Goal: Communication & Community: Share content

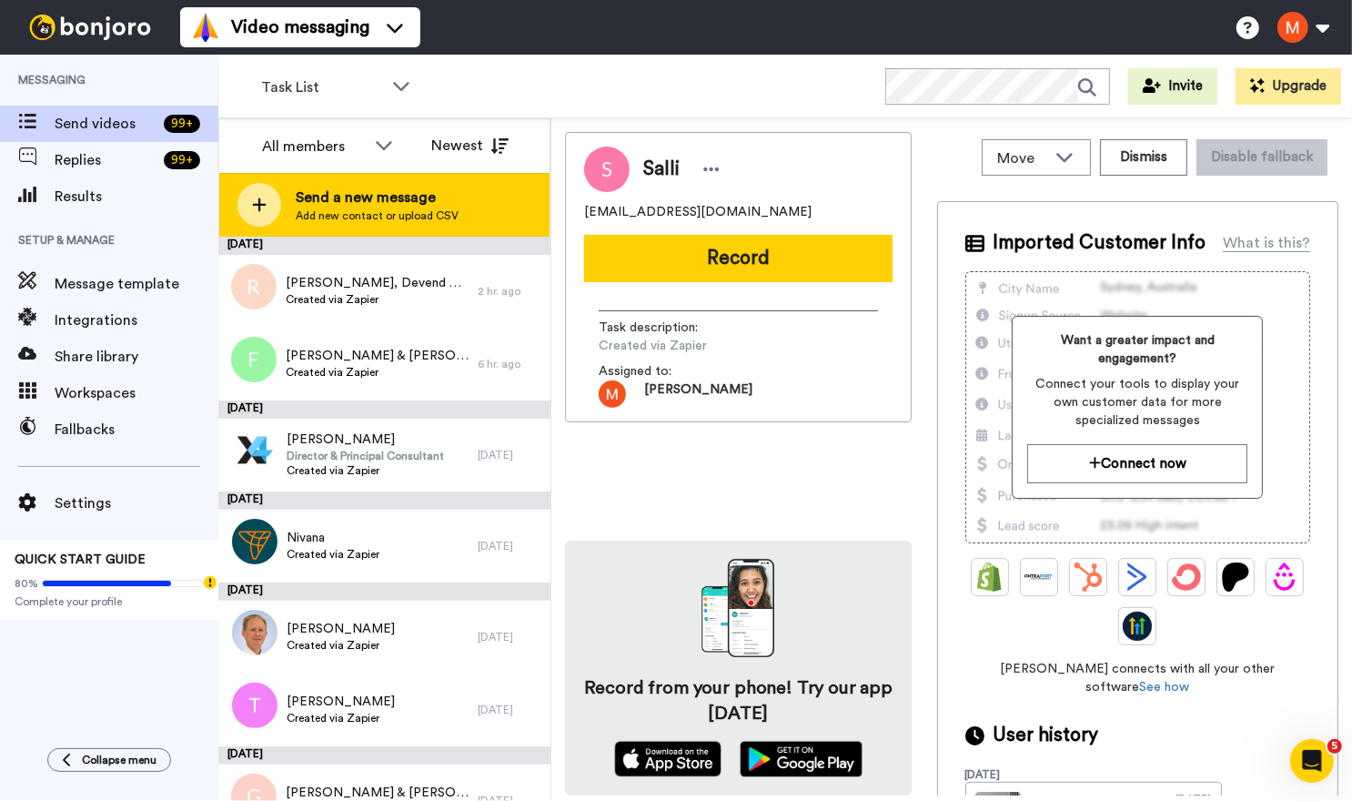
click at [384, 181] on span "Add new contact or upload CSV" at bounding box center [377, 215] width 163 height 15
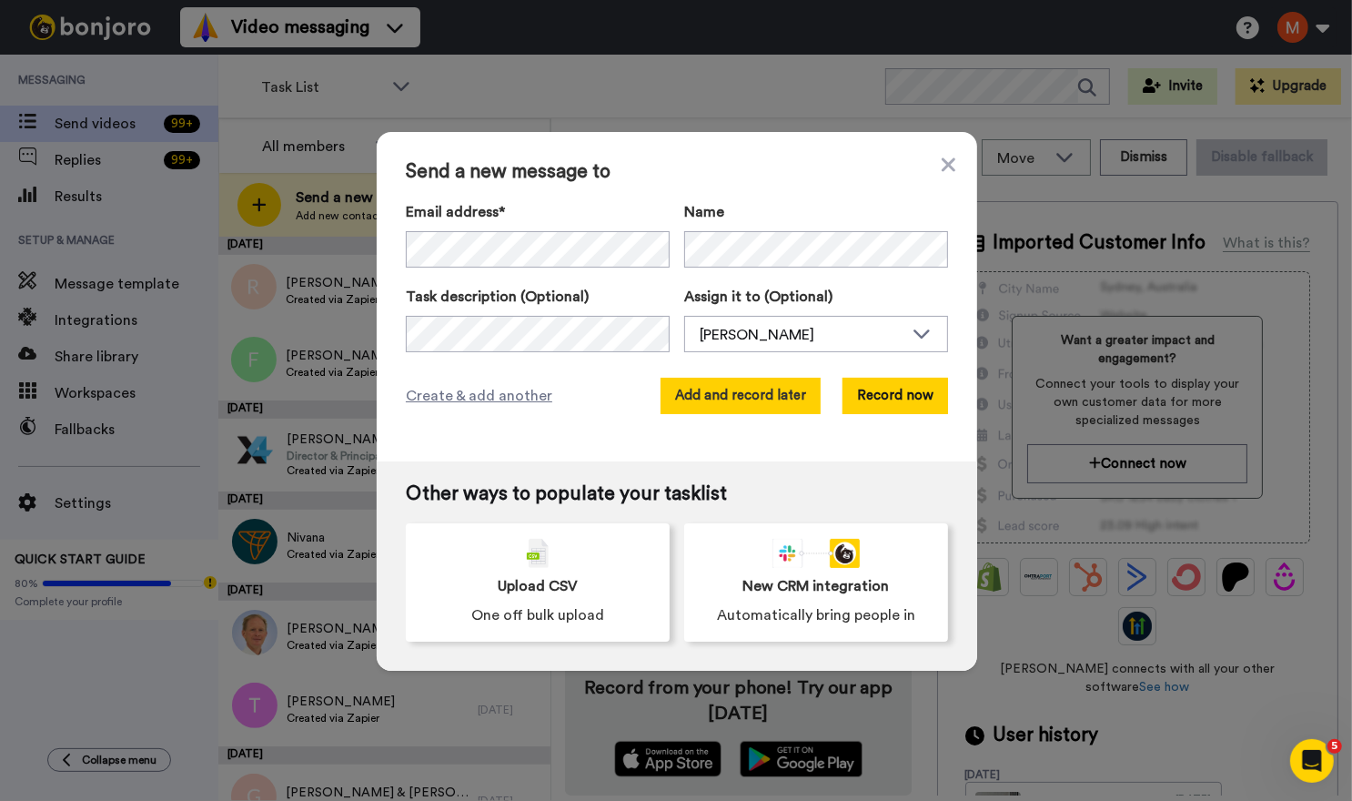
click at [588, 181] on button "Add and record later" at bounding box center [741, 396] width 160 height 36
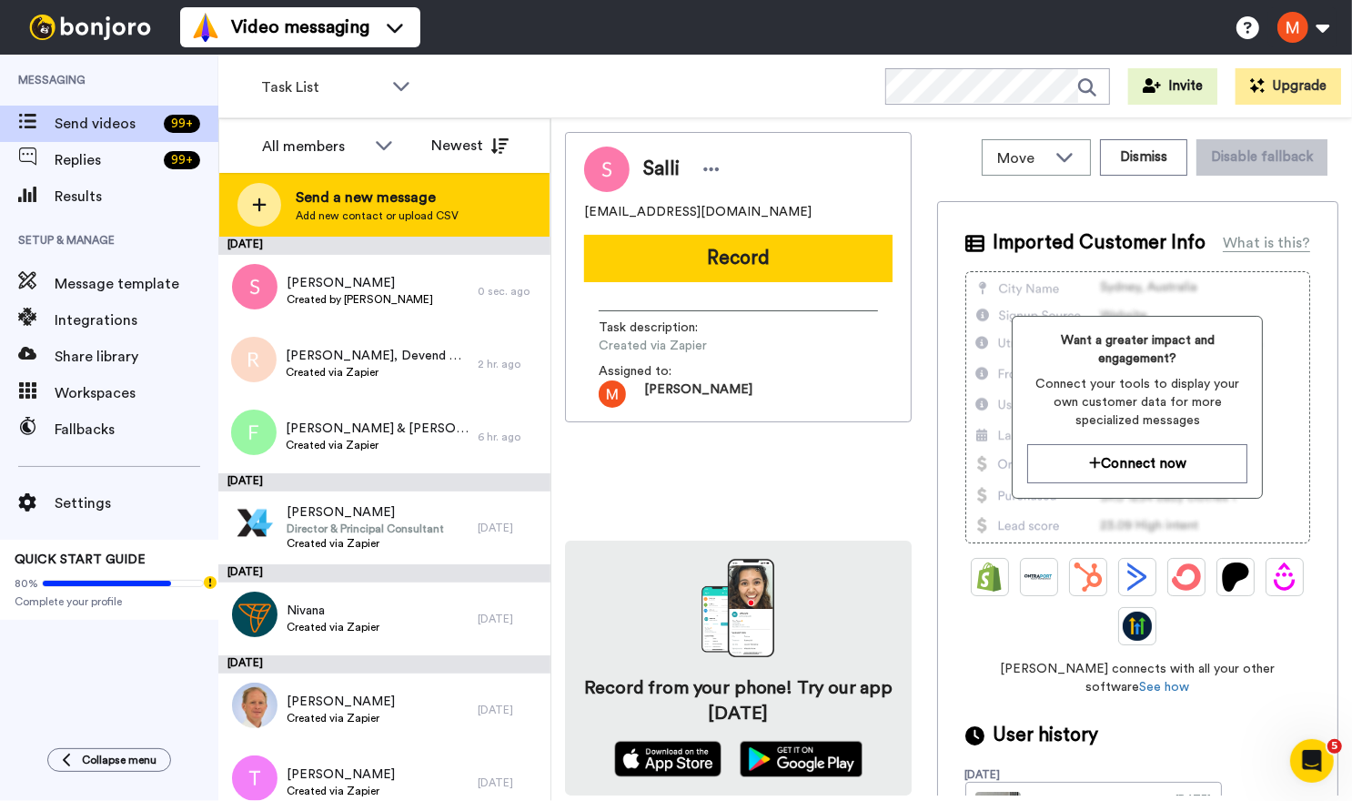
click at [383, 181] on span "Send a new message" at bounding box center [377, 198] width 163 height 22
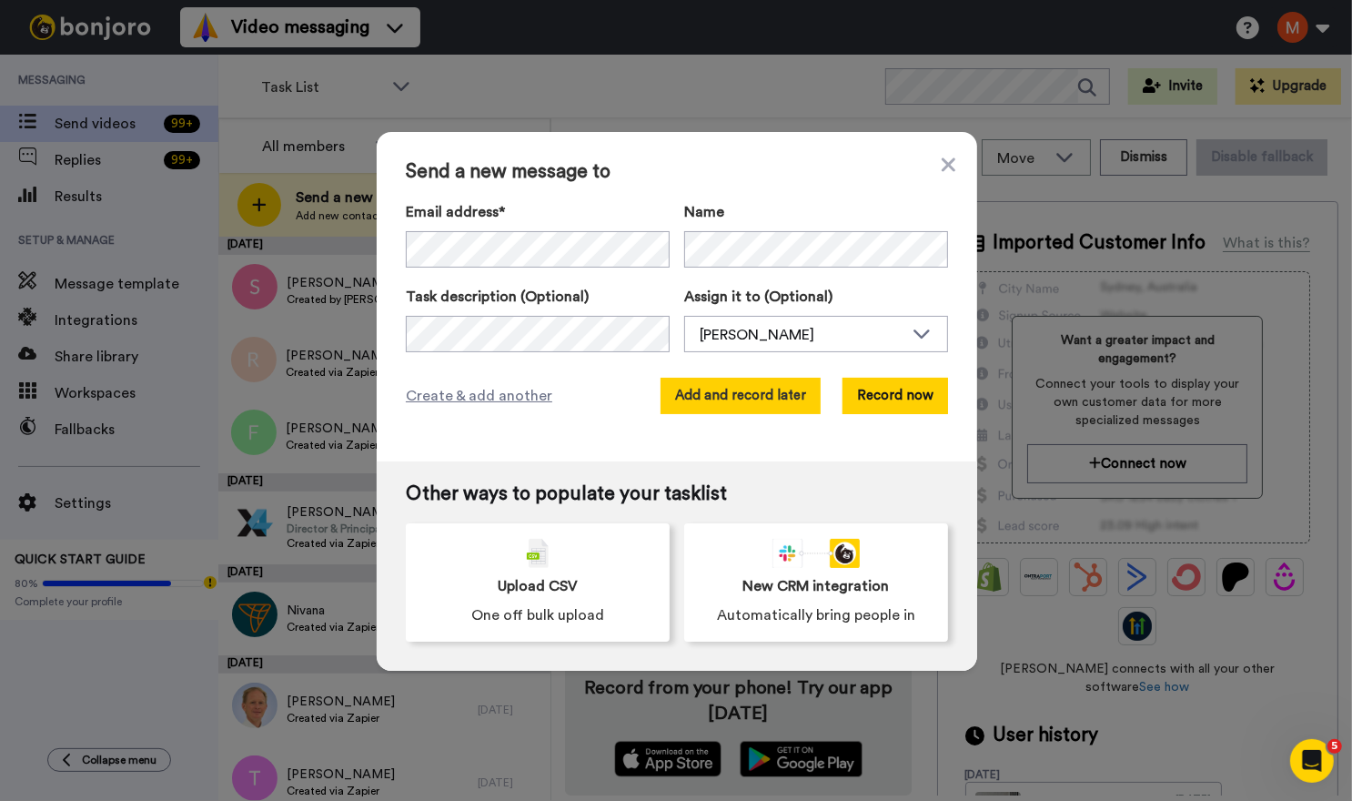
click at [588, 181] on button "Add and record later" at bounding box center [741, 396] width 160 height 36
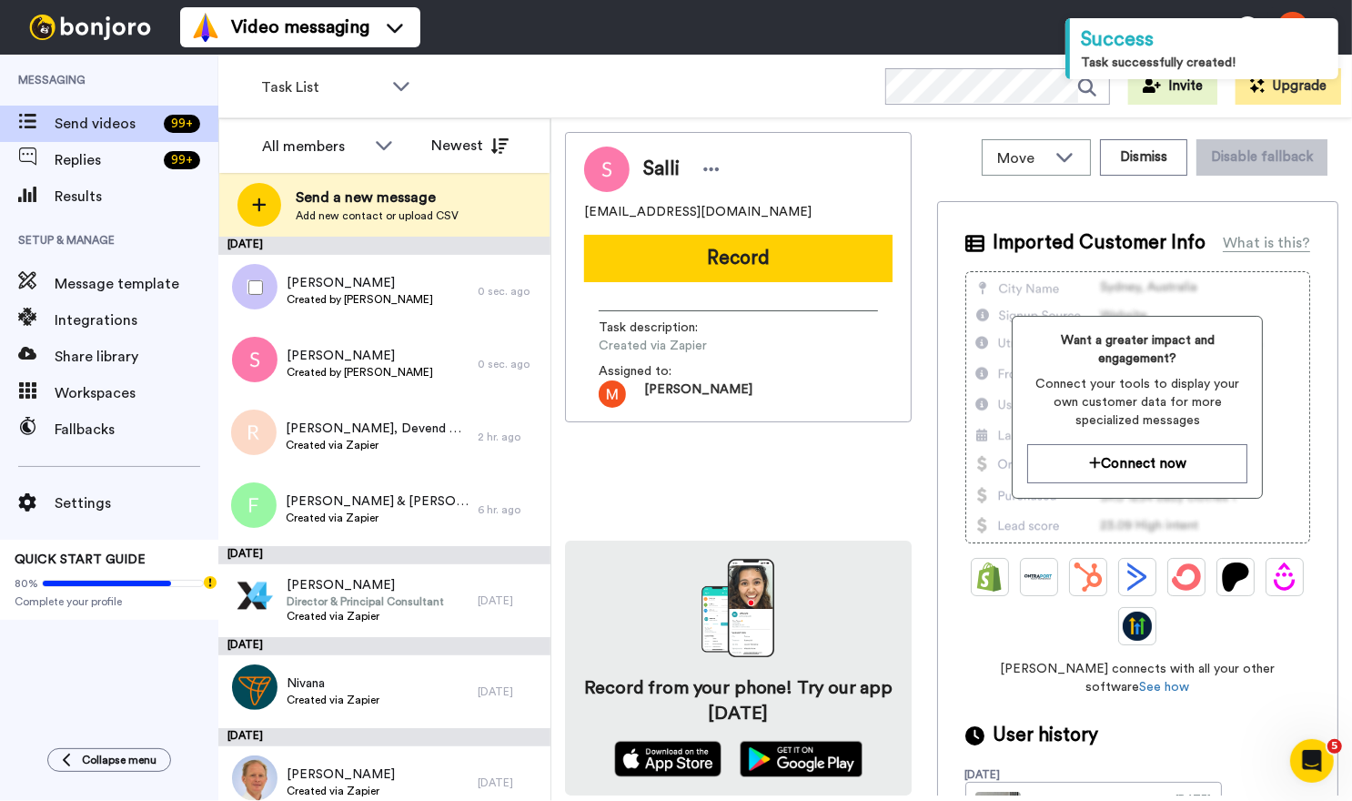
click at [243, 181] on div at bounding box center [252, 288] width 66 height 64
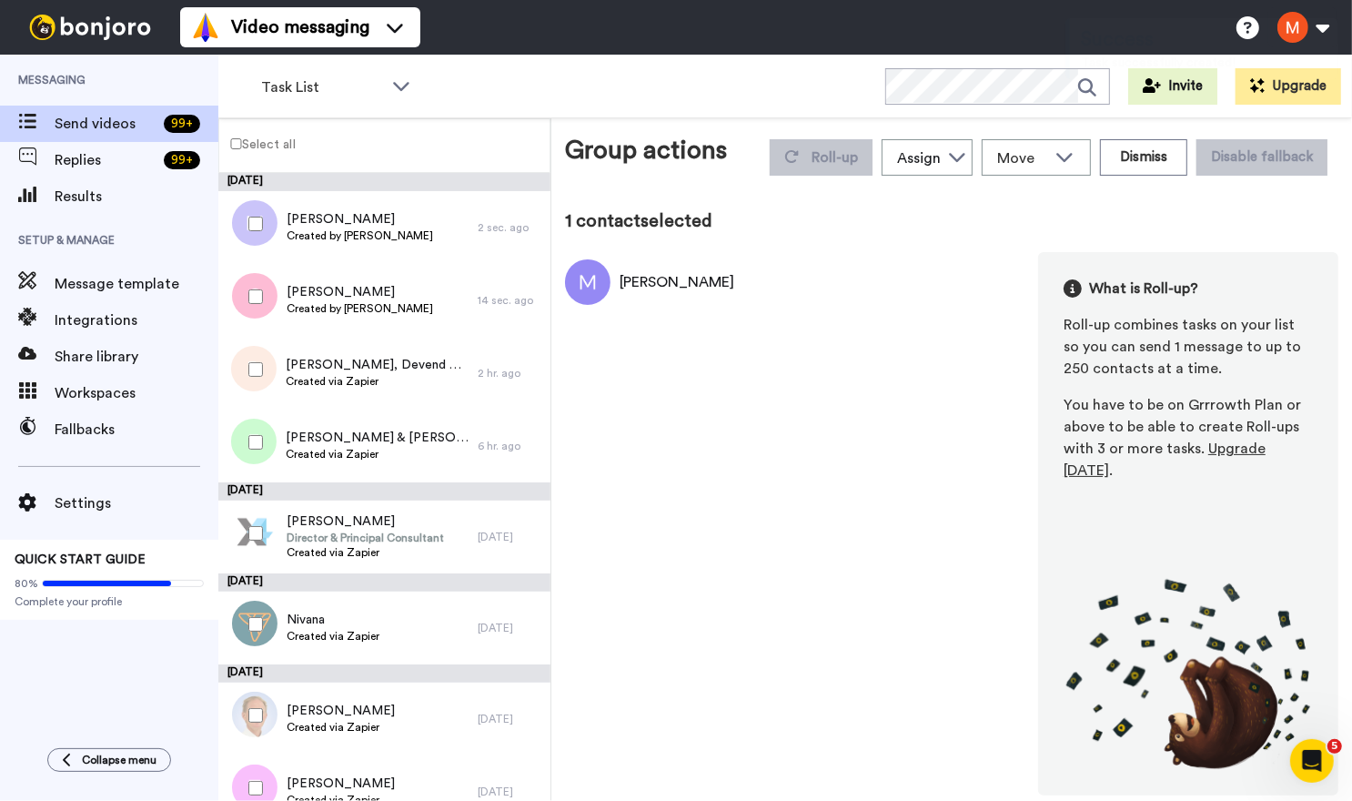
click at [255, 181] on div at bounding box center [252, 297] width 66 height 64
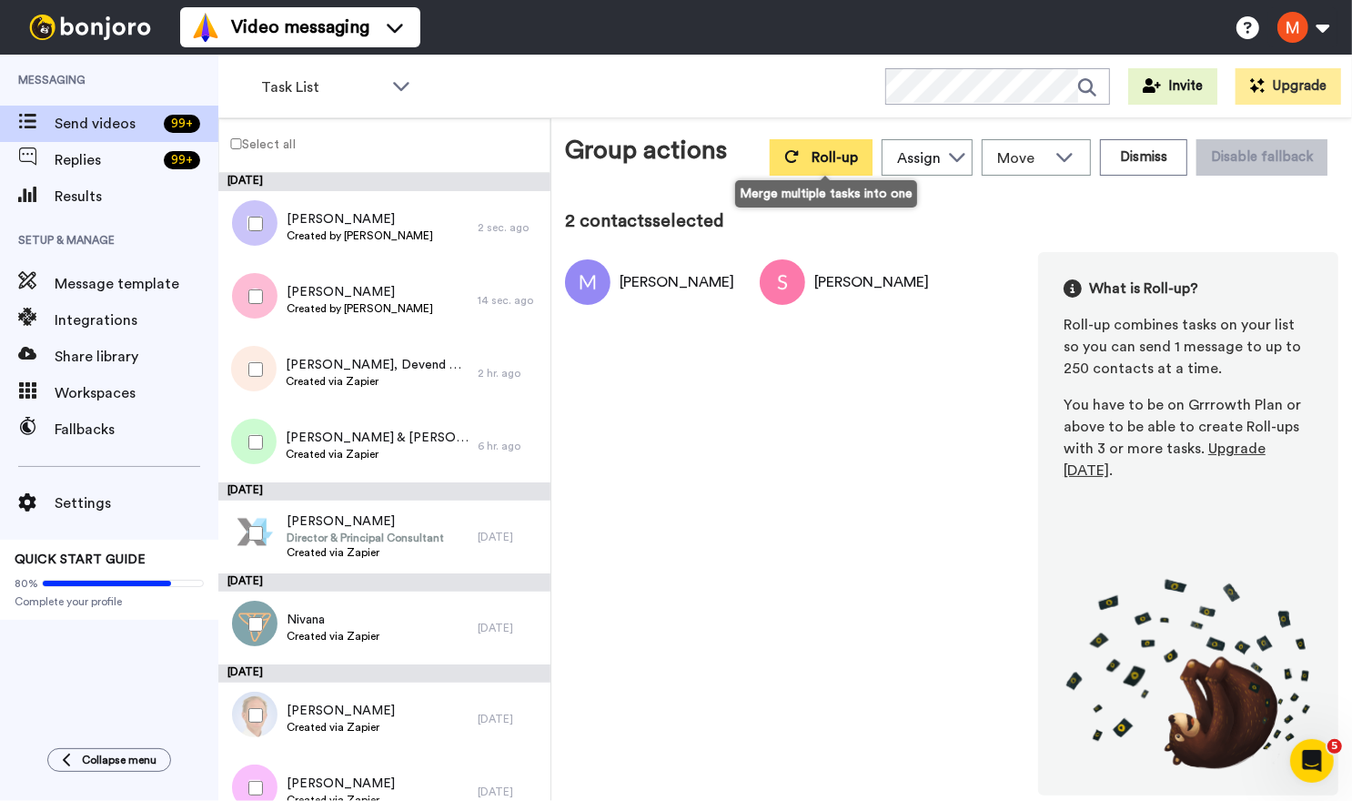
click at [588, 157] on button "Roll-up" at bounding box center [821, 157] width 103 height 36
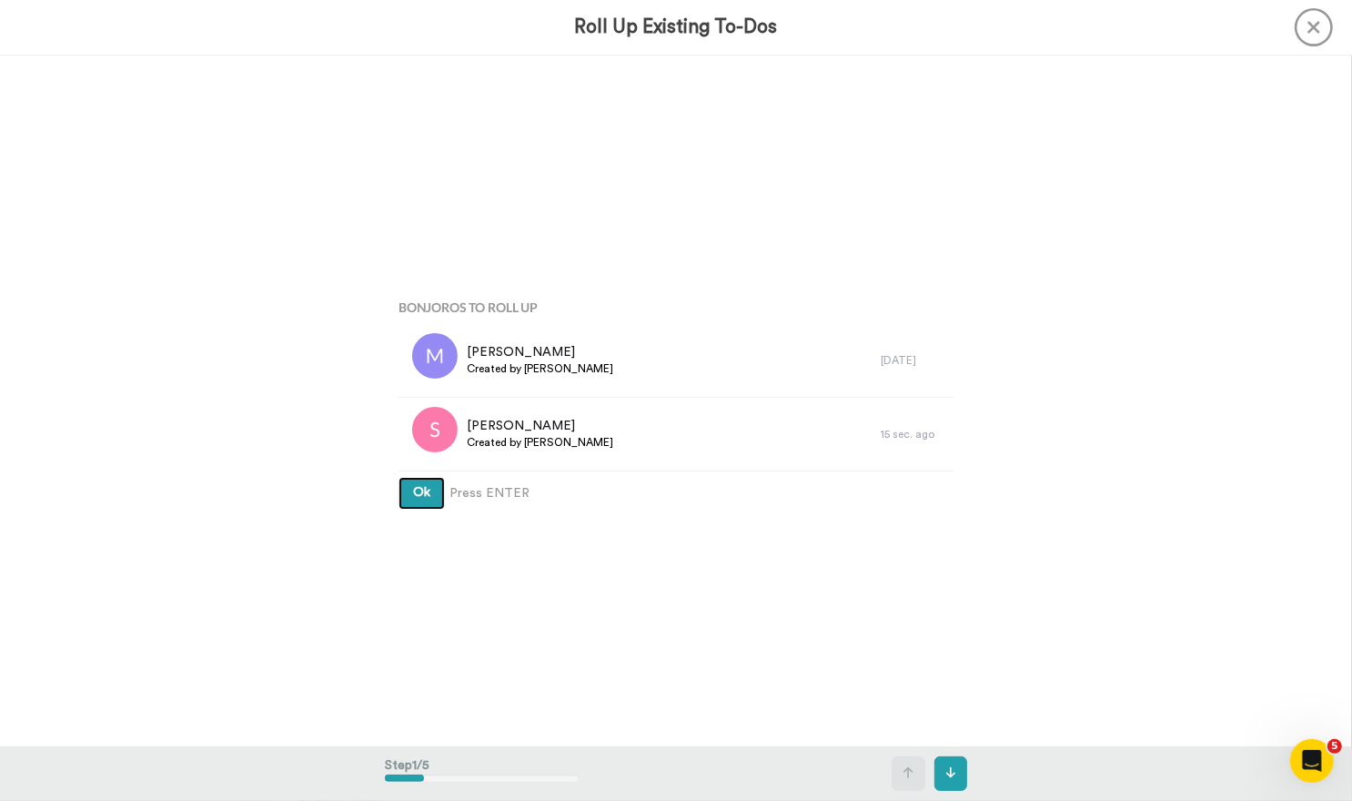
click at [417, 181] on span "Ok" at bounding box center [421, 492] width 17 height 13
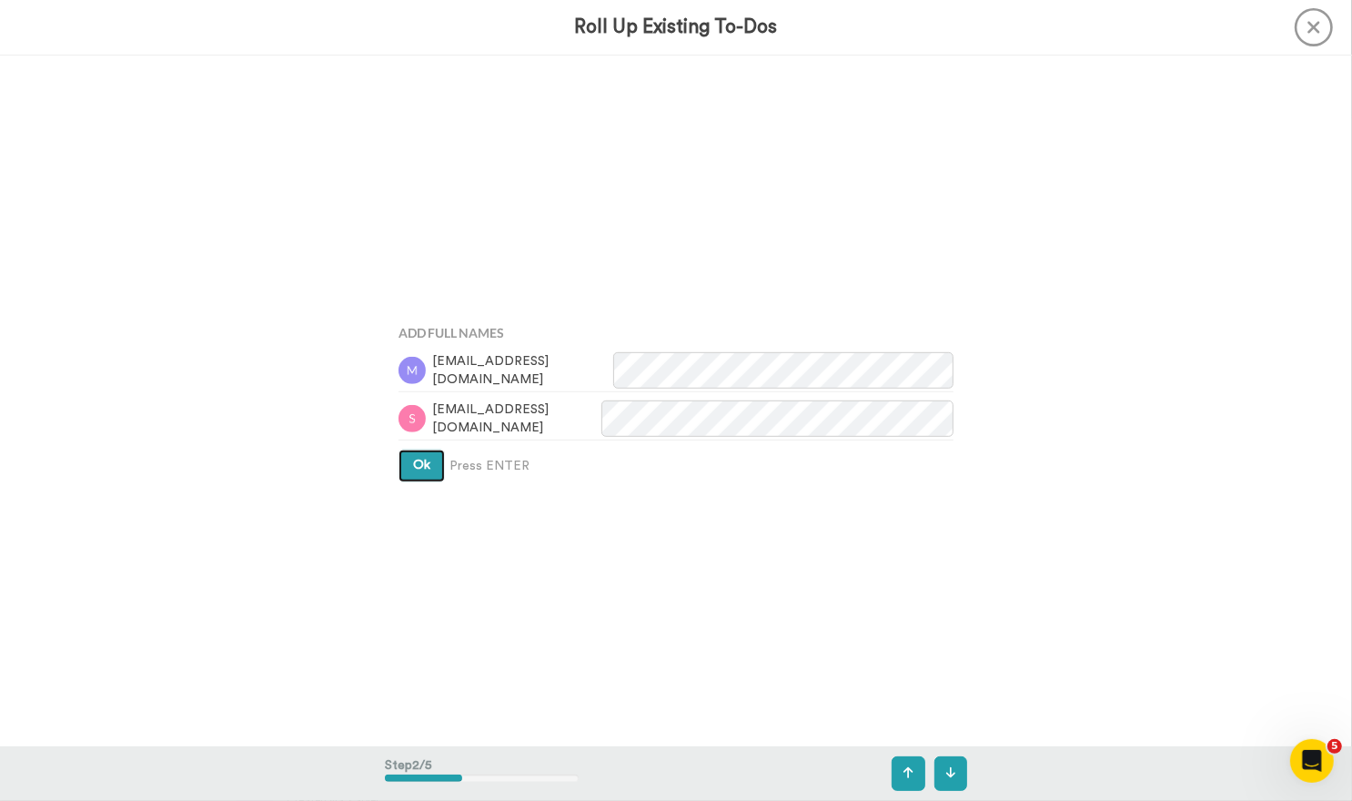
click at [419, 181] on button "Ok" at bounding box center [422, 466] width 46 height 33
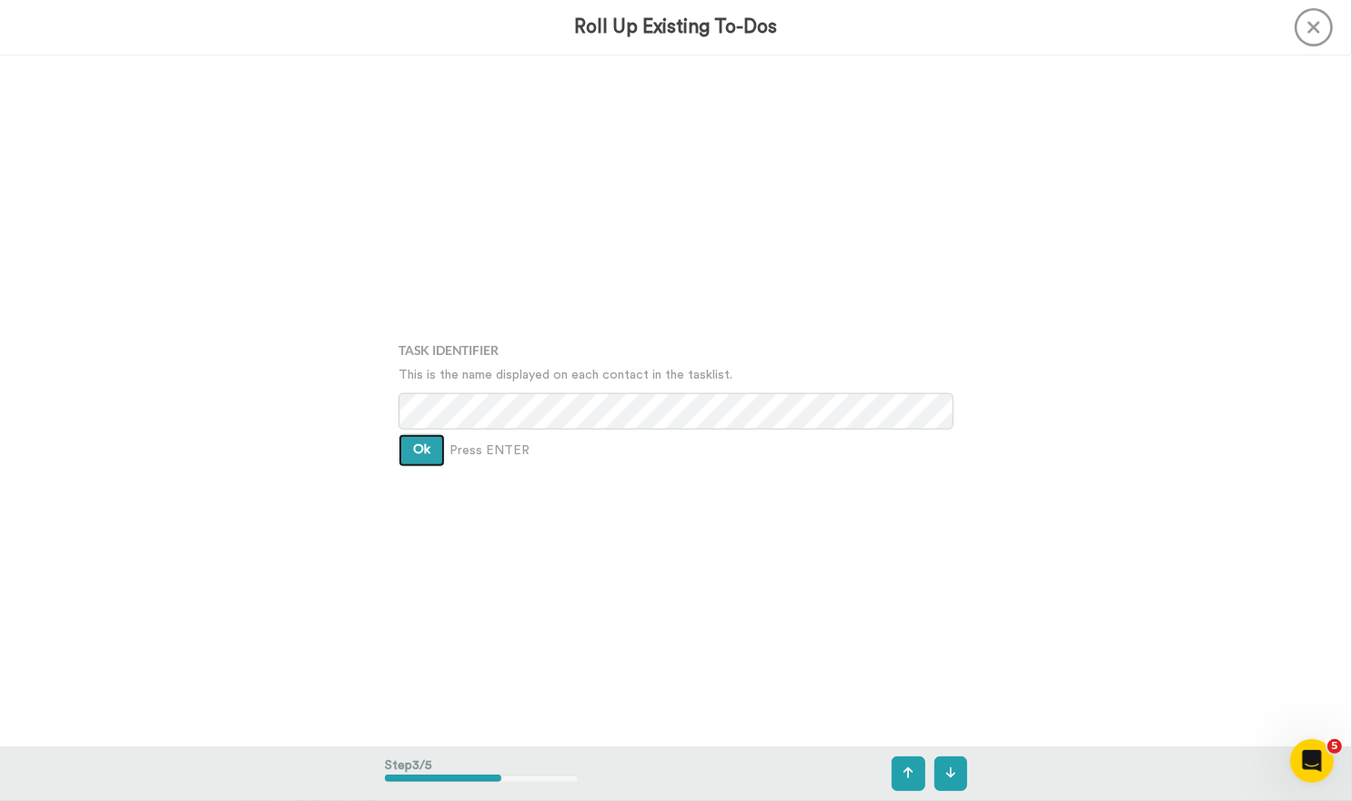
click at [419, 181] on span "Ok" at bounding box center [421, 449] width 17 height 13
click at [419, 181] on span "Ok" at bounding box center [421, 436] width 17 height 13
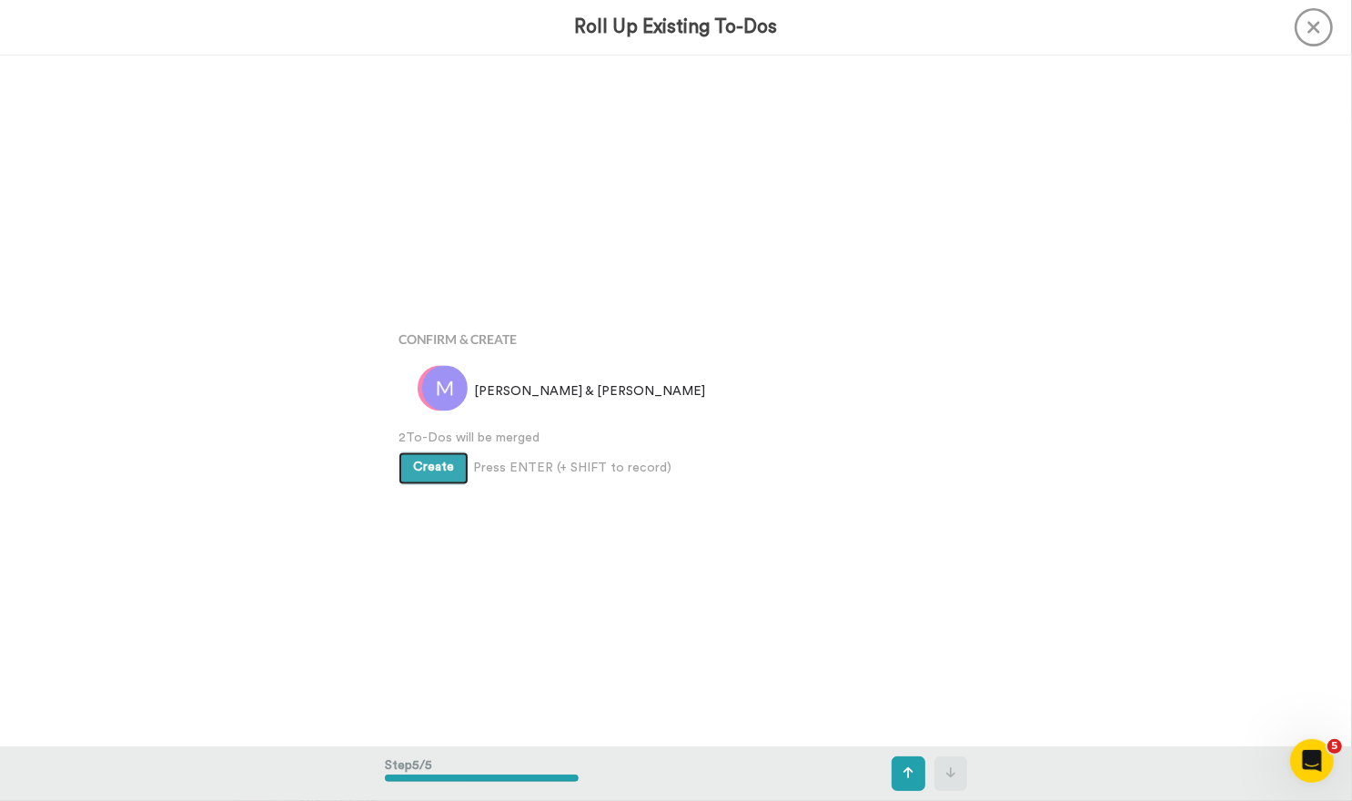
scroll to position [2763, 0]
click at [428, 181] on span "Create" at bounding box center [433, 464] width 41 height 13
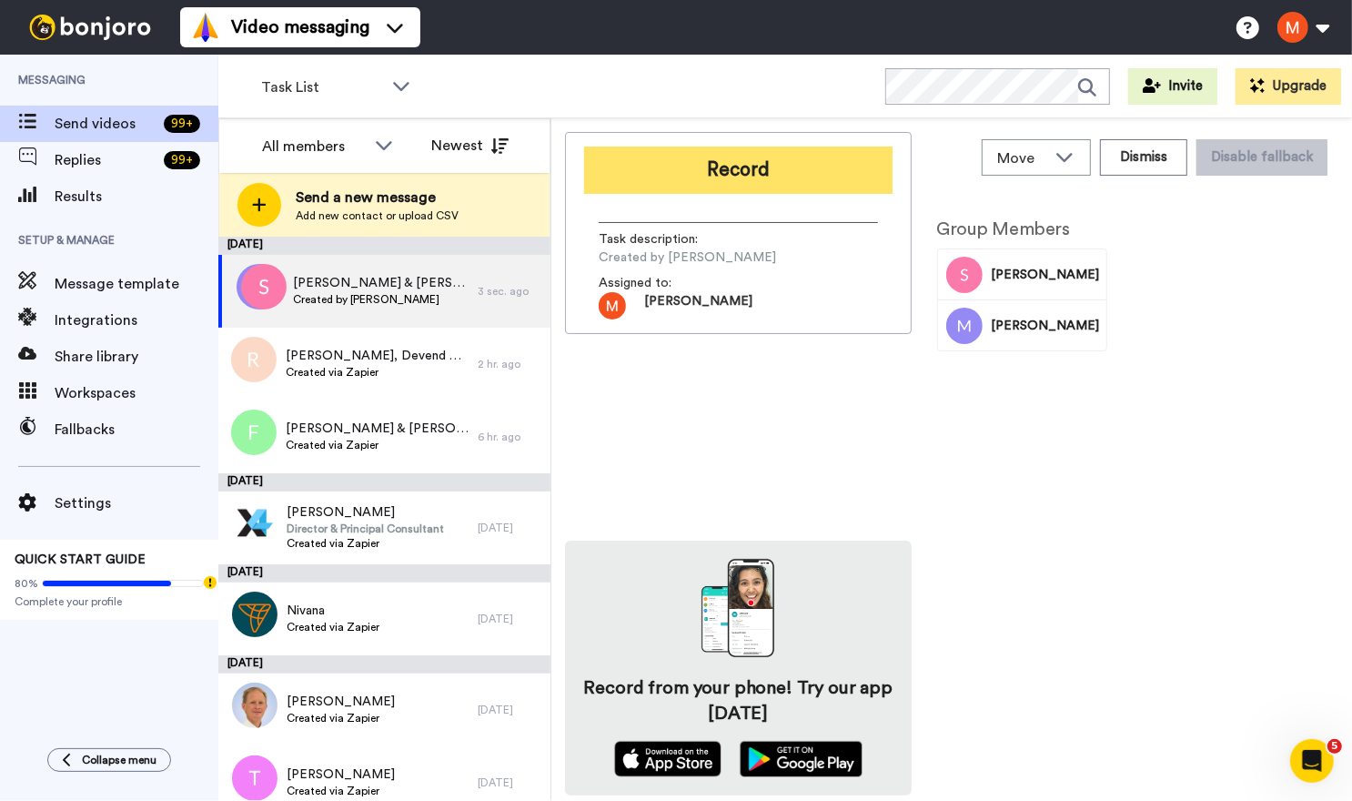
click at [735, 161] on button "Record" at bounding box center [738, 170] width 308 height 47
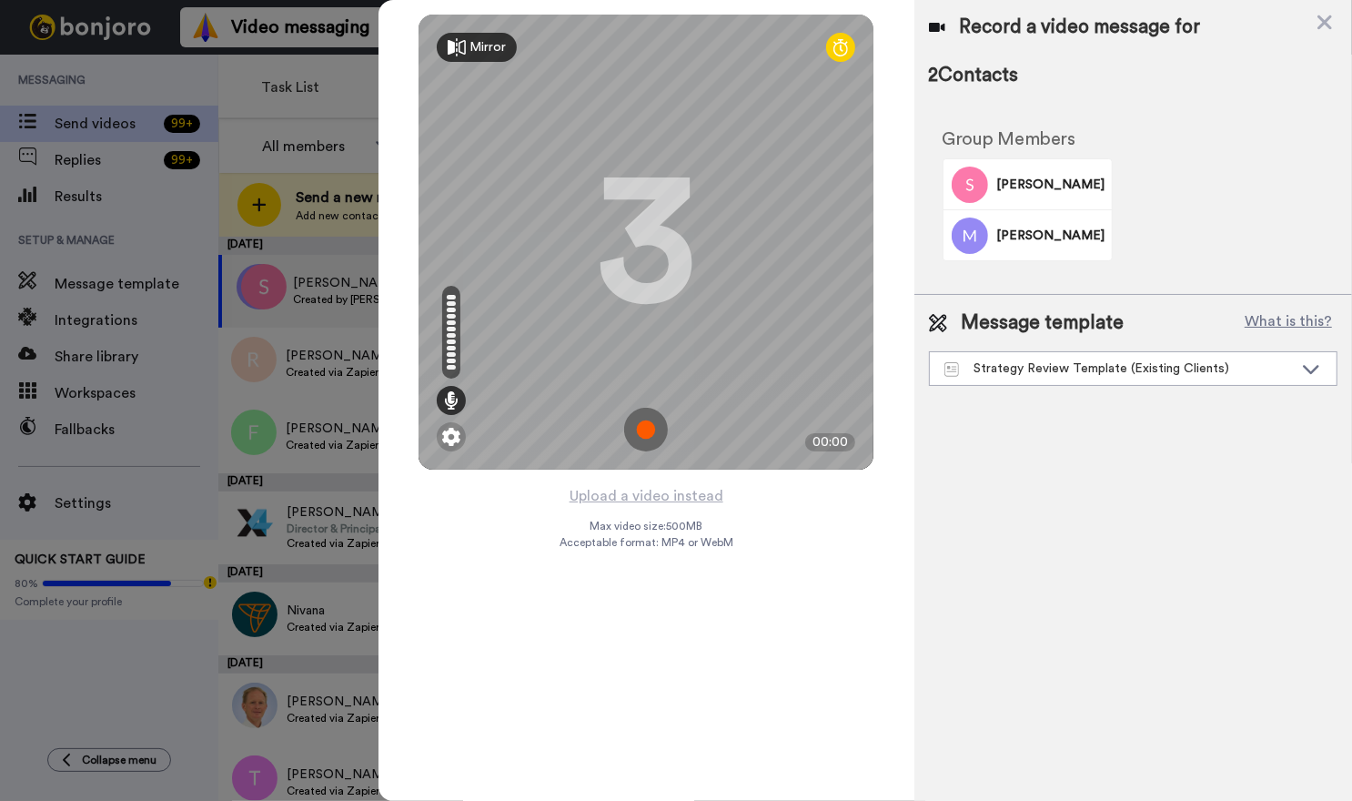
click at [647, 430] on img at bounding box center [646, 430] width 44 height 44
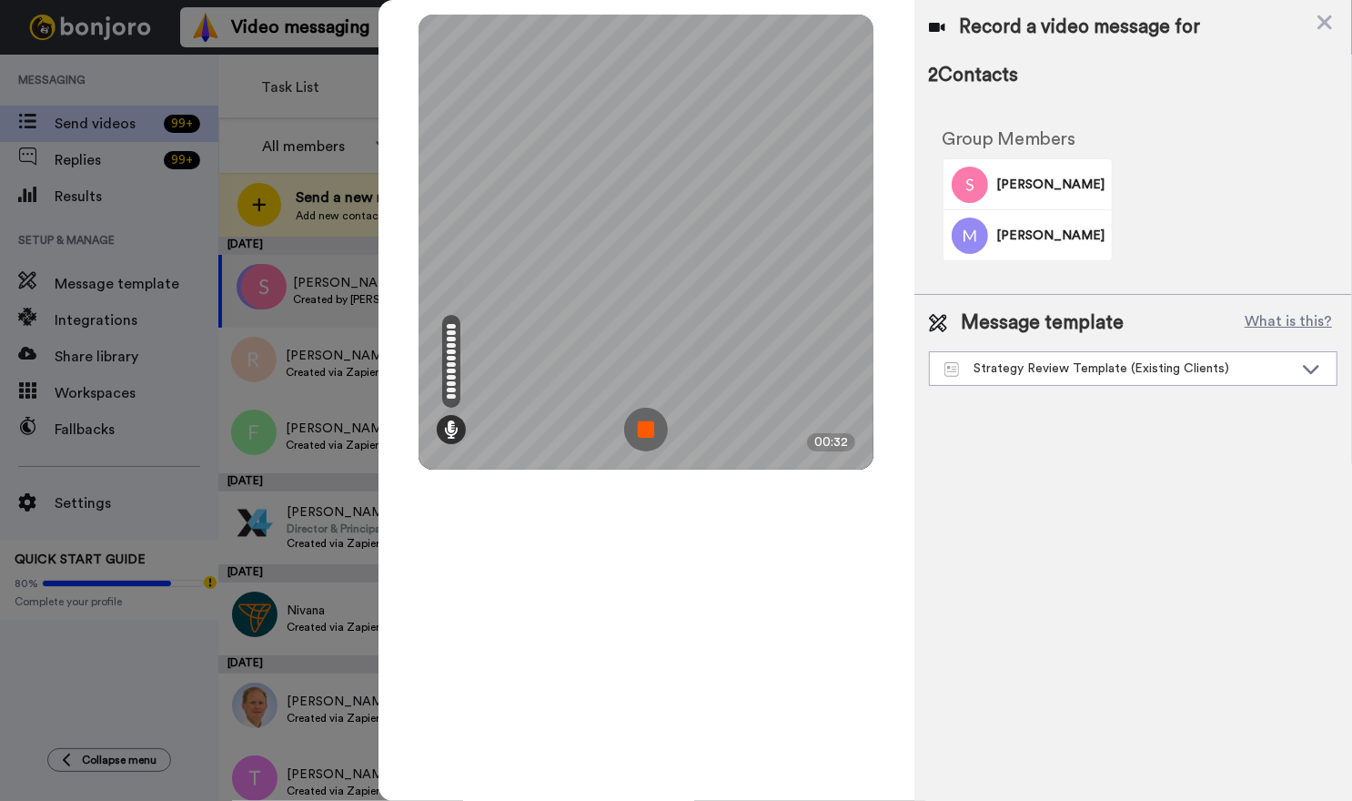
click at [651, 423] on img at bounding box center [646, 430] width 44 height 44
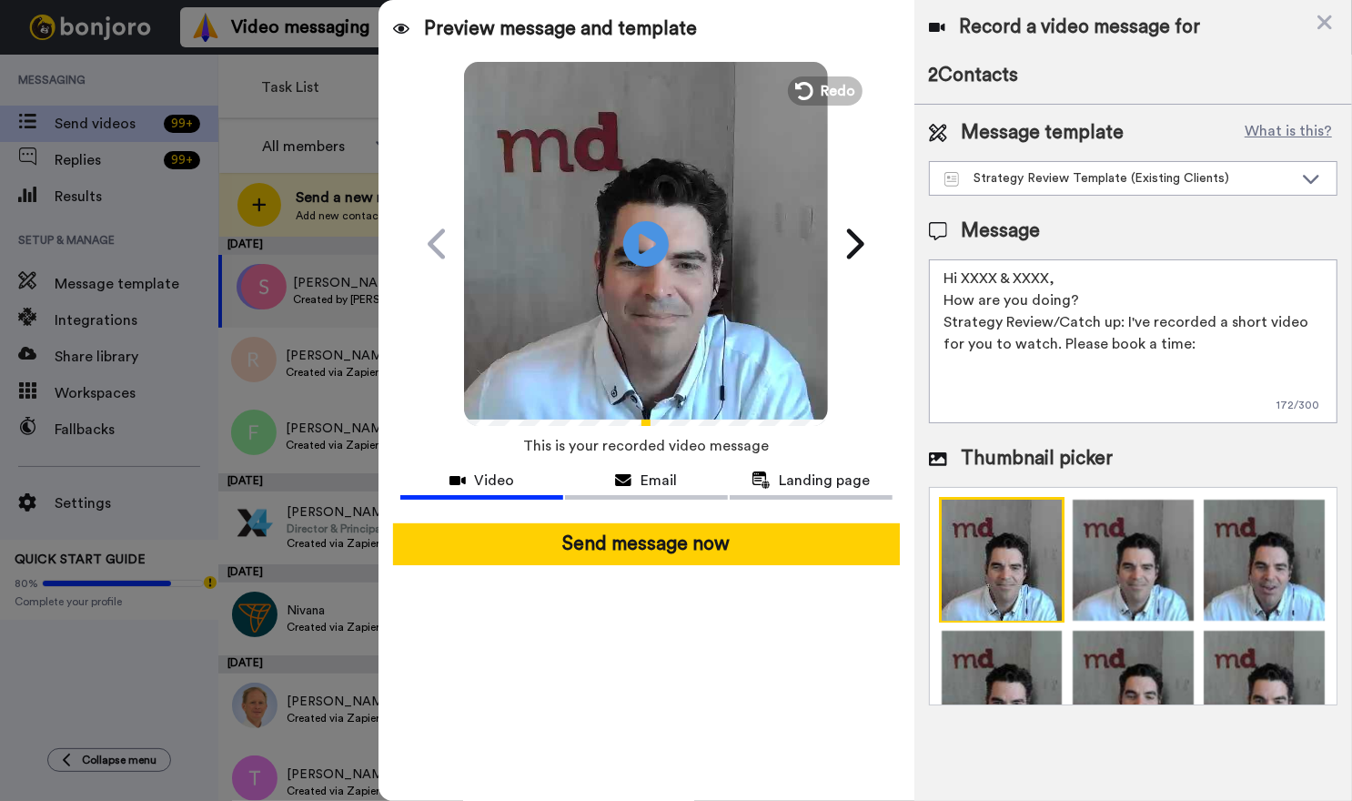
drag, startPoint x: 1057, startPoint y: 276, endPoint x: 965, endPoint y: 275, distance: 91.9
click at [965, 275] on textarea "Hi XXXX & XXXX, How are you doing? Strategy Review/Catch up: I've recorded a sh…" at bounding box center [1133, 341] width 409 height 164
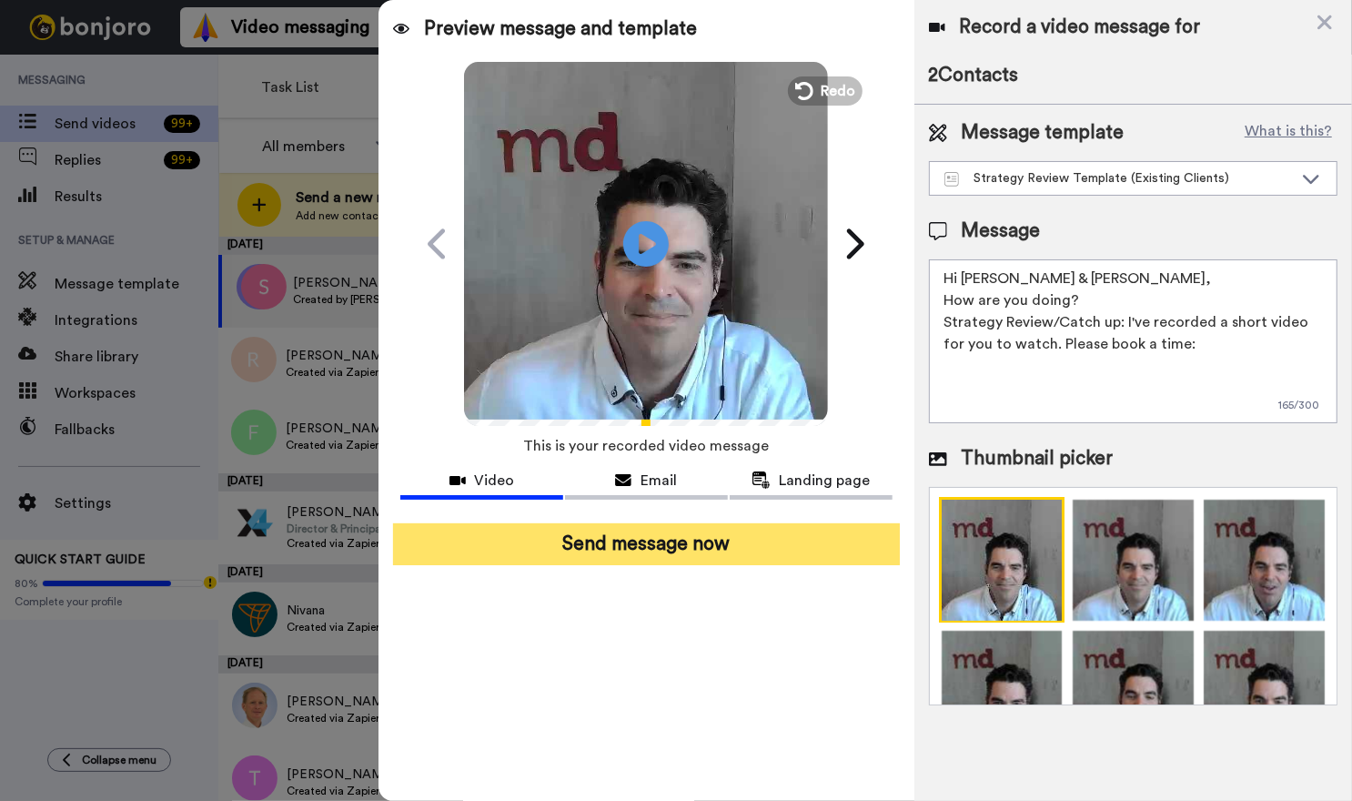
type textarea "Hi Samantha & Mitchell, How are you doing? Strategy Review/Catch up: I've recor…"
click at [694, 537] on button "Send message now" at bounding box center [646, 544] width 506 height 42
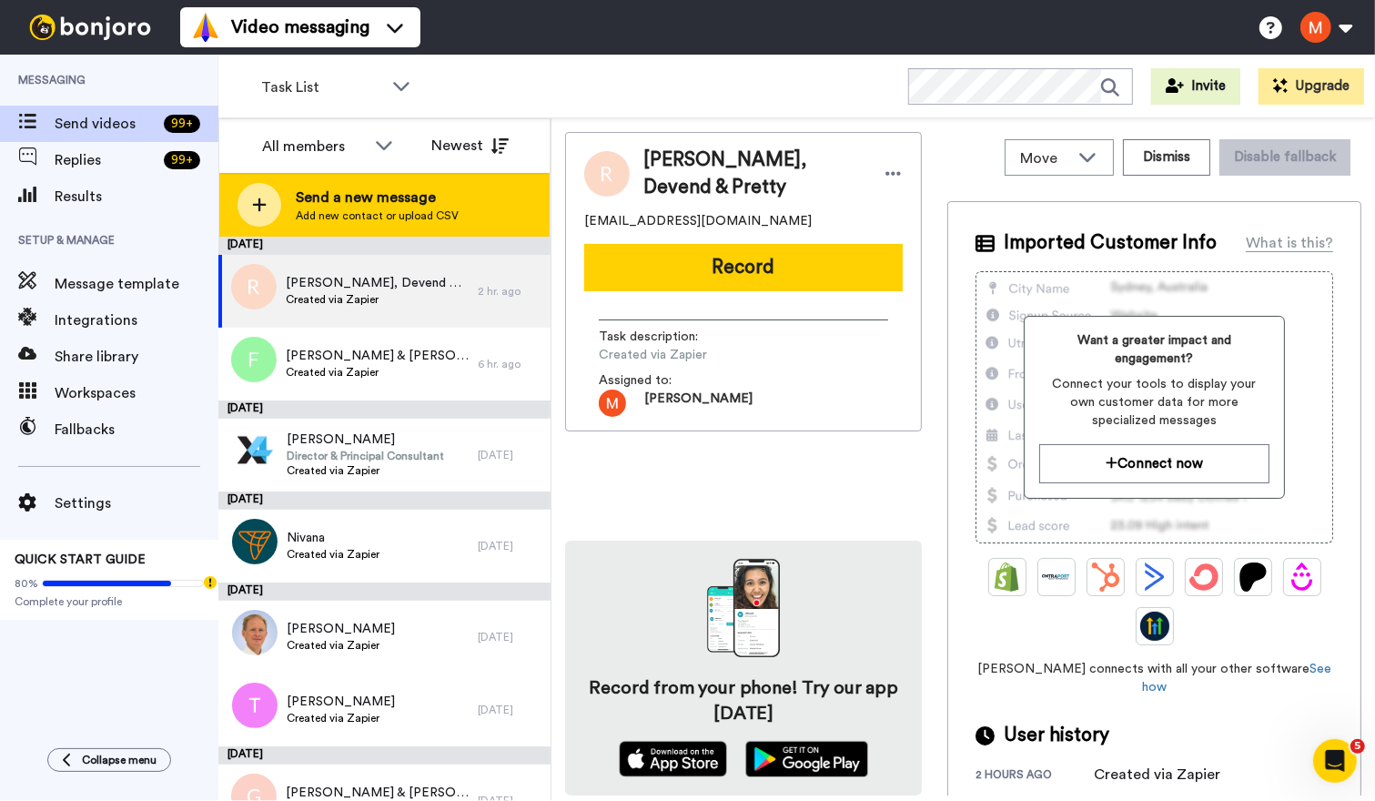
click at [369, 193] on span "Send a new message" at bounding box center [377, 198] width 163 height 22
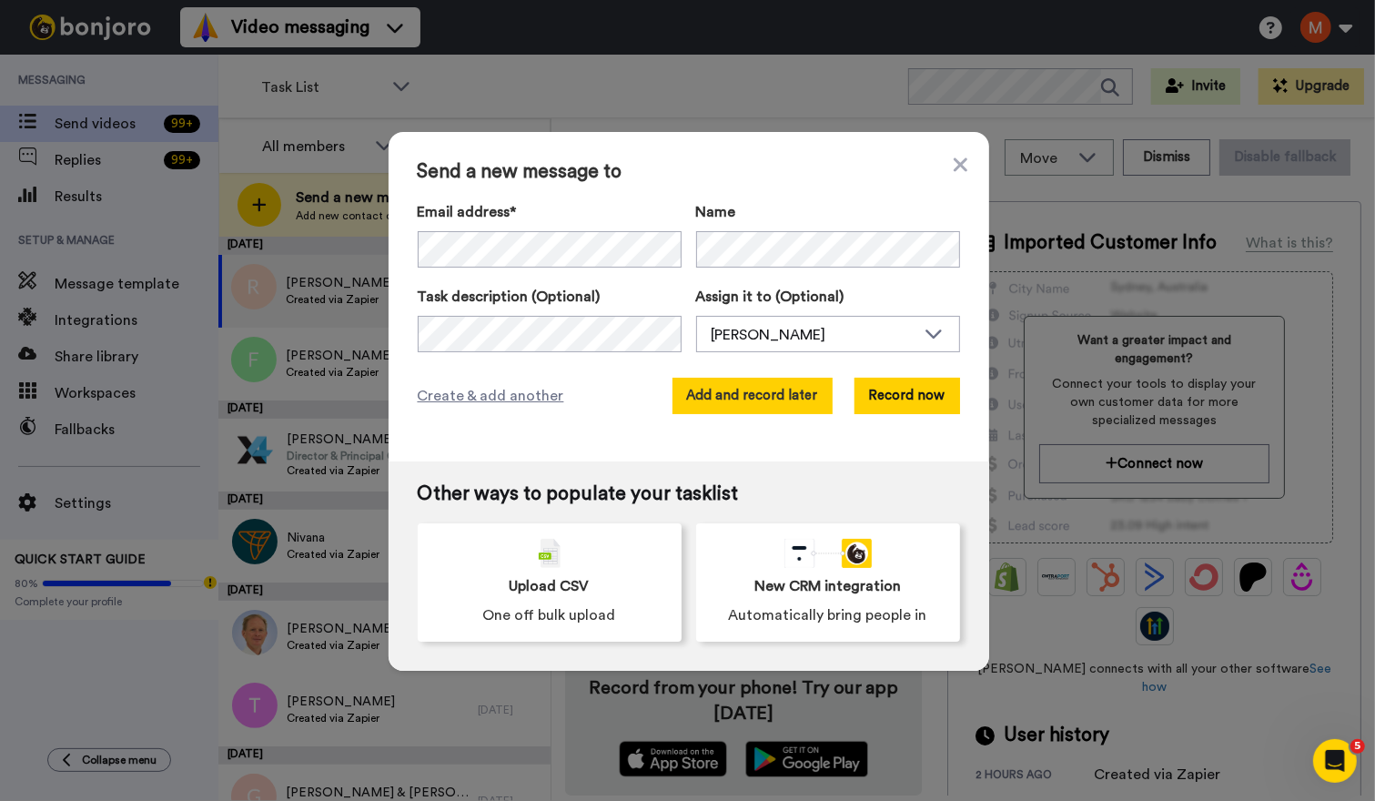
click at [760, 389] on button "Add and record later" at bounding box center [752, 396] width 160 height 36
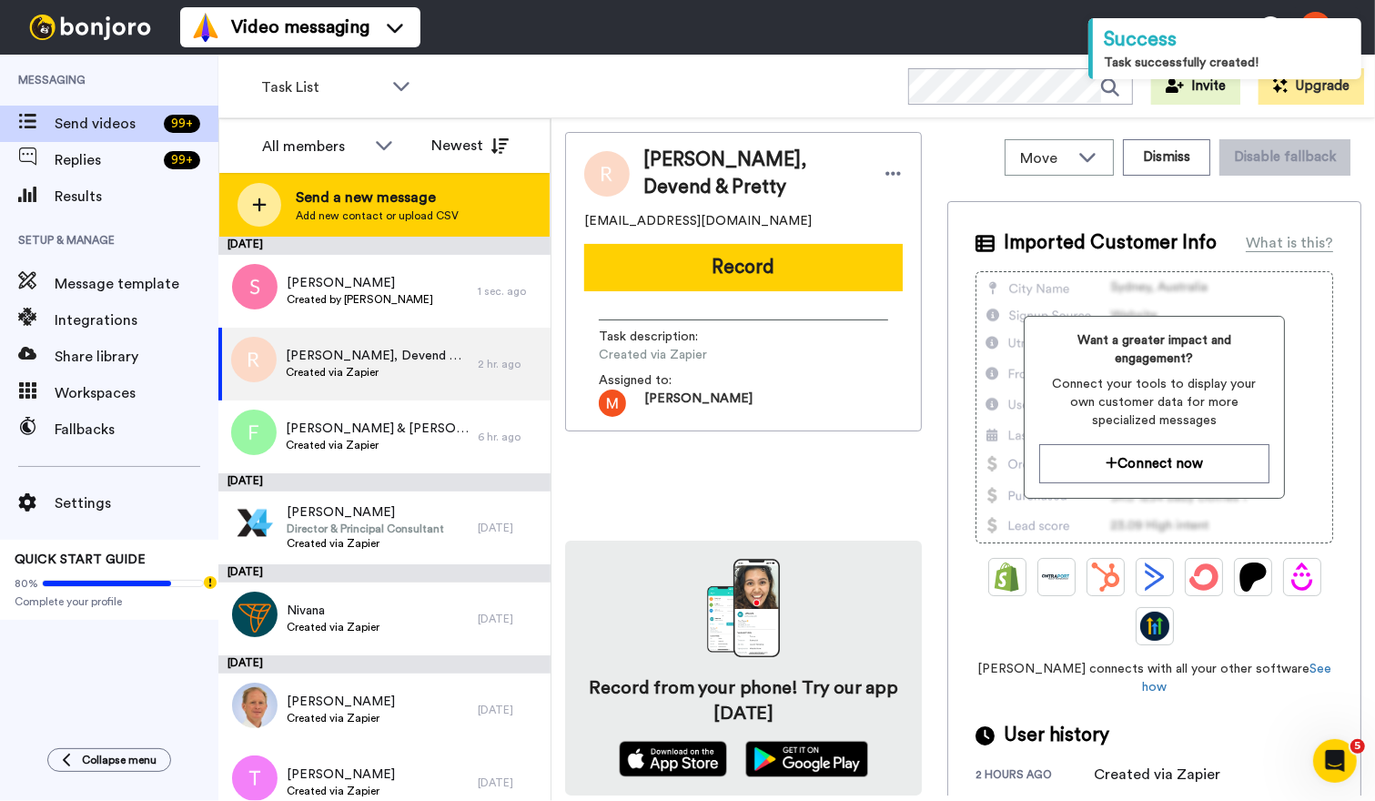
click at [356, 207] on span "Send a new message" at bounding box center [377, 198] width 163 height 22
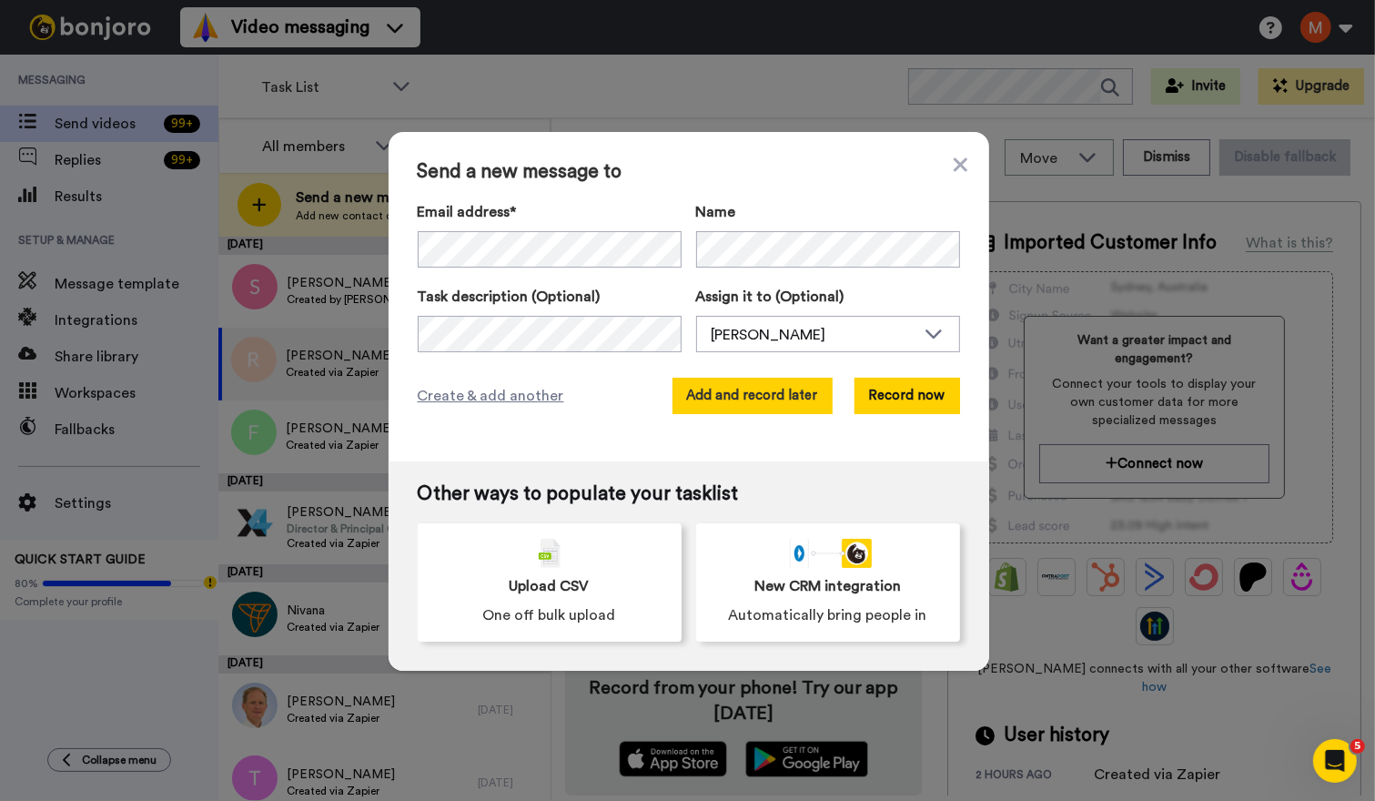
click at [762, 387] on button "Add and record later" at bounding box center [752, 396] width 160 height 36
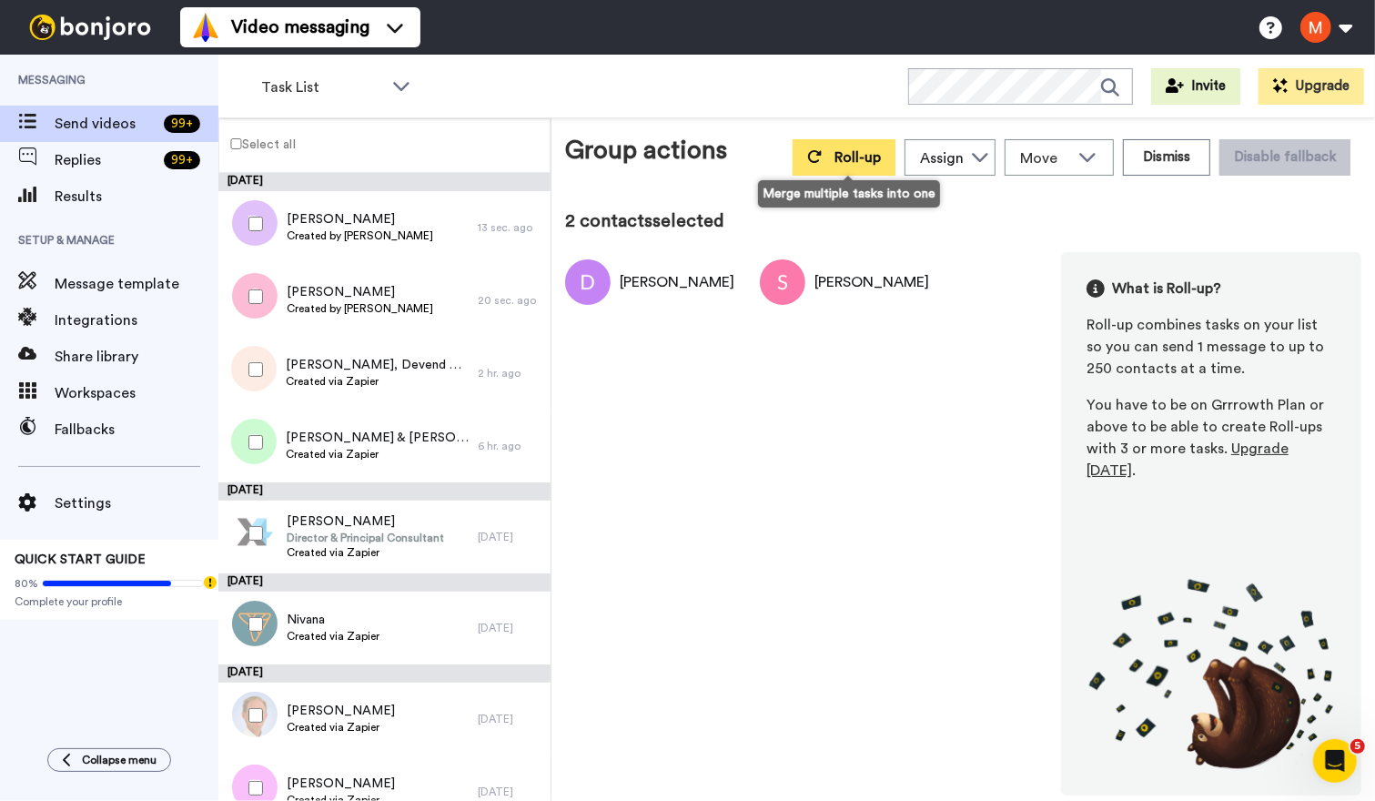
click at [866, 150] on span "Roll-up" at bounding box center [857, 157] width 46 height 15
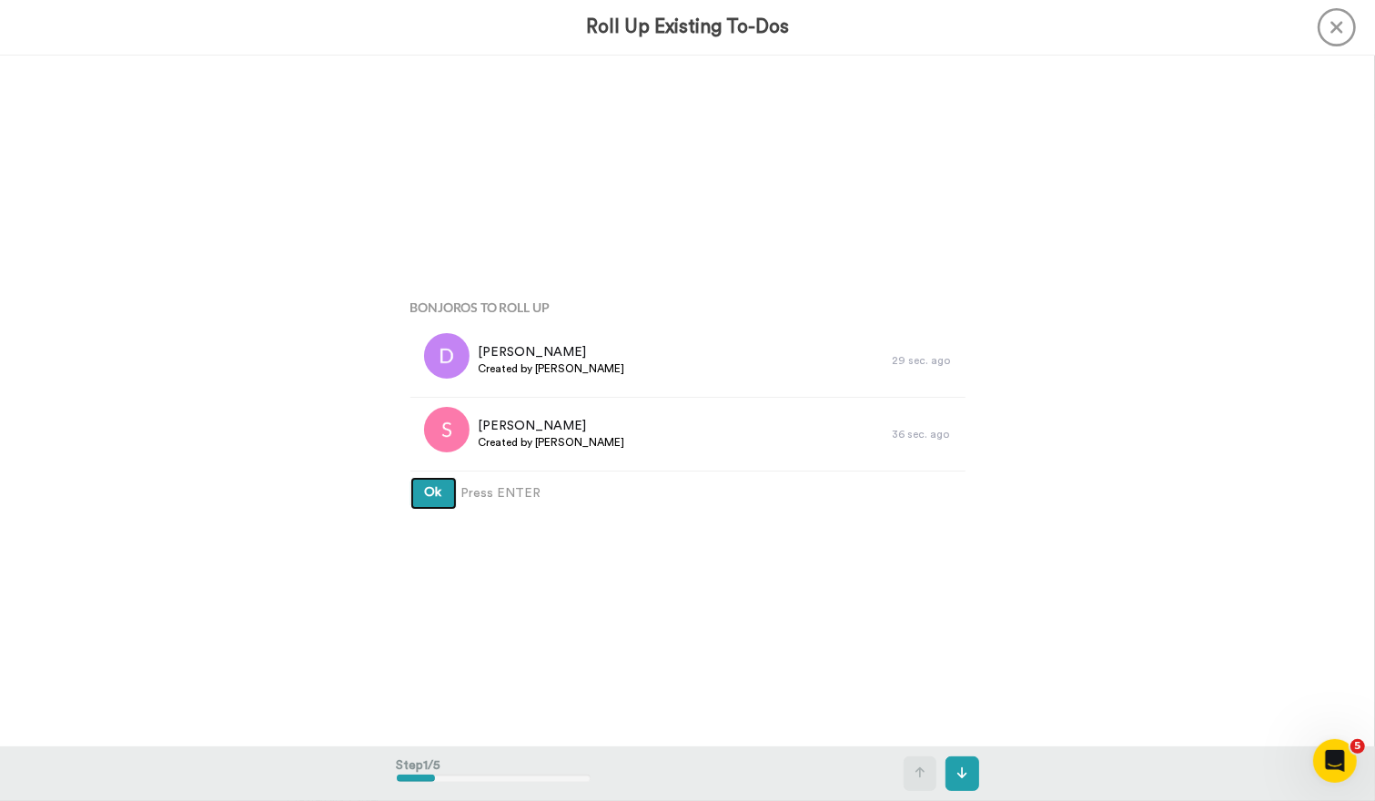
click at [415, 490] on button "Ok" at bounding box center [433, 493] width 46 height 33
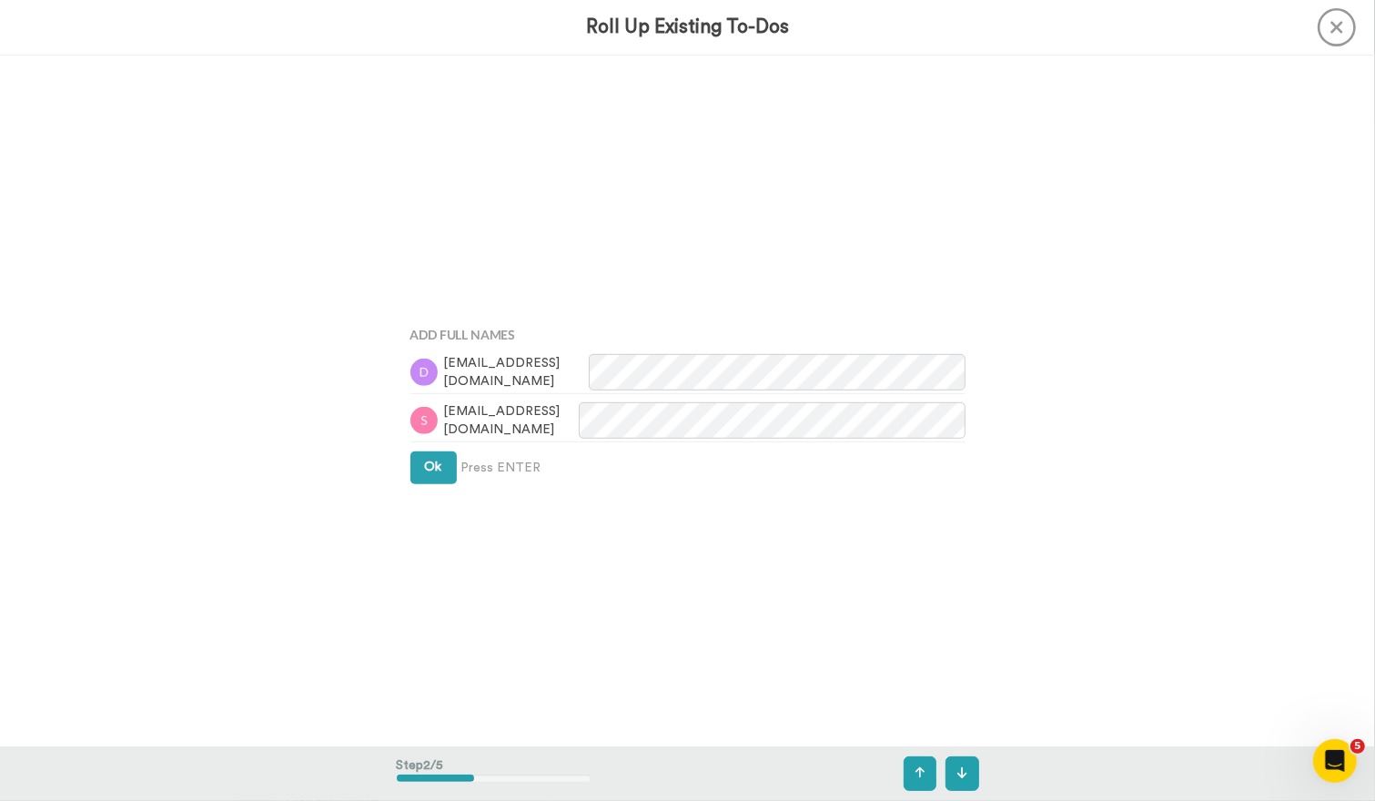
click at [424, 484] on div "Add Full Names danieltipping@gmail.com stef.tipping@gmail.com Ok Press ENTER" at bounding box center [688, 401] width 582 height 400
click at [425, 455] on button "Ok" at bounding box center [433, 466] width 46 height 33
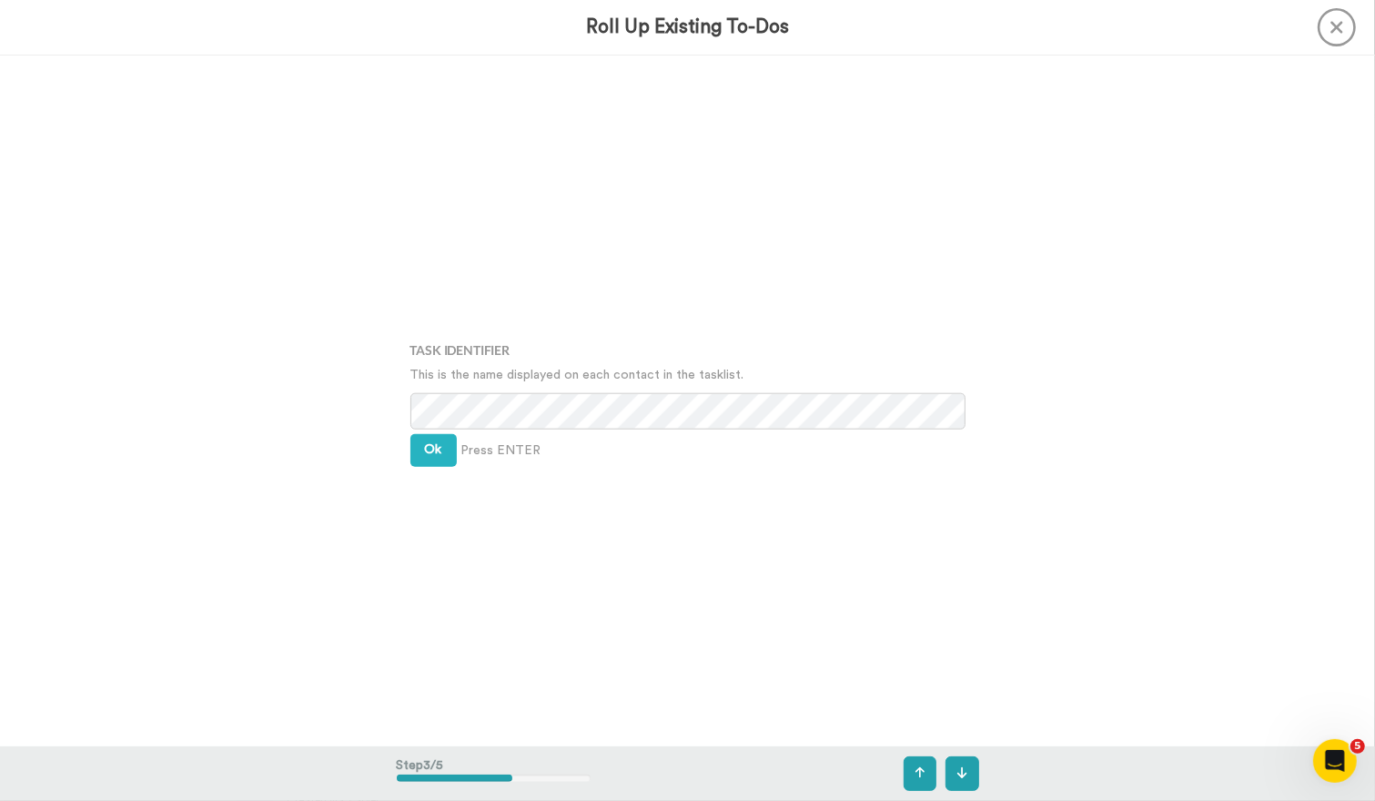
click at [426, 430] on div "Task Identifier This is the name displayed on each contact in the tasklist. Ok …" at bounding box center [688, 400] width 582 height 400
click at [432, 447] on span "Ok" at bounding box center [433, 449] width 17 height 13
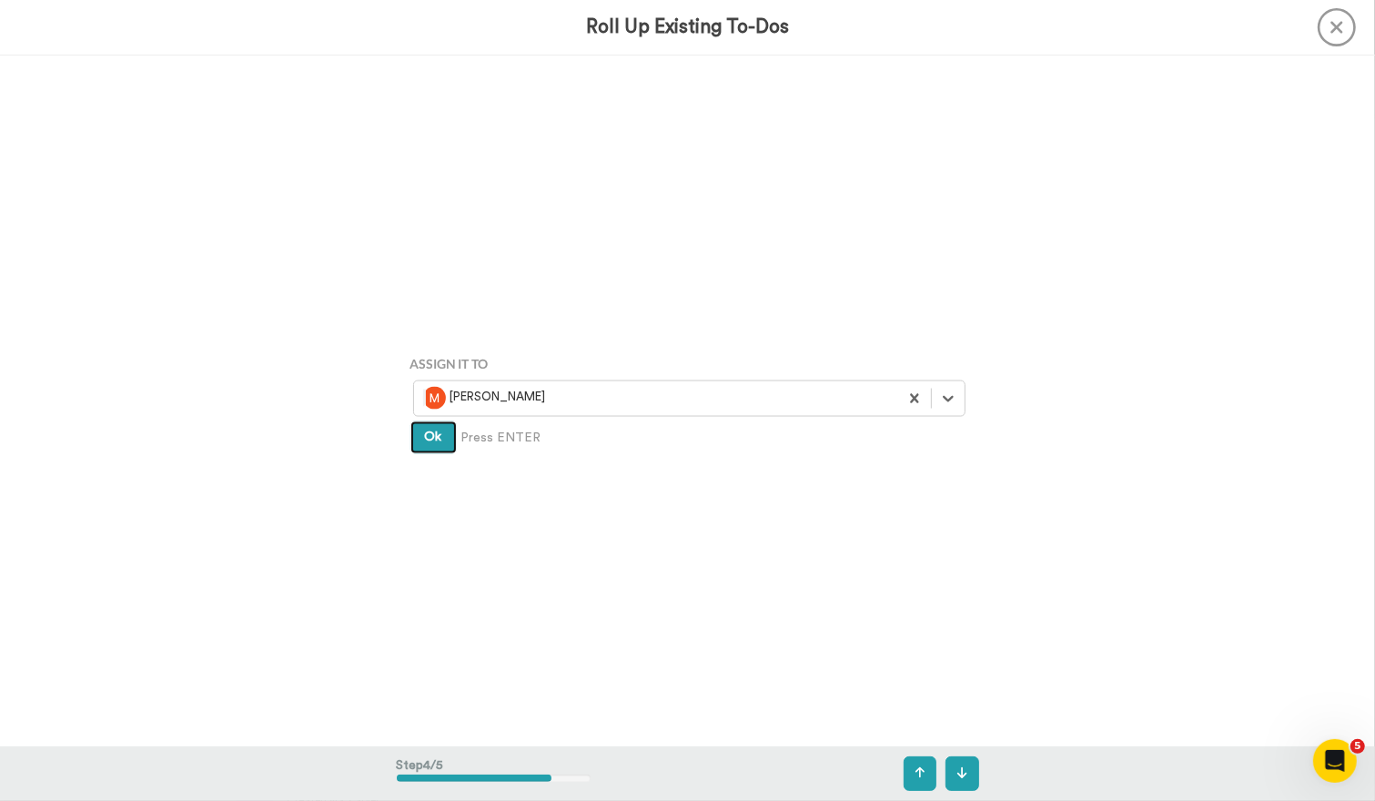
click at [421, 421] on button "Ok" at bounding box center [433, 437] width 46 height 33
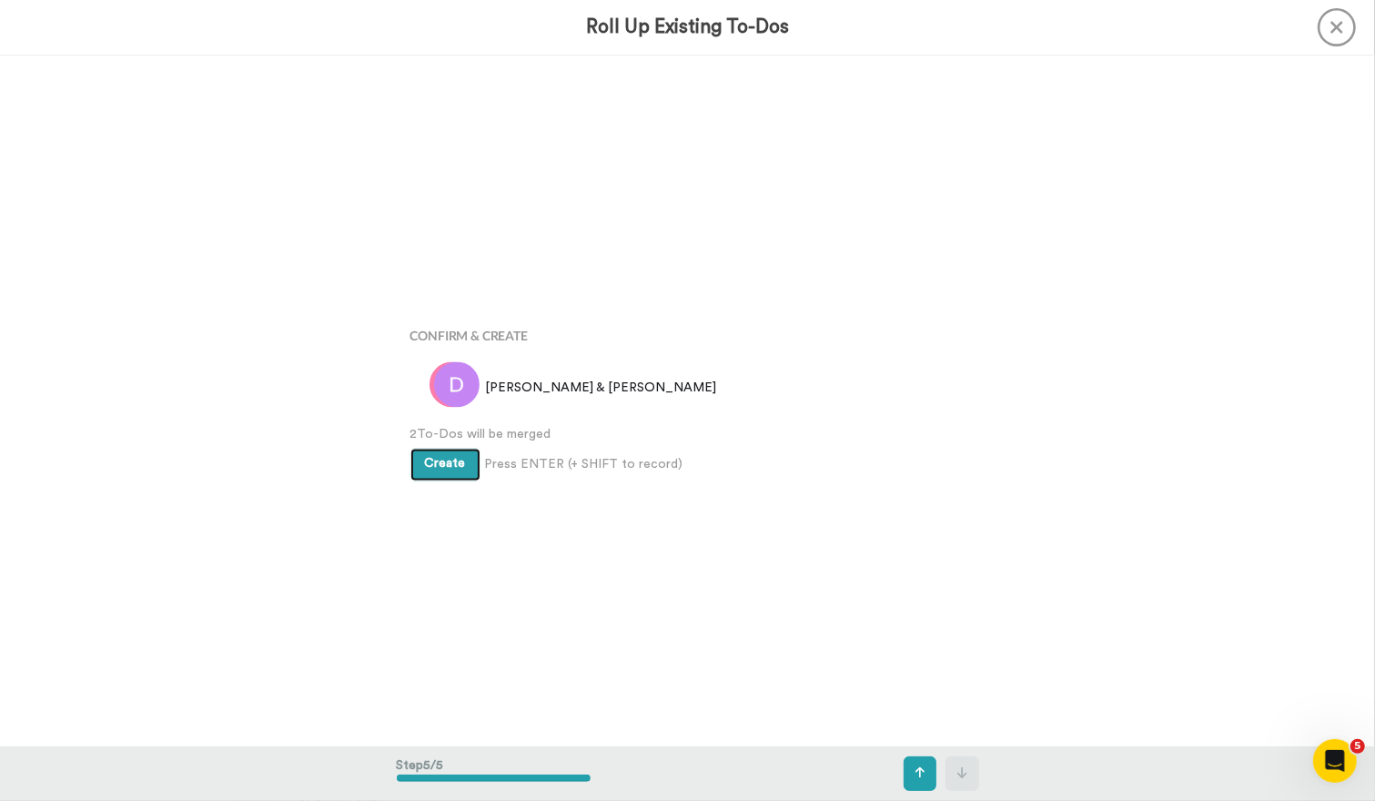
scroll to position [2763, 0]
click at [428, 451] on button "Create" at bounding box center [445, 465] width 70 height 33
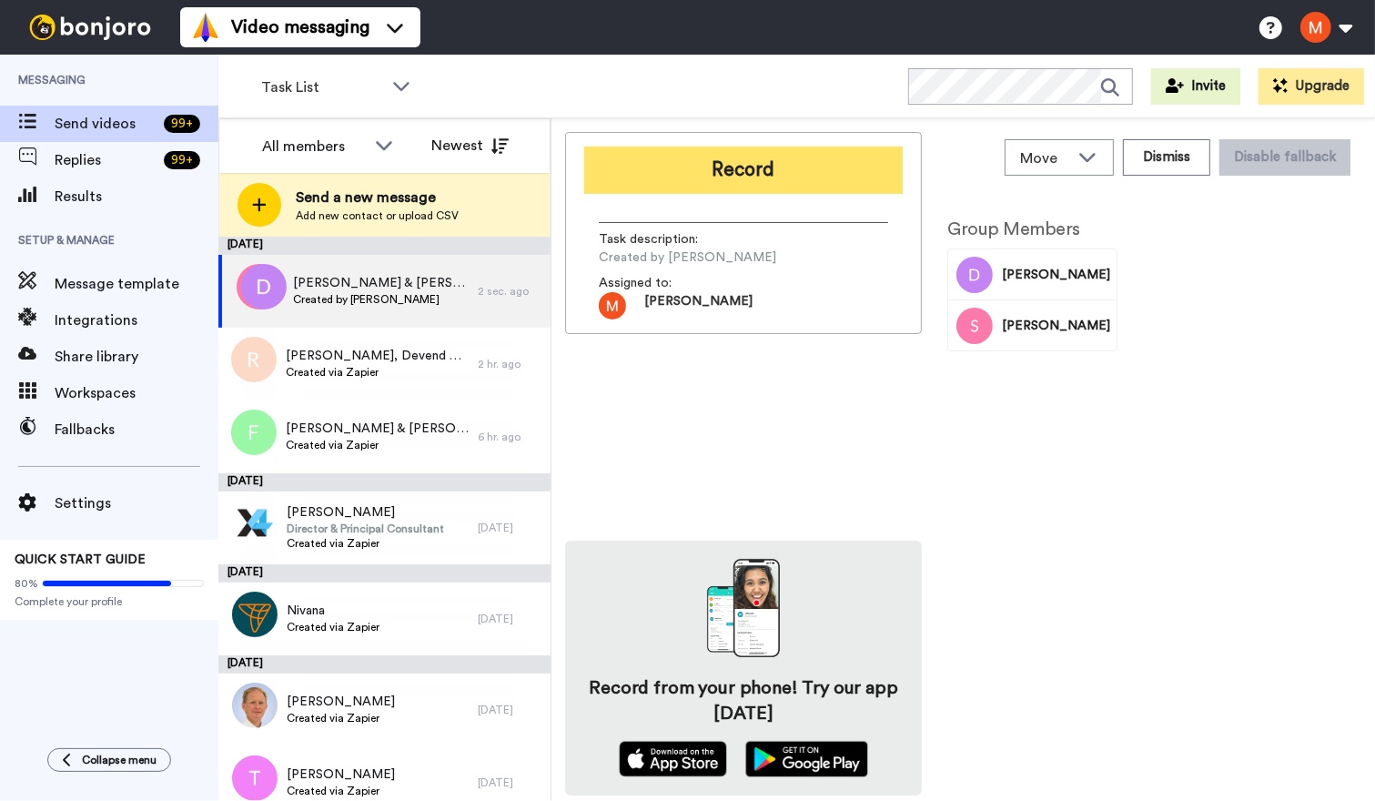
click at [701, 179] on button "Record" at bounding box center [743, 170] width 318 height 47
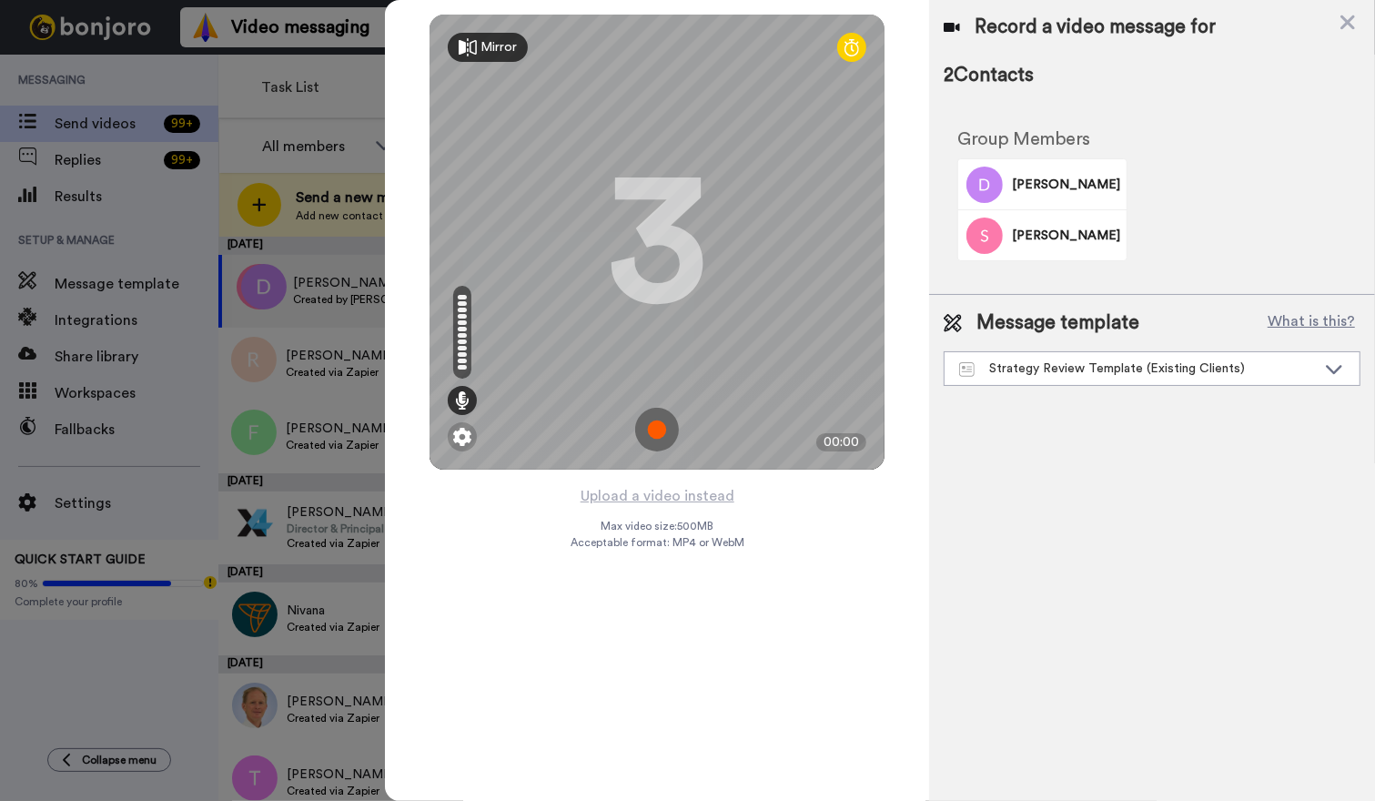
click at [653, 430] on img at bounding box center [657, 430] width 44 height 44
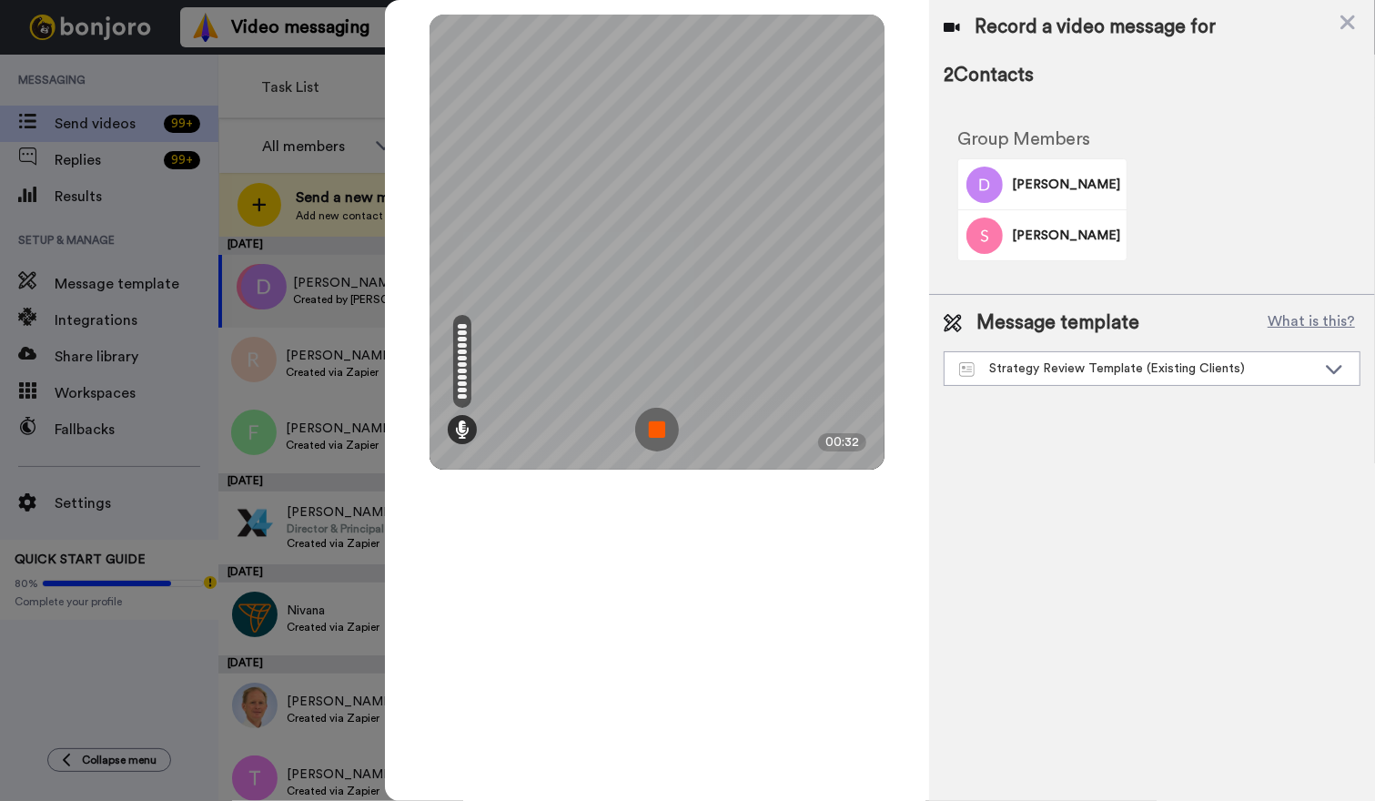
click at [665, 416] on img at bounding box center [657, 430] width 44 height 44
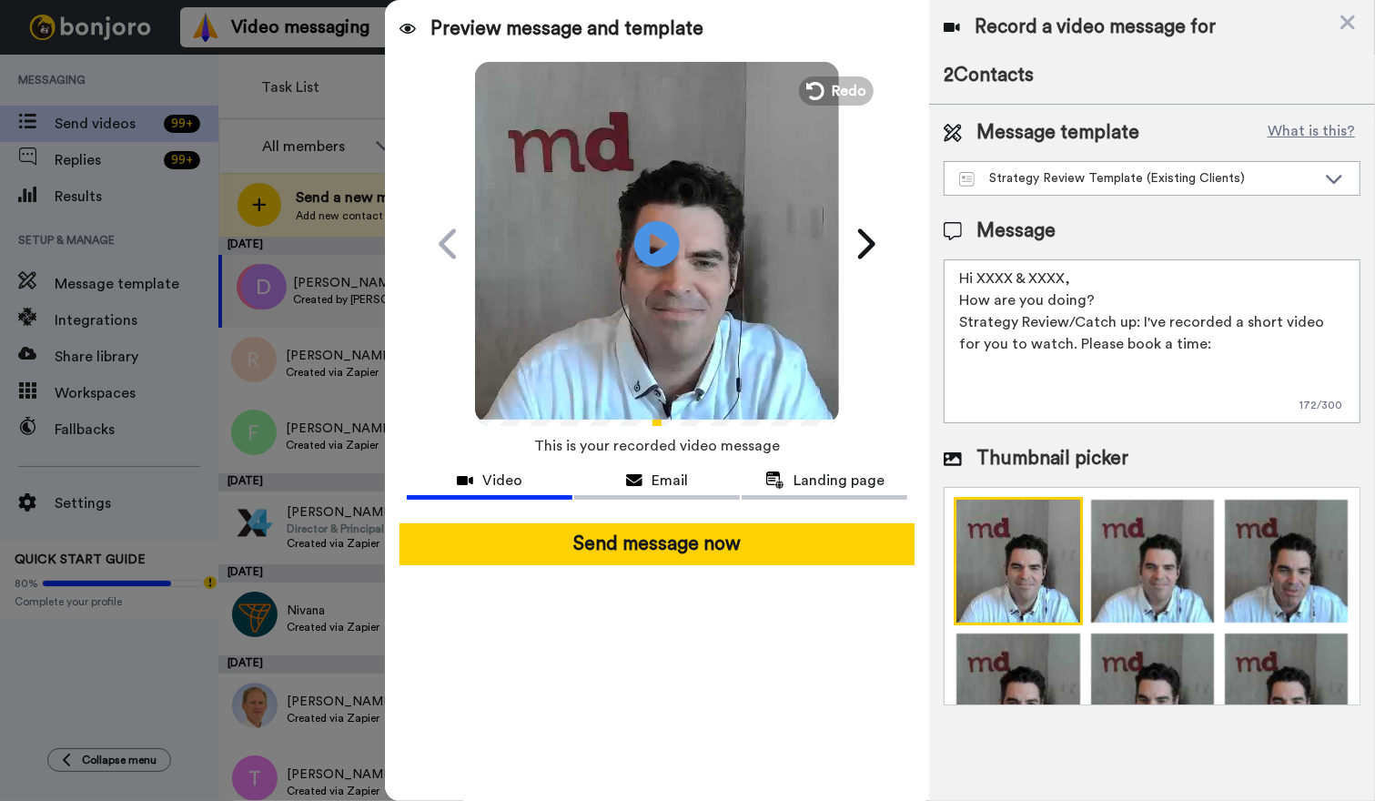
drag, startPoint x: 1042, startPoint y: 276, endPoint x: 976, endPoint y: 276, distance: 65.5
click at [976, 276] on textarea "Hi XXXX & XXXX, How are you doing? Strategy Review/Catch up: I've recorded a sh…" at bounding box center [1152, 341] width 417 height 164
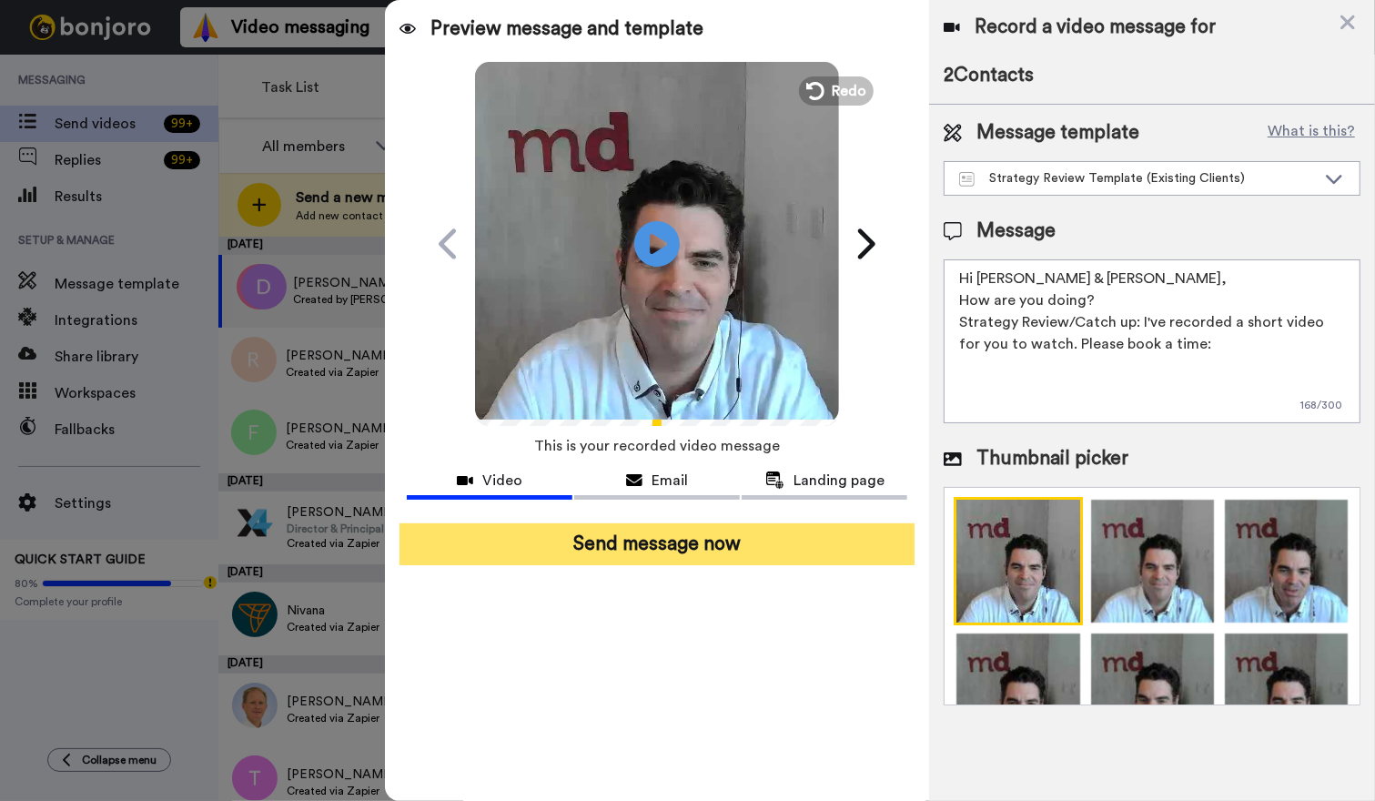
type textarea "Hi Stefanie & Daniel, How are you doing? Strategy Review/Catch up: I've recorde…"
click at [740, 541] on button "Send message now" at bounding box center [656, 544] width 515 height 42
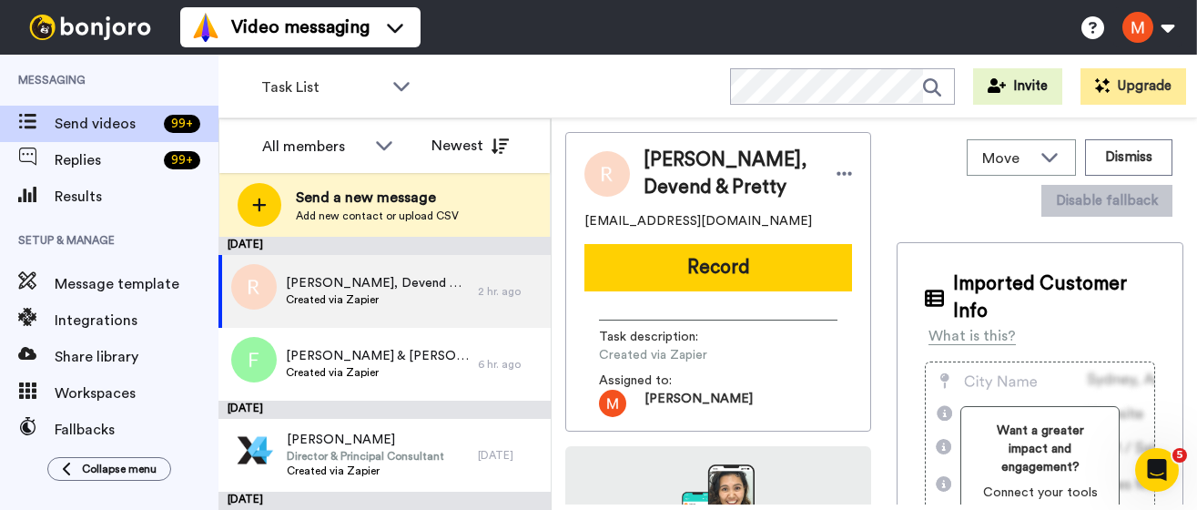
click at [1195, 508] on div "Move WORKSPACES View all Default Task List Other Partnerships BONJORO 3 weekly …" at bounding box center [873, 313] width 645 height 391
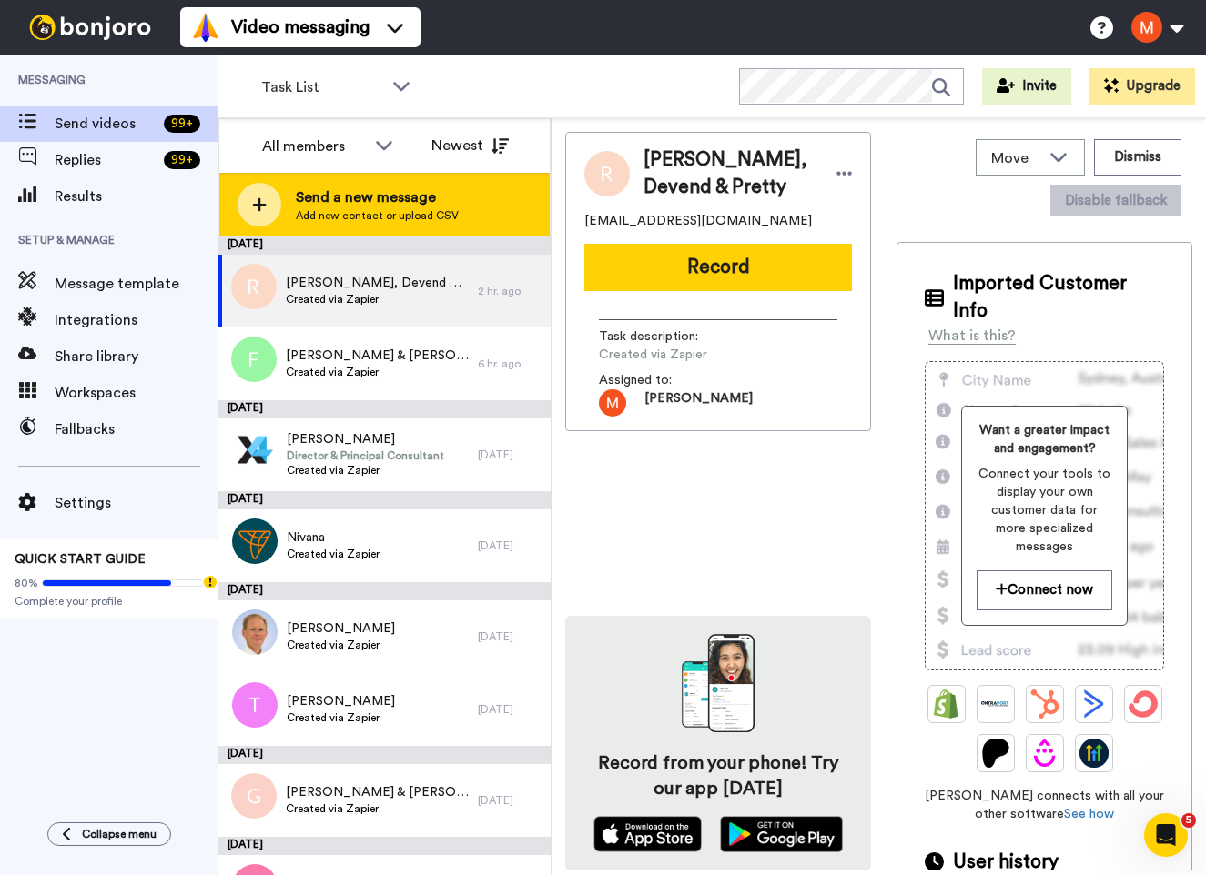
click at [326, 202] on span "Send a new message" at bounding box center [377, 198] width 163 height 22
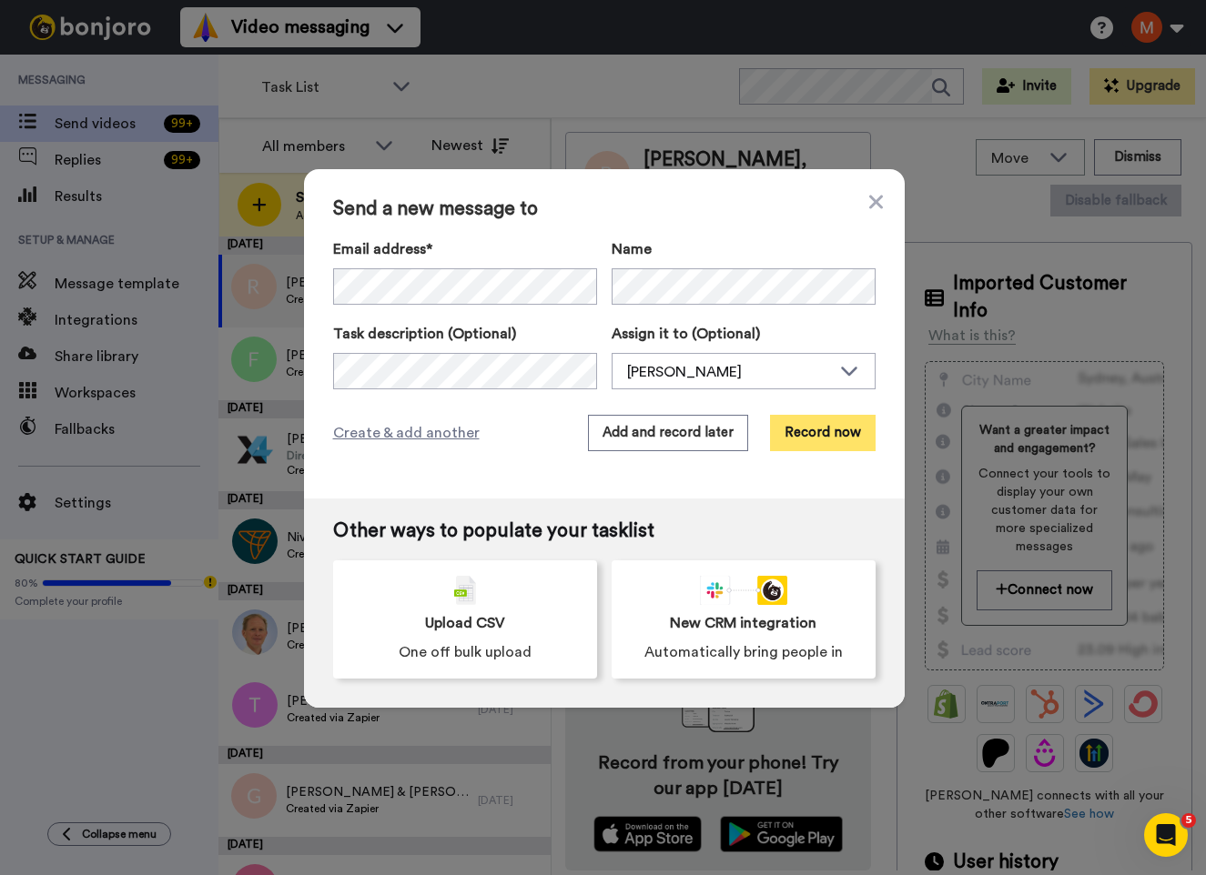
click at [811, 432] on button "Record now" at bounding box center [823, 433] width 106 height 36
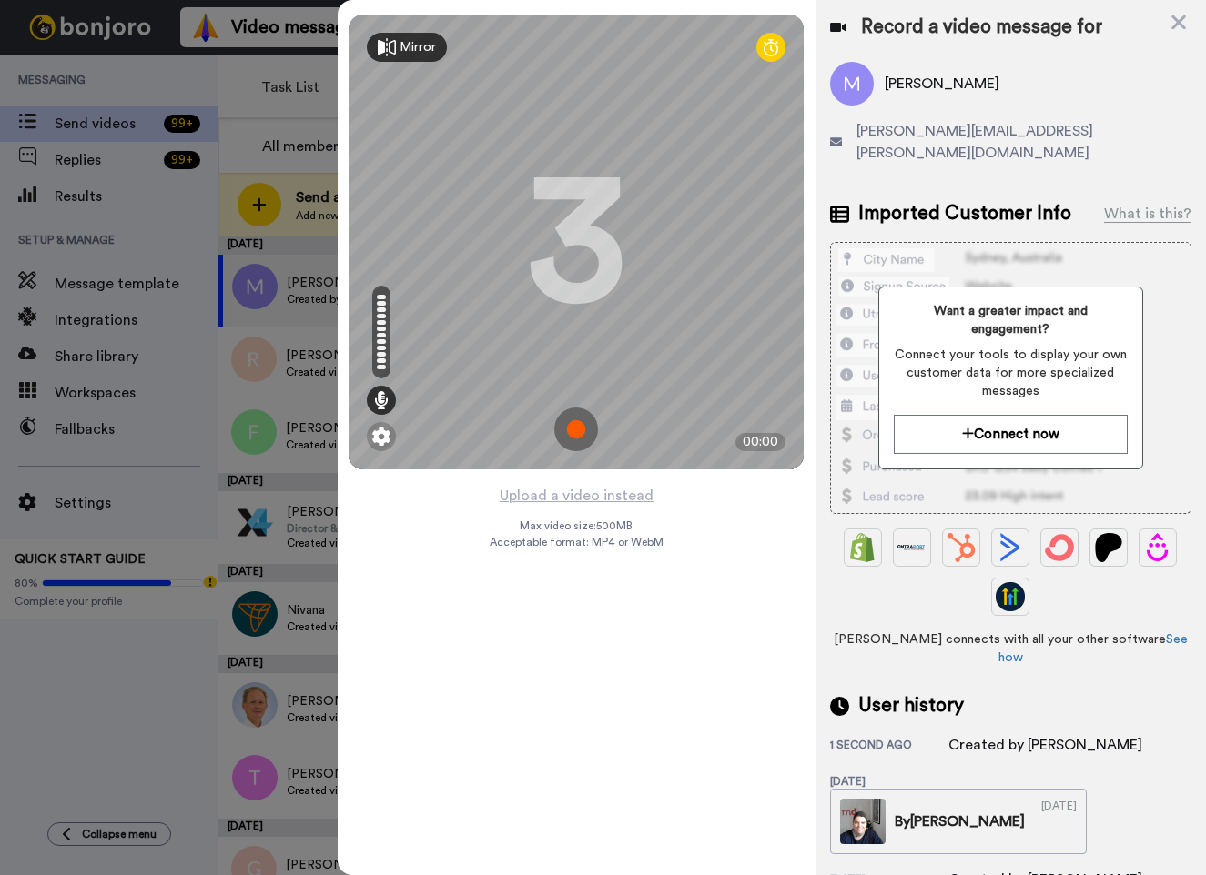
drag, startPoint x: 566, startPoint y: 434, endPoint x: 593, endPoint y: 478, distance: 51.5
click at [566, 433] on img at bounding box center [576, 430] width 44 height 44
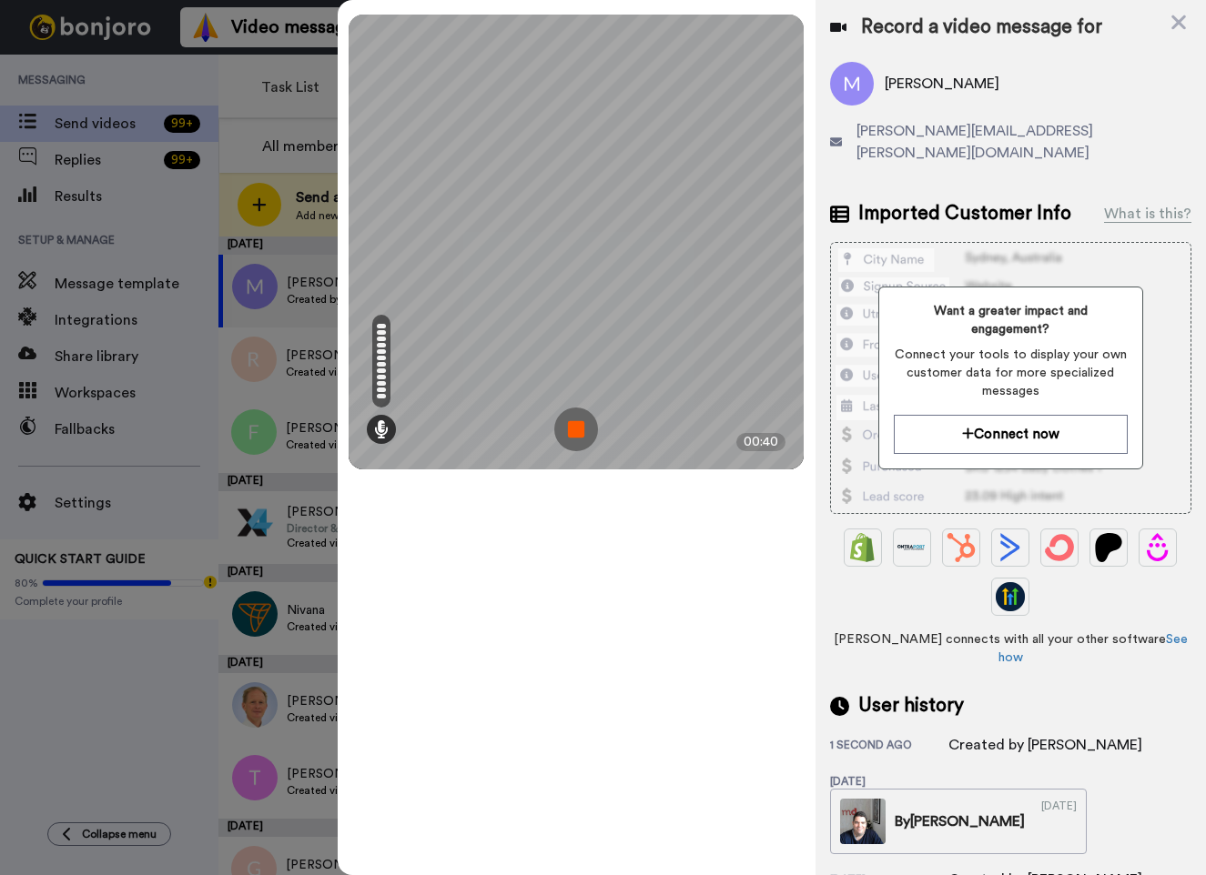
click at [569, 414] on img at bounding box center [576, 430] width 44 height 44
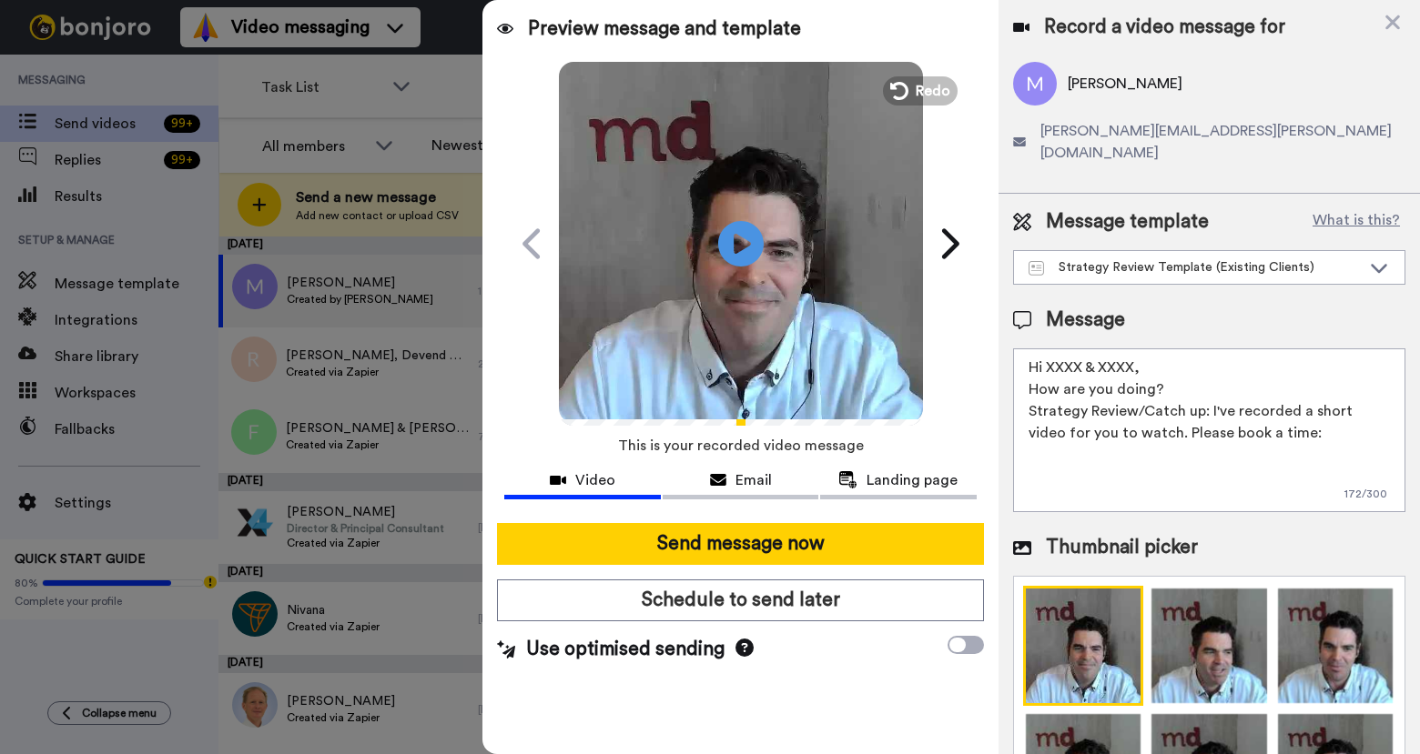
drag, startPoint x: 1145, startPoint y: 342, endPoint x: 1054, endPoint y: 341, distance: 91.0
click at [1054, 349] on textarea "Hi XXXX & XXXX, How are you doing? Strategy Review/Catch up: I've recorded a sh…" at bounding box center [1209, 431] width 392 height 164
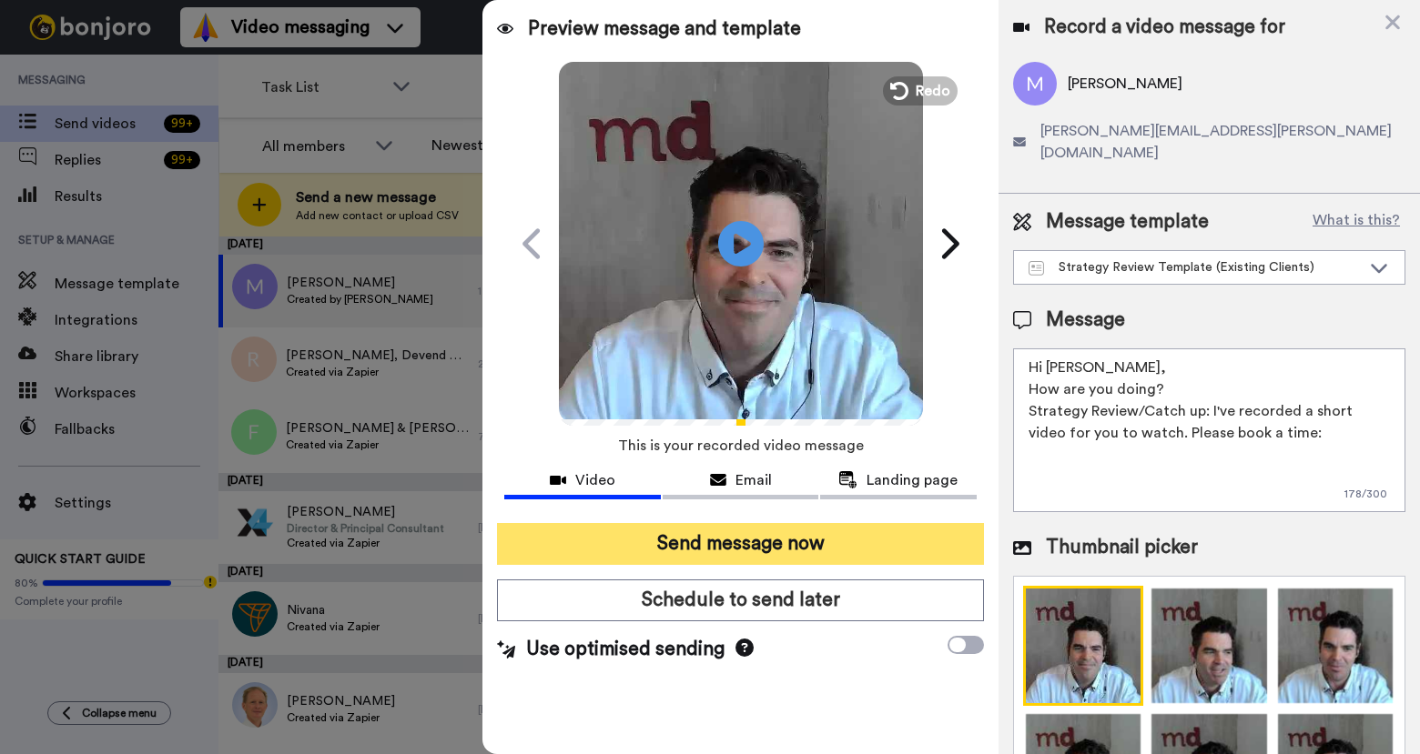
type textarea "Hi Melinda, How are you doing? Strategy Review/Catch up: I've recorded a short …"
click at [904, 540] on button "Send message now" at bounding box center [740, 544] width 486 height 42
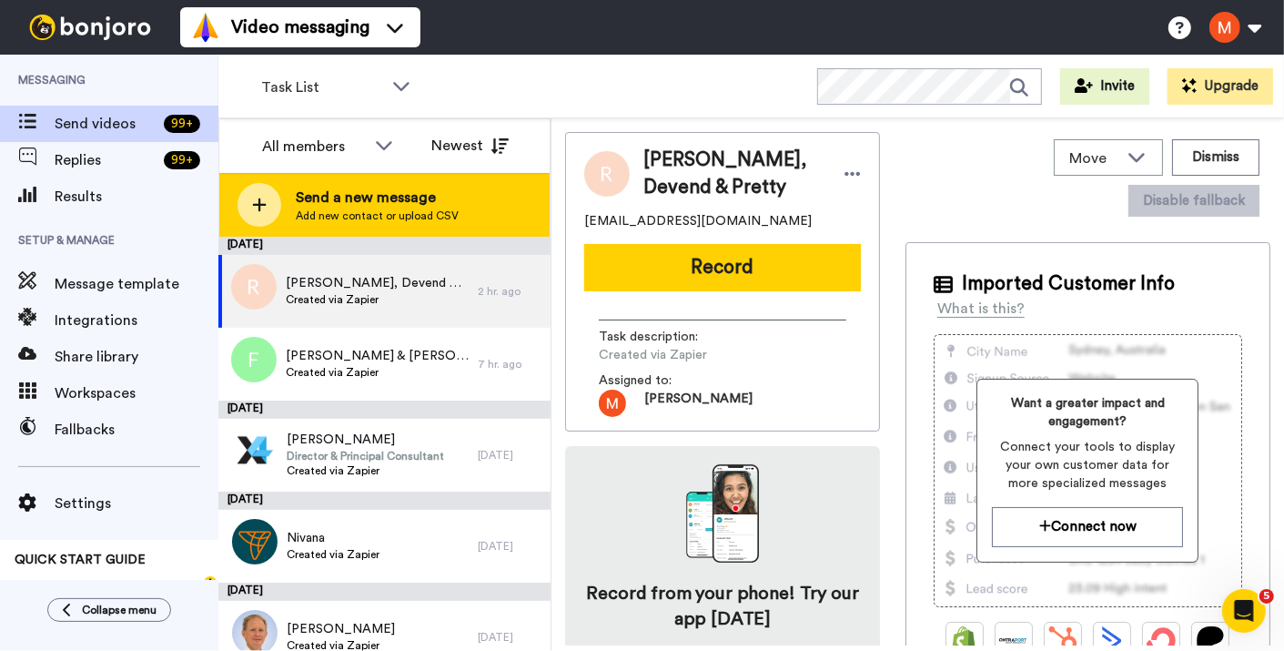
click at [353, 207] on span "Send a new message" at bounding box center [377, 198] width 163 height 22
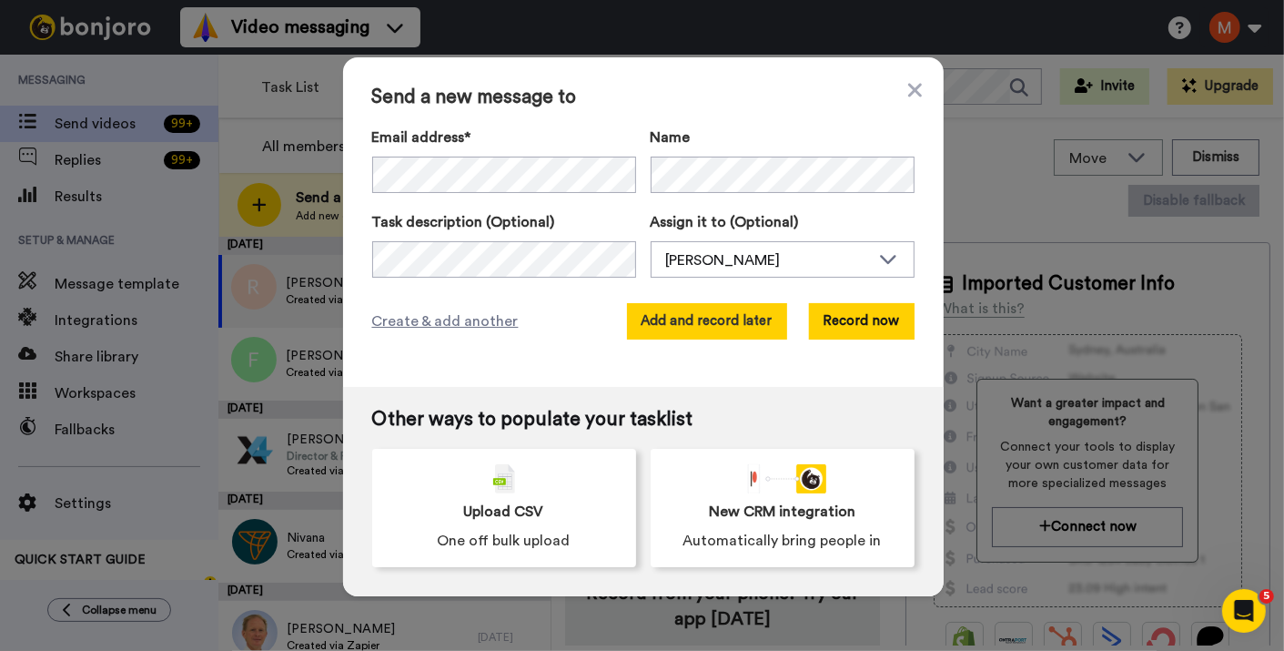
click at [688, 315] on button "Add and record later" at bounding box center [707, 321] width 160 height 36
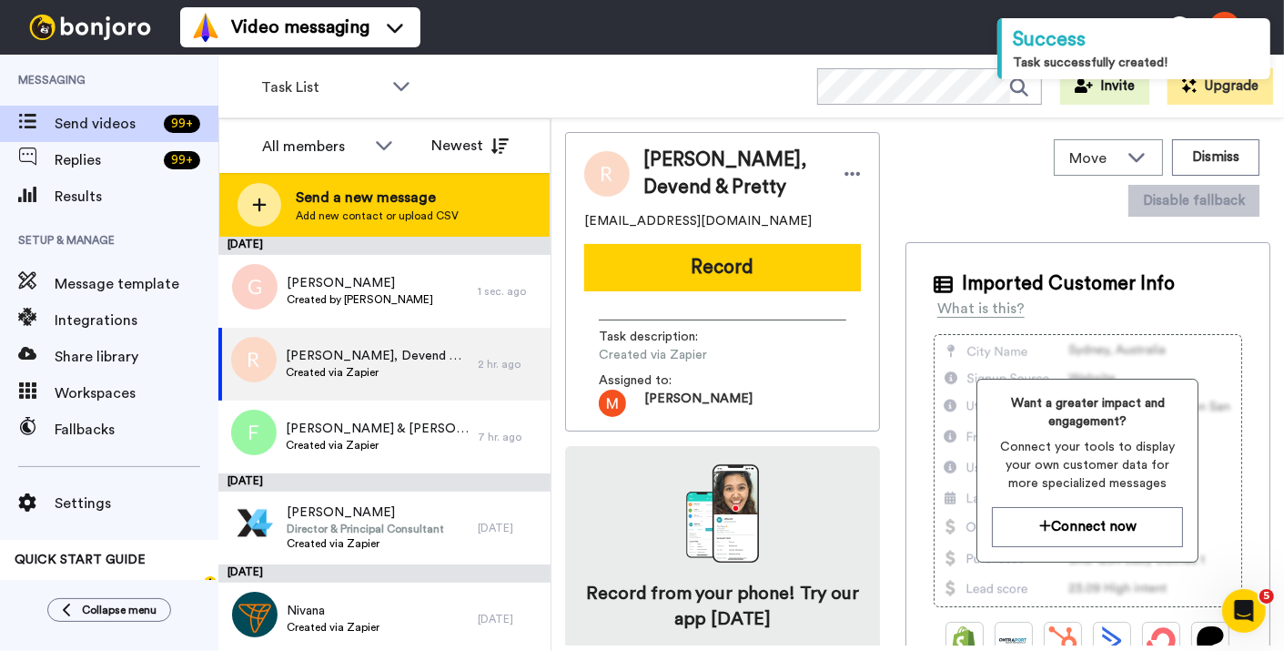
click at [406, 216] on span "Add new contact or upload CSV" at bounding box center [377, 215] width 163 height 15
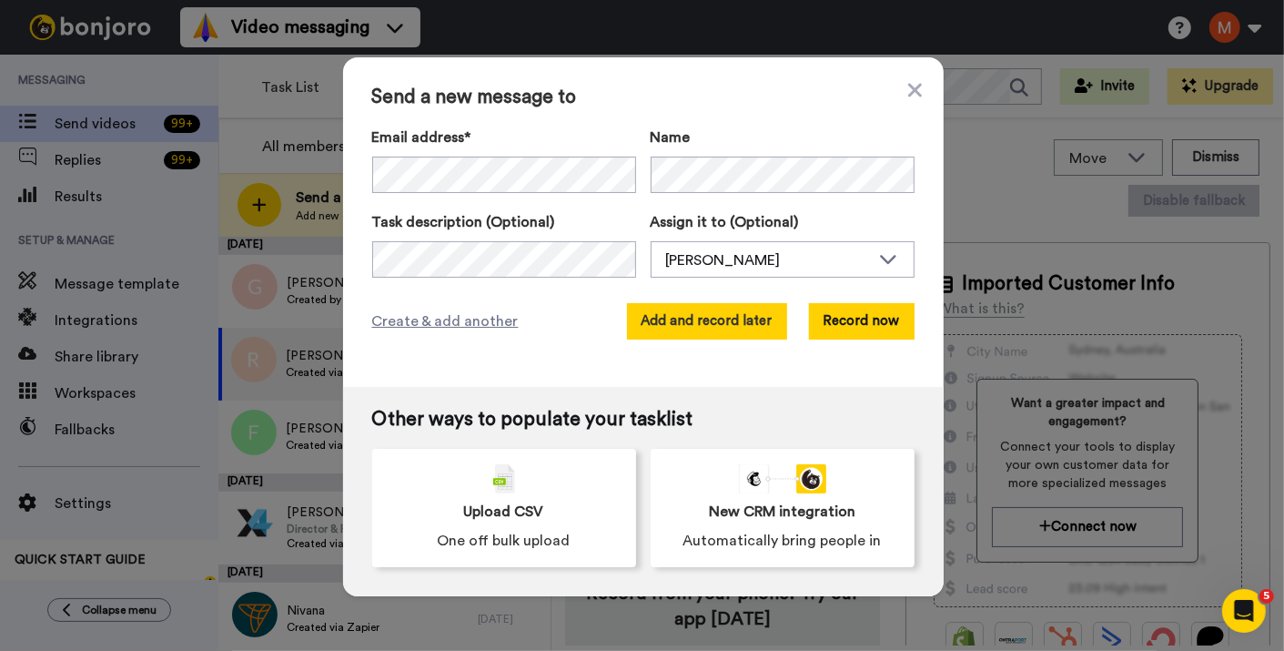
click at [702, 321] on button "Add and record later" at bounding box center [707, 321] width 160 height 36
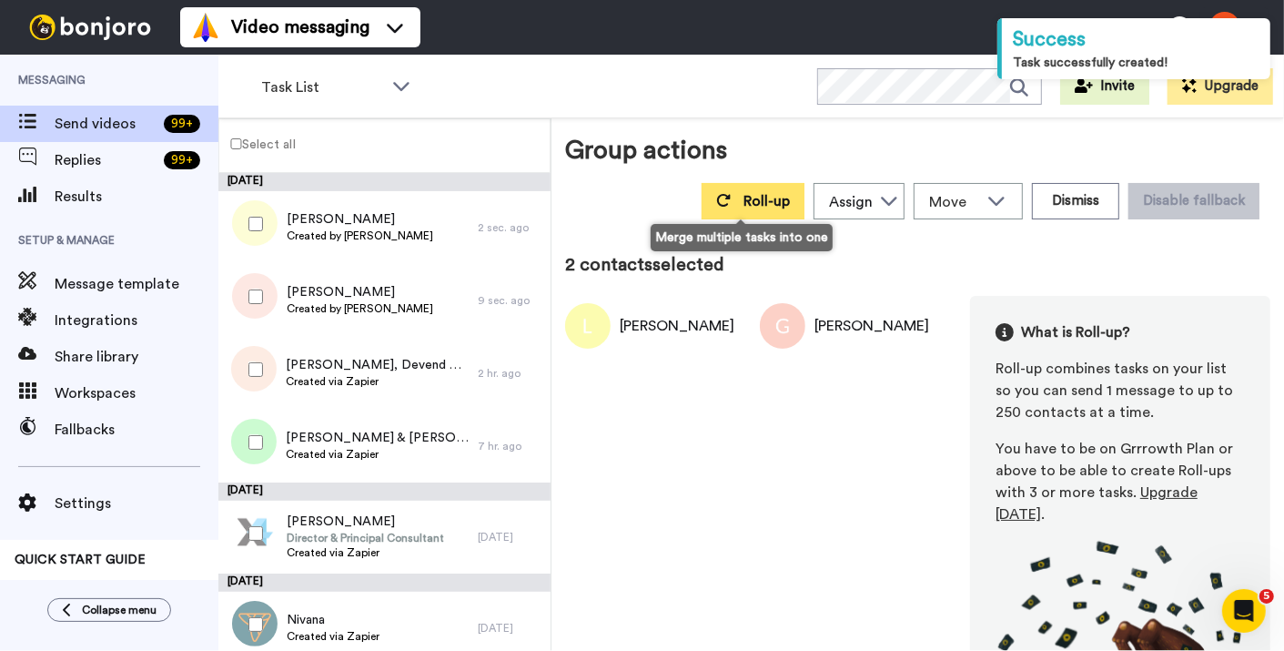
click at [723, 194] on button "Roll-up" at bounding box center [753, 201] width 103 height 36
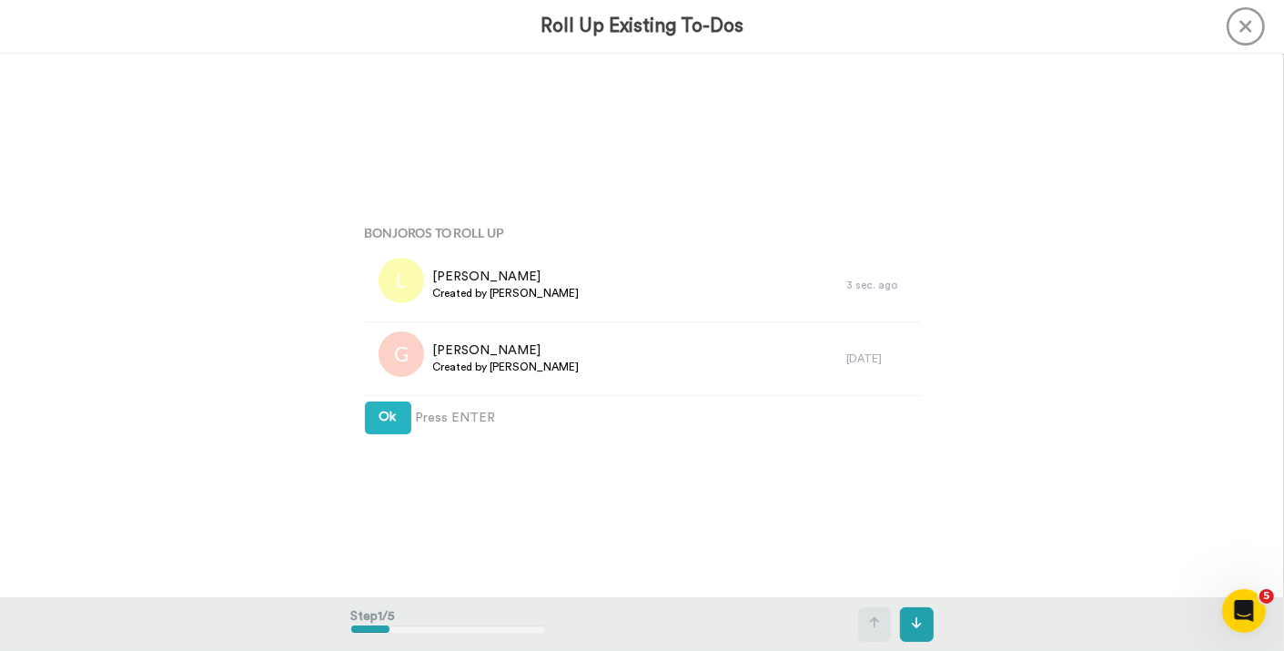
click at [400, 400] on div "Bonjoros To Roll Up Lorraine Created by Matthew Dawe 3 sec. ago Graham Created …" at bounding box center [642, 326] width 582 height 326
click at [393, 400] on div "Bonjoros To Roll Up Lorraine Created by Matthew Dawe 3 sec. ago Graham Created …" at bounding box center [642, 326] width 582 height 326
click at [383, 414] on span "Ok" at bounding box center [387, 416] width 17 height 13
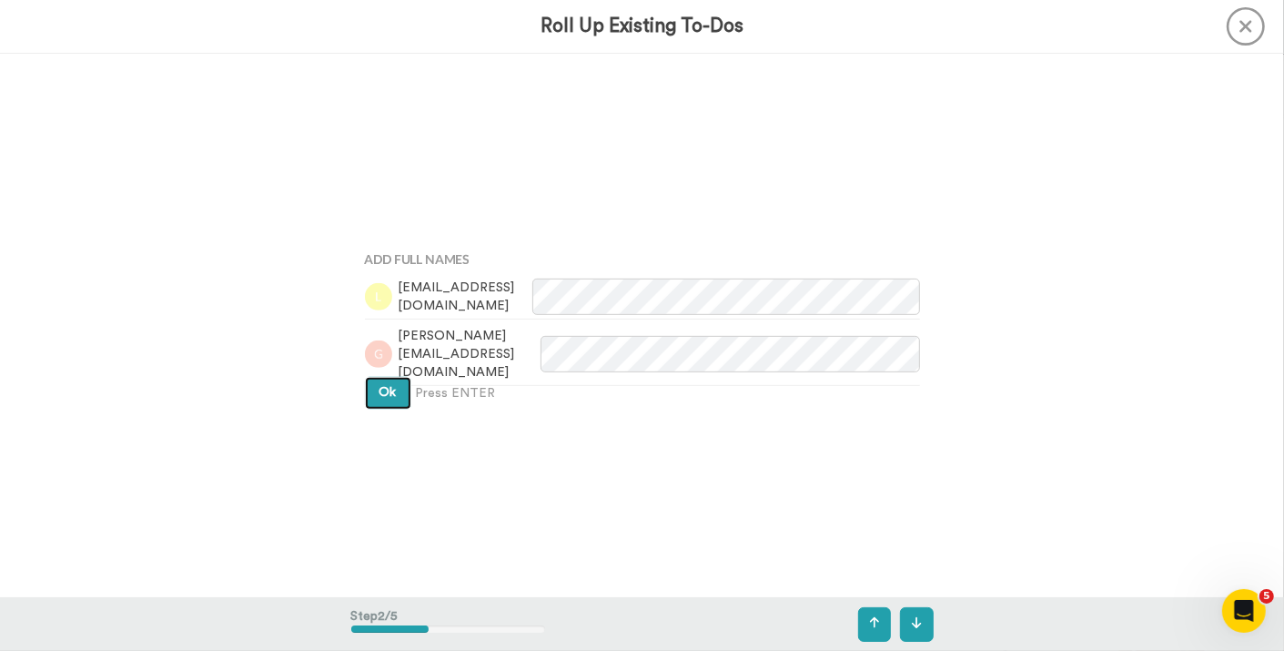
click at [384, 391] on span "Ok" at bounding box center [387, 392] width 17 height 13
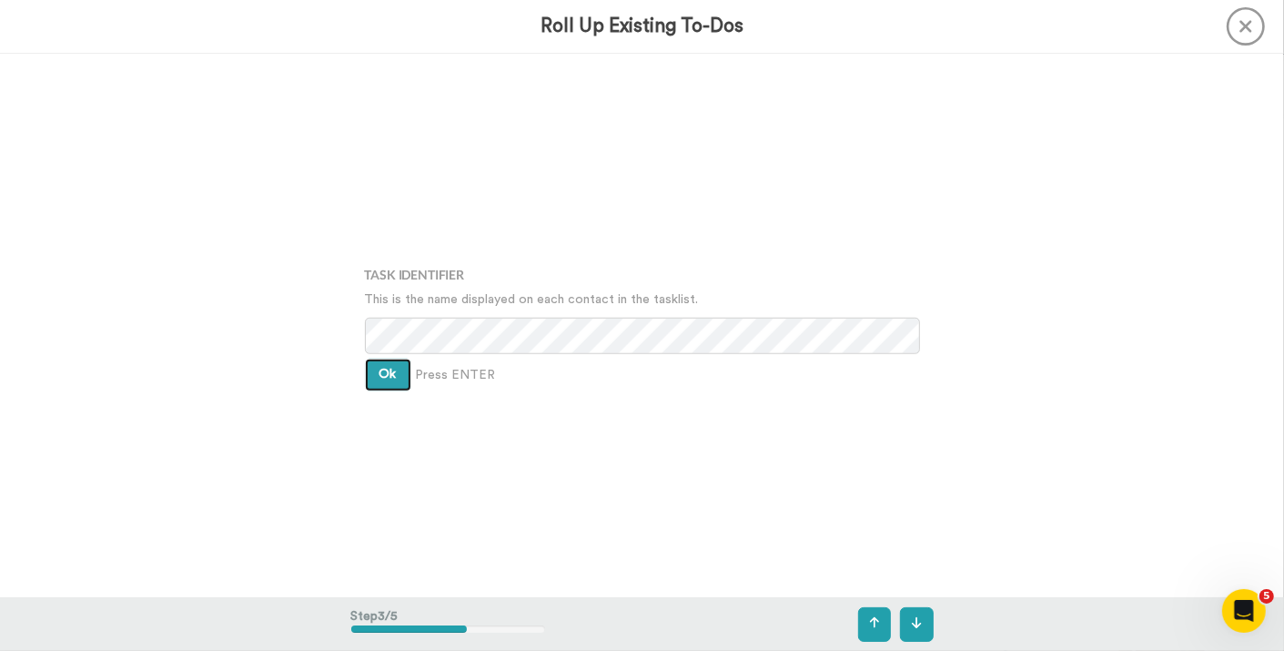
click at [378, 385] on button "Ok" at bounding box center [388, 375] width 46 height 33
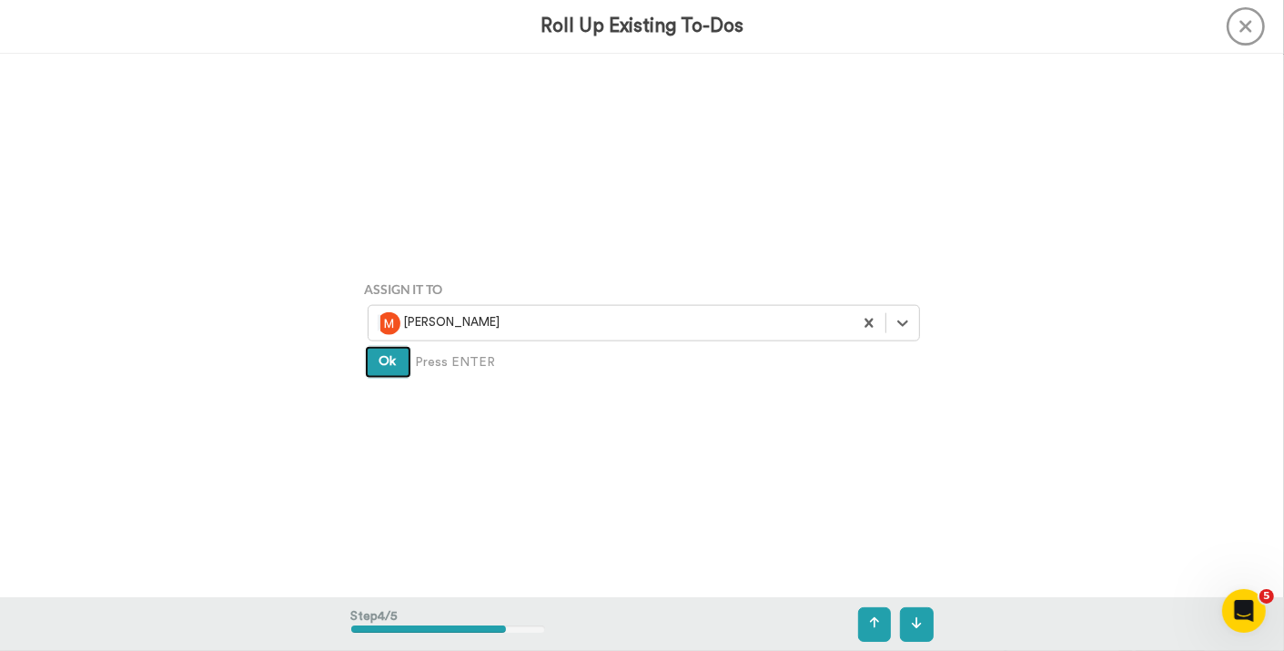
click at [378, 371] on button "Ok" at bounding box center [388, 362] width 46 height 33
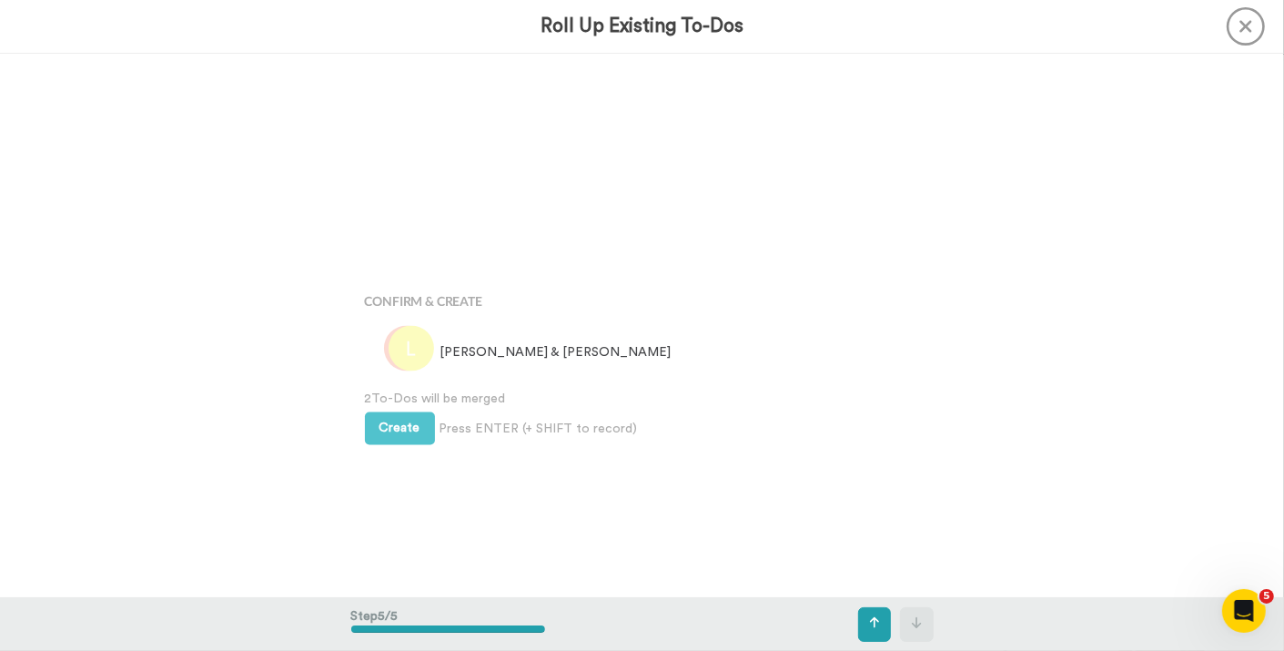
scroll to position [2176, 0]
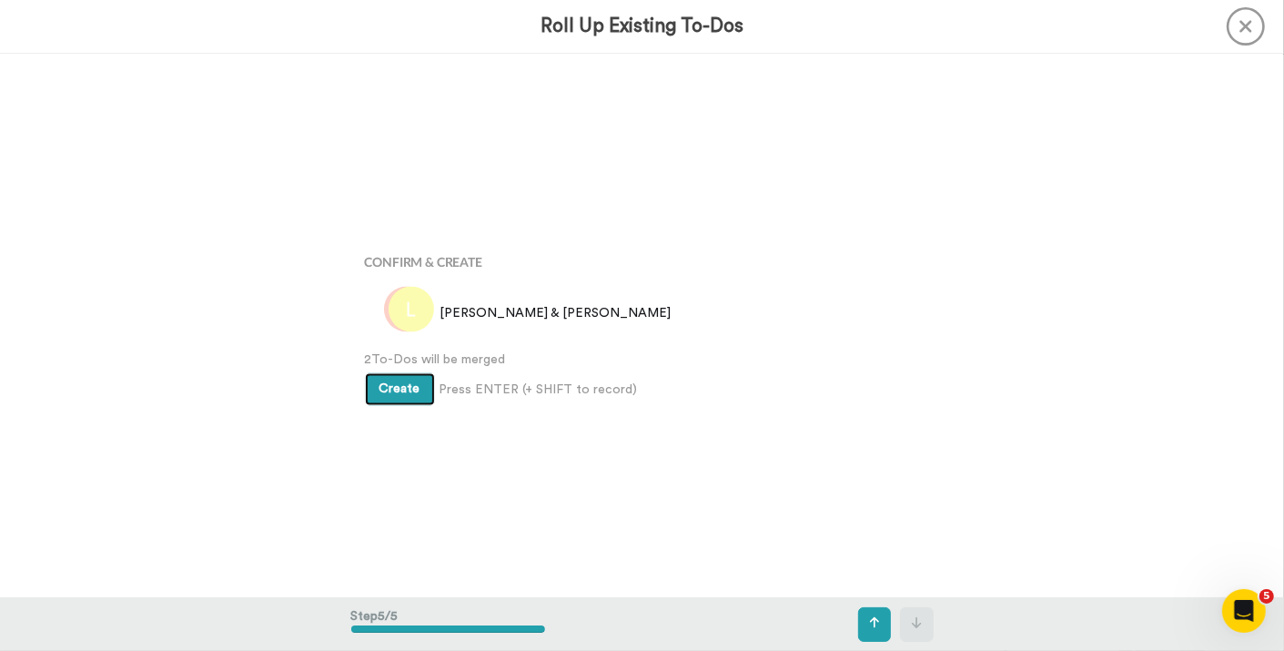
click at [383, 374] on button "Create" at bounding box center [400, 389] width 70 height 33
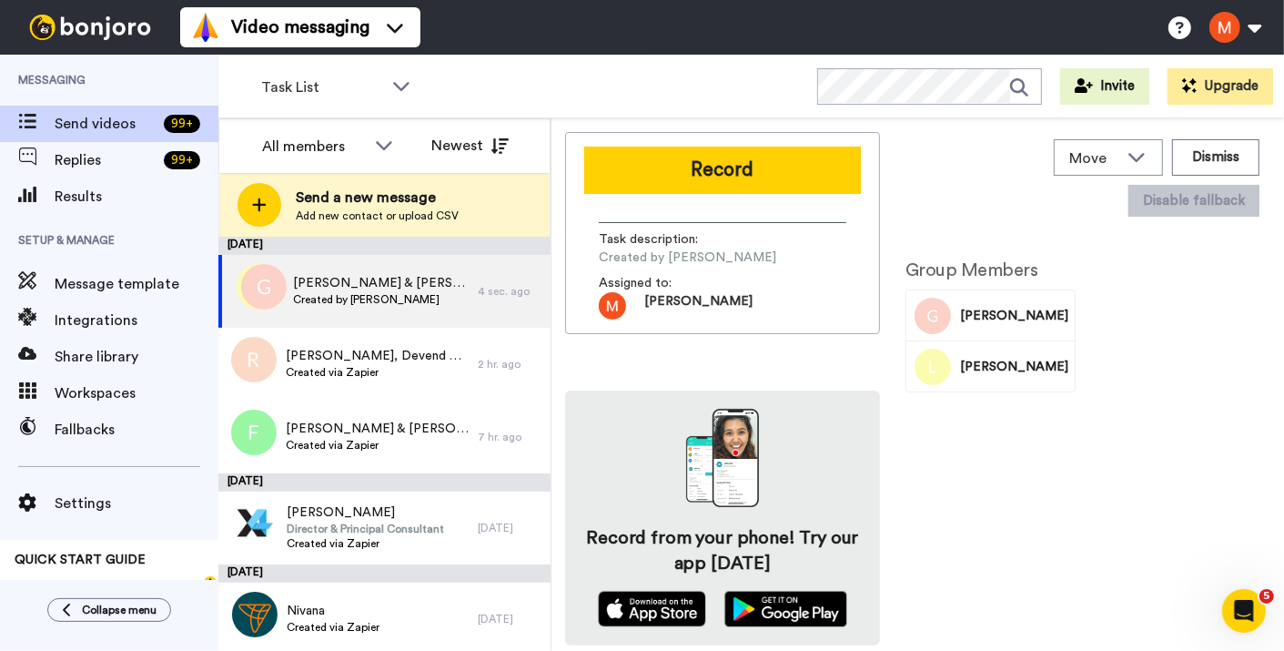
drag, startPoint x: 701, startPoint y: 173, endPoint x: 730, endPoint y: 167, distance: 29.8
click at [701, 173] on button "Record" at bounding box center [722, 170] width 277 height 47
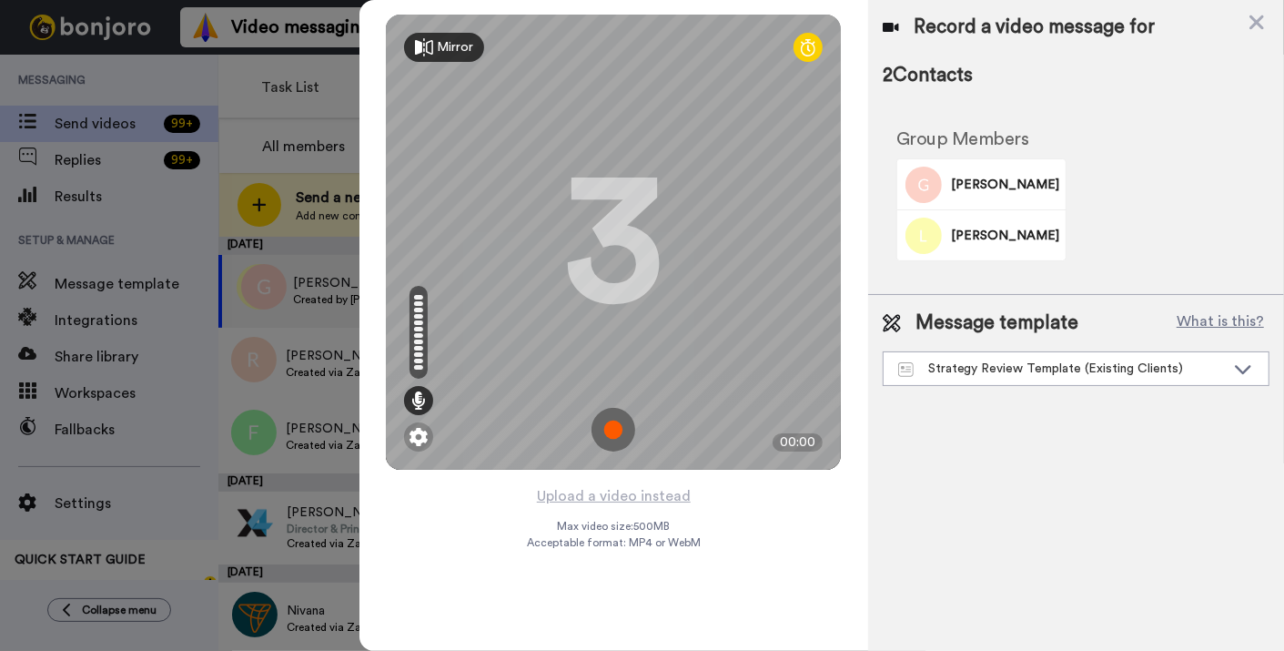
drag, startPoint x: 621, startPoint y: 428, endPoint x: 617, endPoint y: 168, distance: 259.4
click at [621, 428] on img at bounding box center [613, 430] width 44 height 44
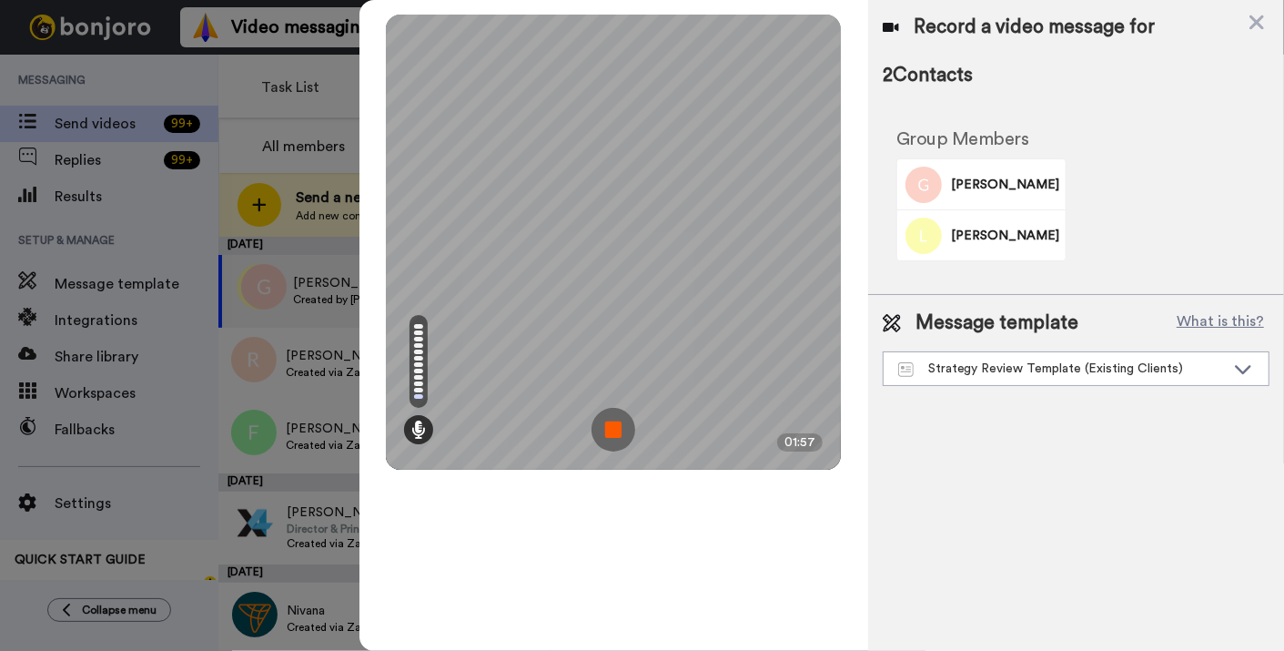
click at [614, 434] on img at bounding box center [613, 430] width 44 height 44
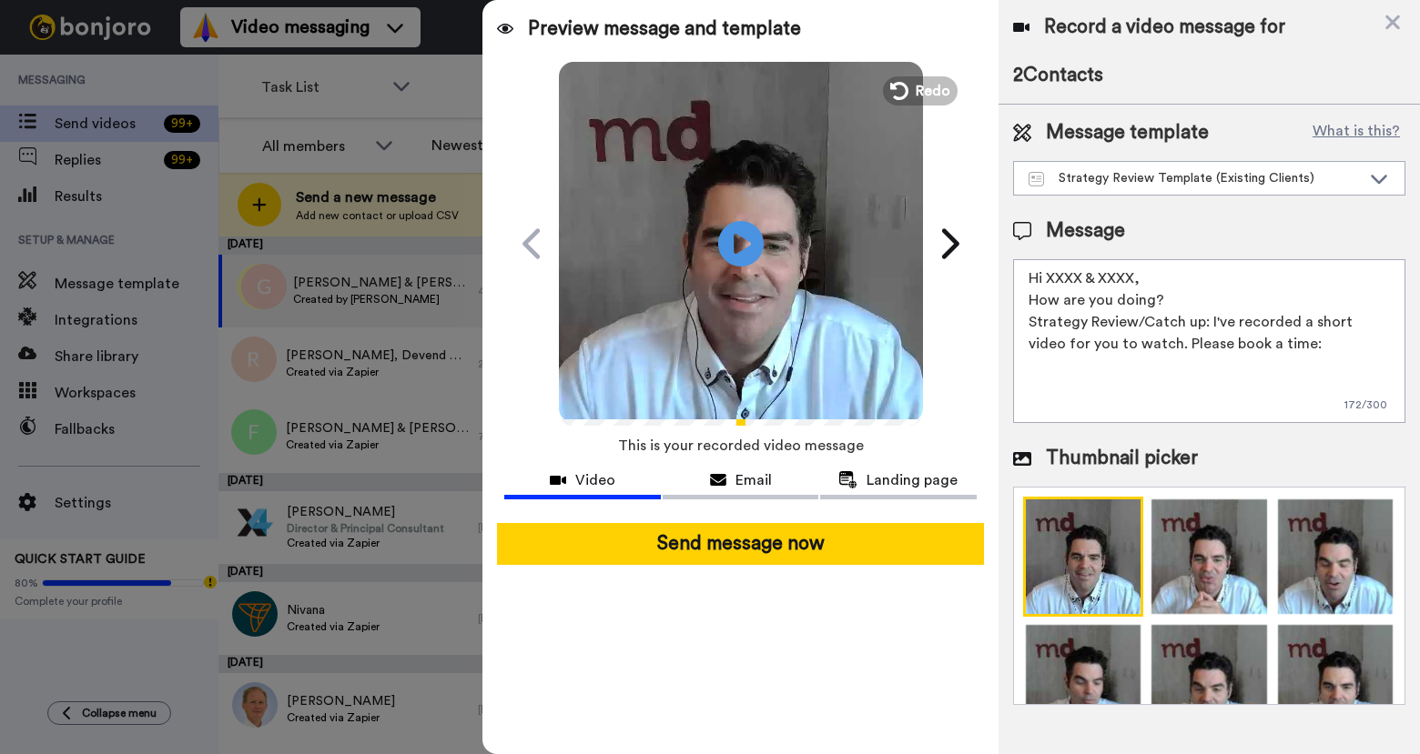
drag, startPoint x: 1117, startPoint y: 270, endPoint x: 1049, endPoint y: 270, distance: 68.2
click at [1049, 270] on textarea "Hi XXXX & XXXX, How are you doing? Strategy Review/Catch up: I've recorded a sh…" at bounding box center [1209, 341] width 392 height 164
click at [1148, 169] on div "Strategy Review Template (Existing Clients)" at bounding box center [1194, 178] width 332 height 18
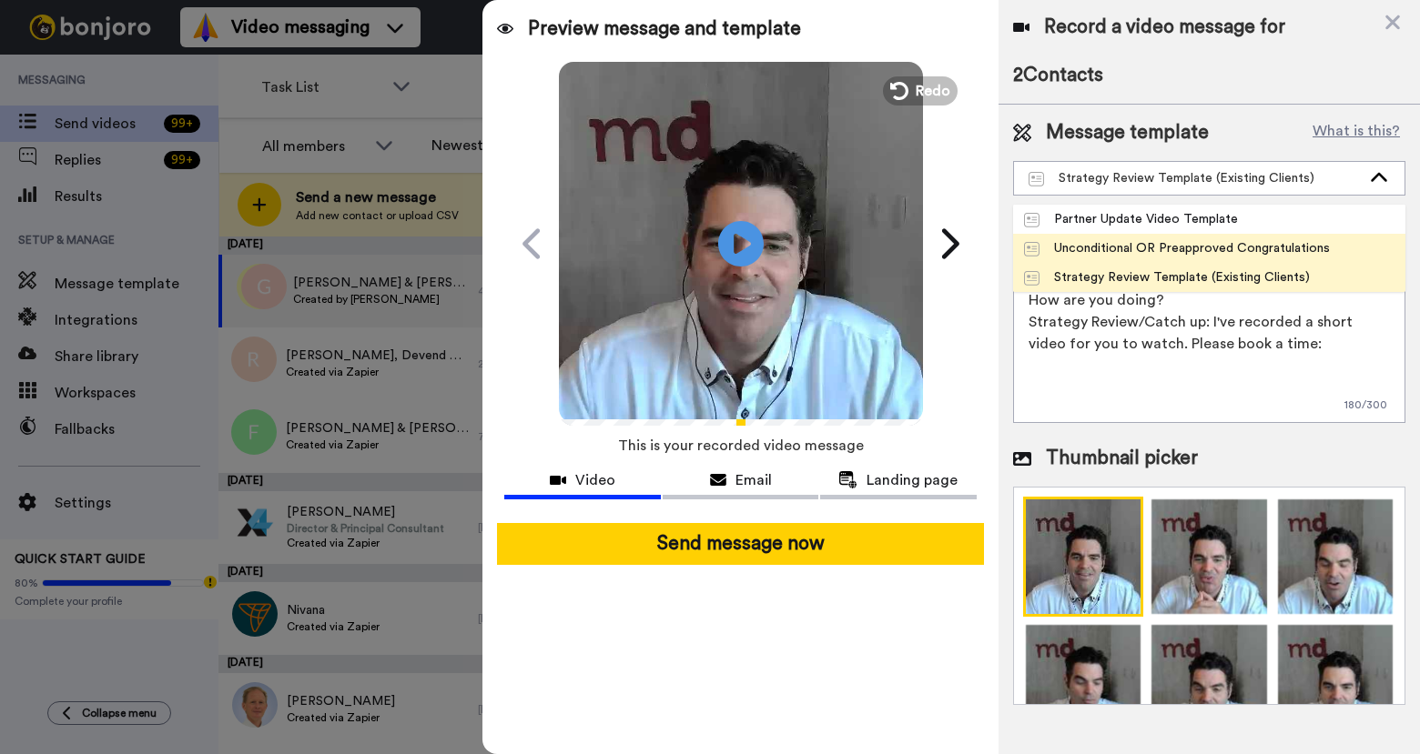
click at [1108, 243] on div "Unconditional OR Preapproved Congratulations" at bounding box center [1177, 248] width 306 height 18
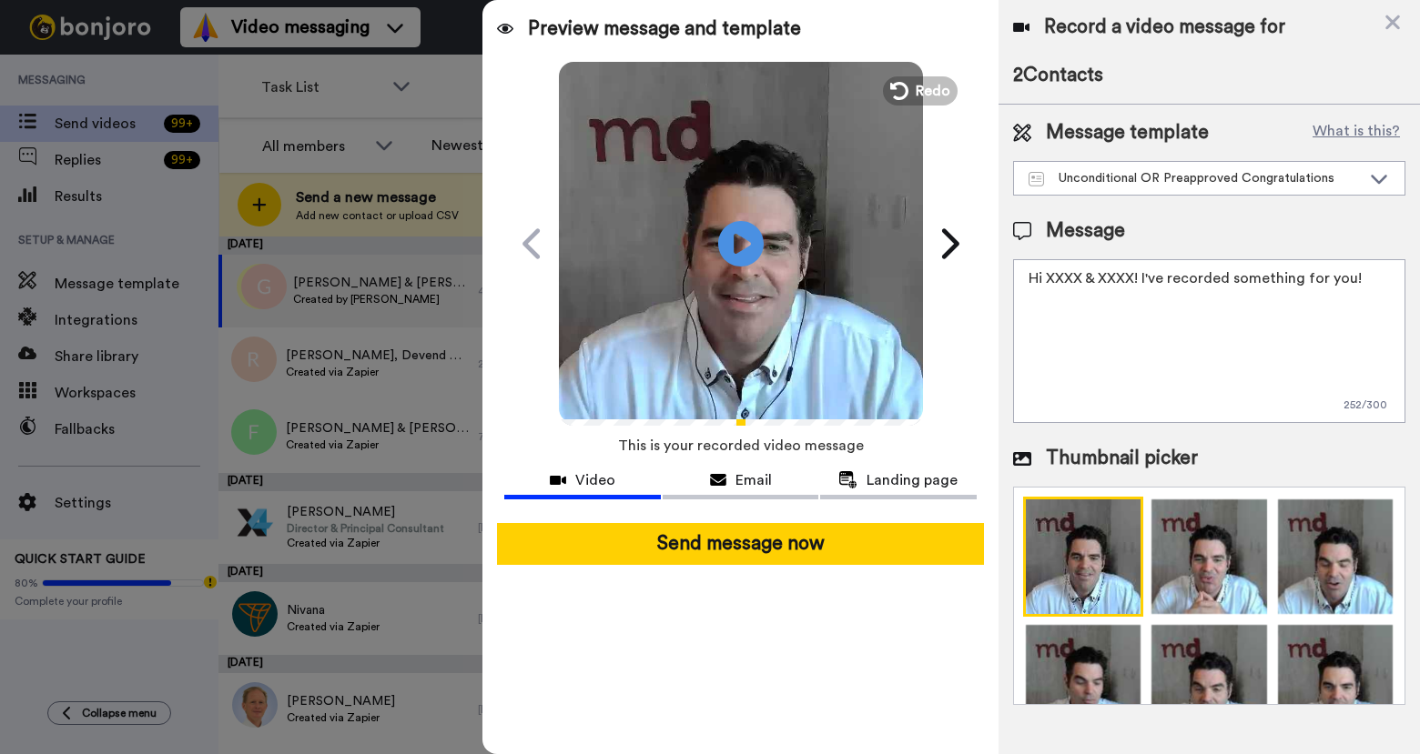
drag, startPoint x: 1132, startPoint y: 278, endPoint x: 1046, endPoint y: 276, distance: 85.6
click at [1046, 276] on textarea "Hi XXXX & XXXX! I've recorded something for you!" at bounding box center [1209, 341] width 392 height 164
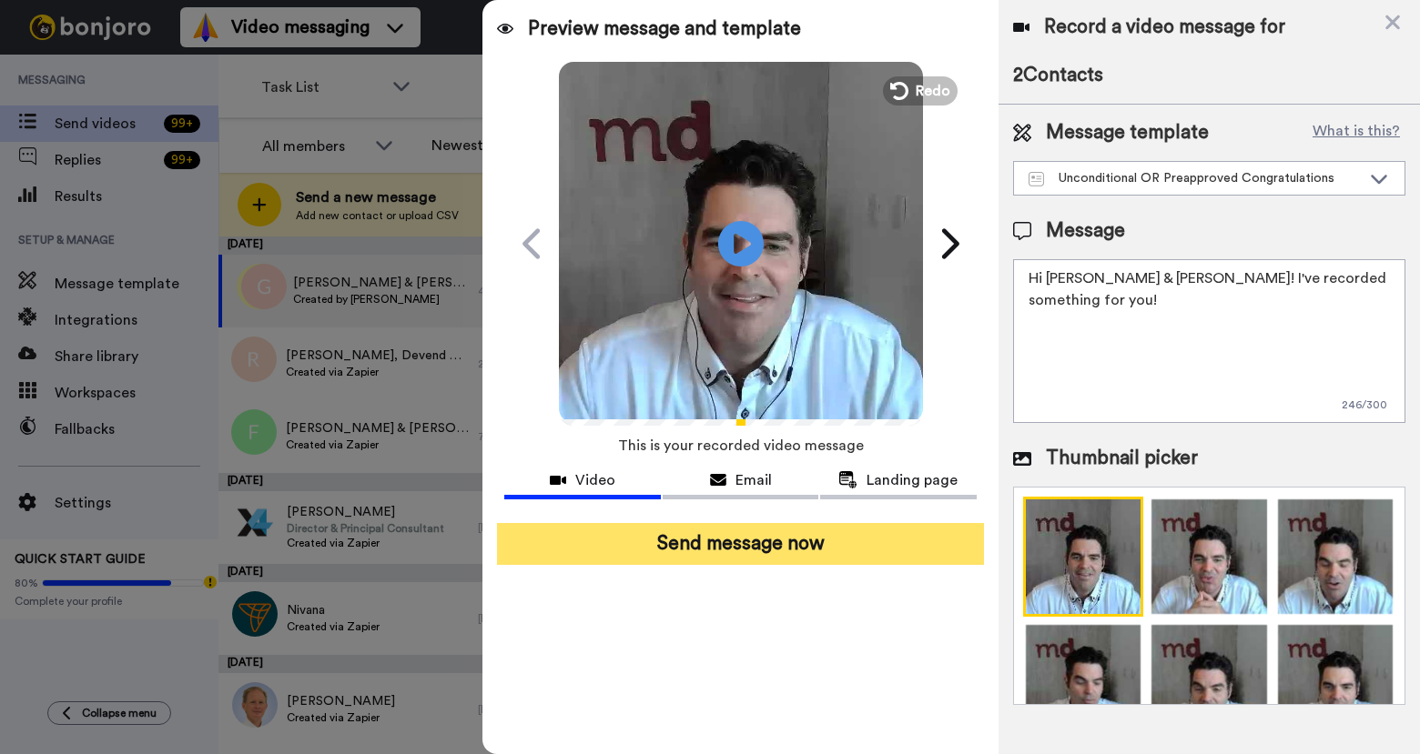
type textarea "Hi Graham & Lorraine! I've recorded something for you!"
click at [772, 558] on button "Send message now" at bounding box center [740, 544] width 486 height 42
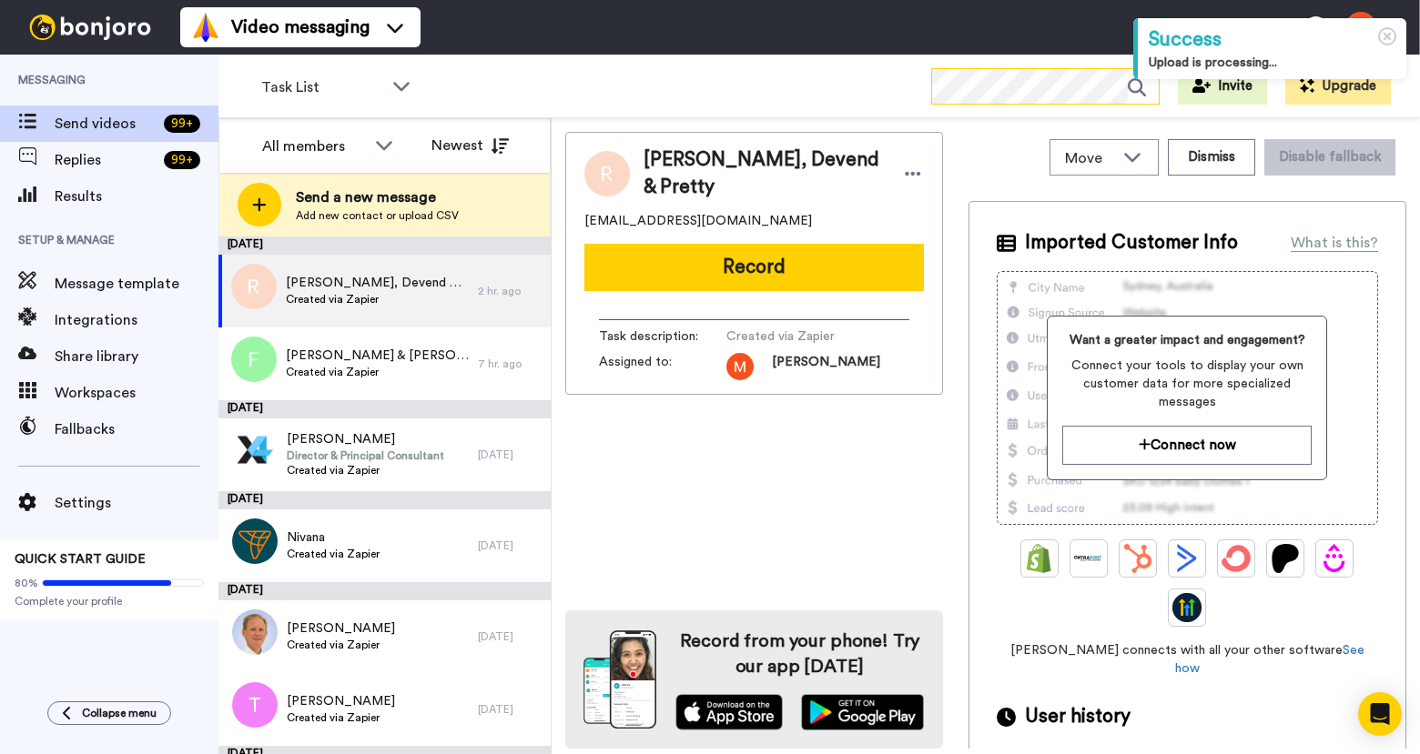
click at [1140, 95] on icon at bounding box center [1142, 87] width 31 height 36
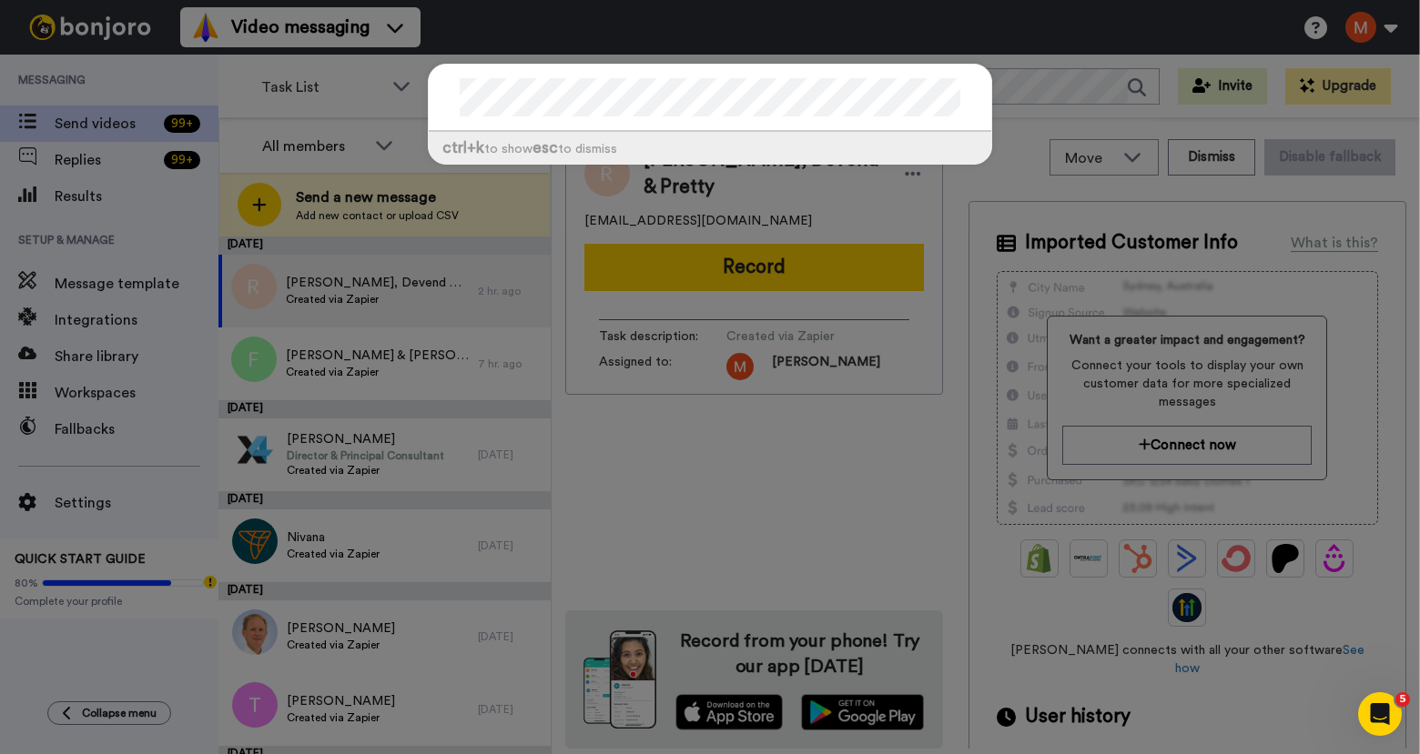
click at [343, 100] on div "ctrl +k to show esc to dismiss" at bounding box center [710, 377] width 1420 height 754
click at [189, 101] on div "ctrl +k to show esc to dismiss" at bounding box center [710, 377] width 1420 height 754
click at [127, 190] on div "ctrl +k to show esc to dismiss" at bounding box center [710, 377] width 1420 height 754
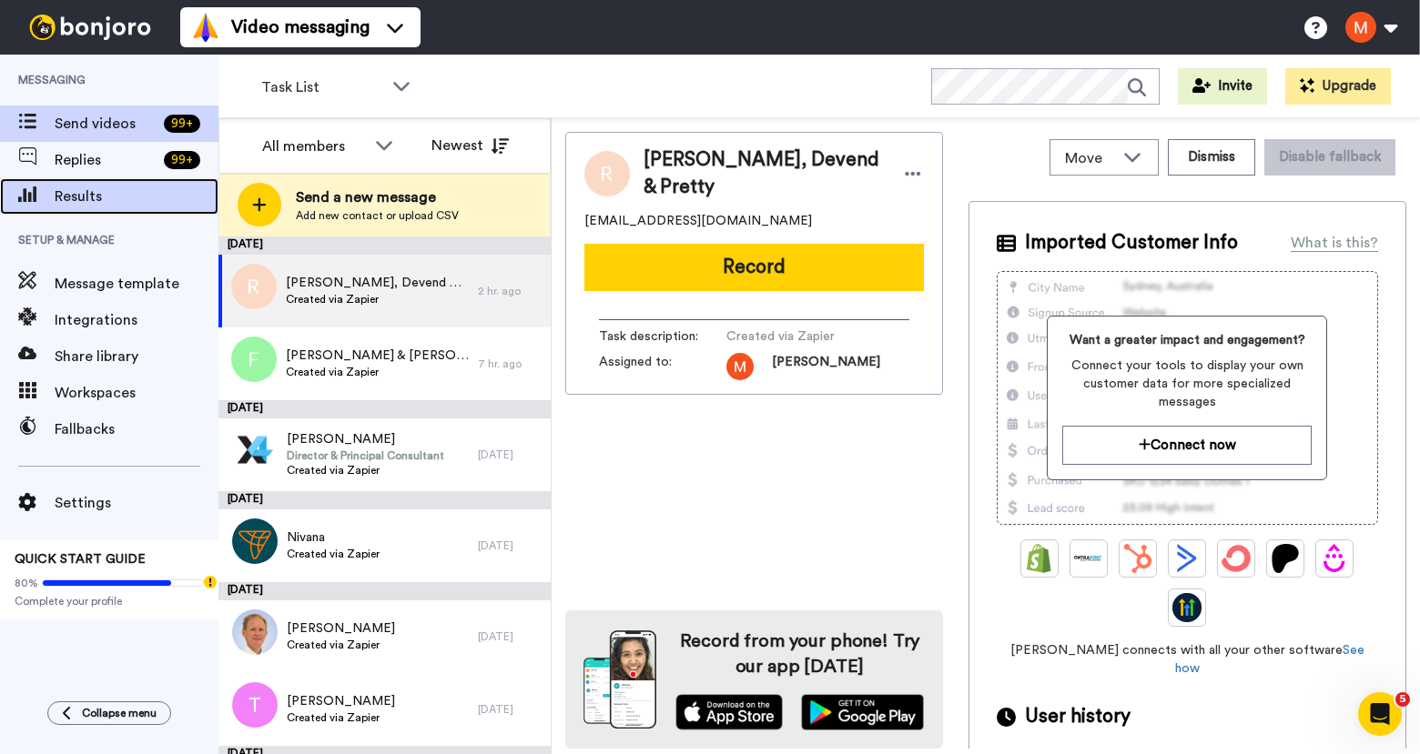
click at [127, 190] on span "Results" at bounding box center [137, 197] width 164 height 22
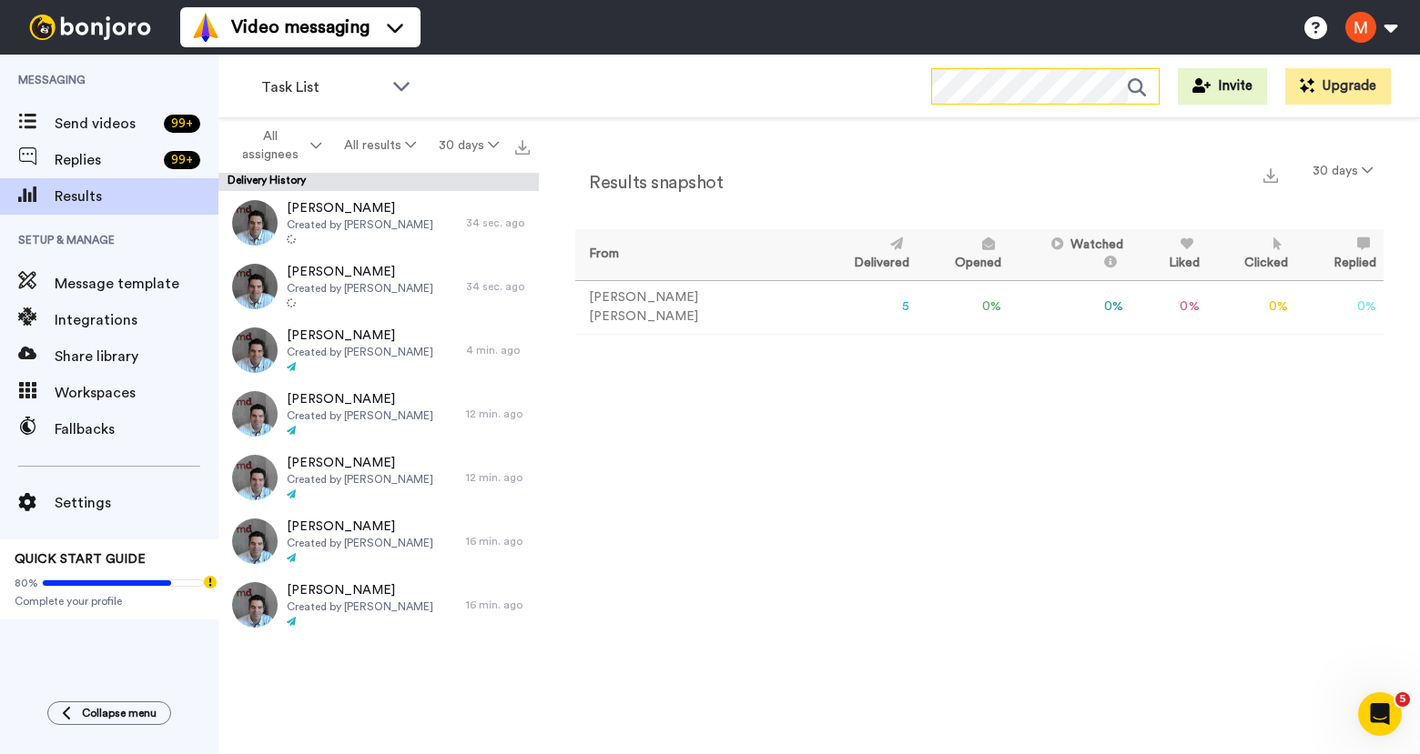
click at [1142, 88] on icon at bounding box center [1142, 87] width 31 height 36
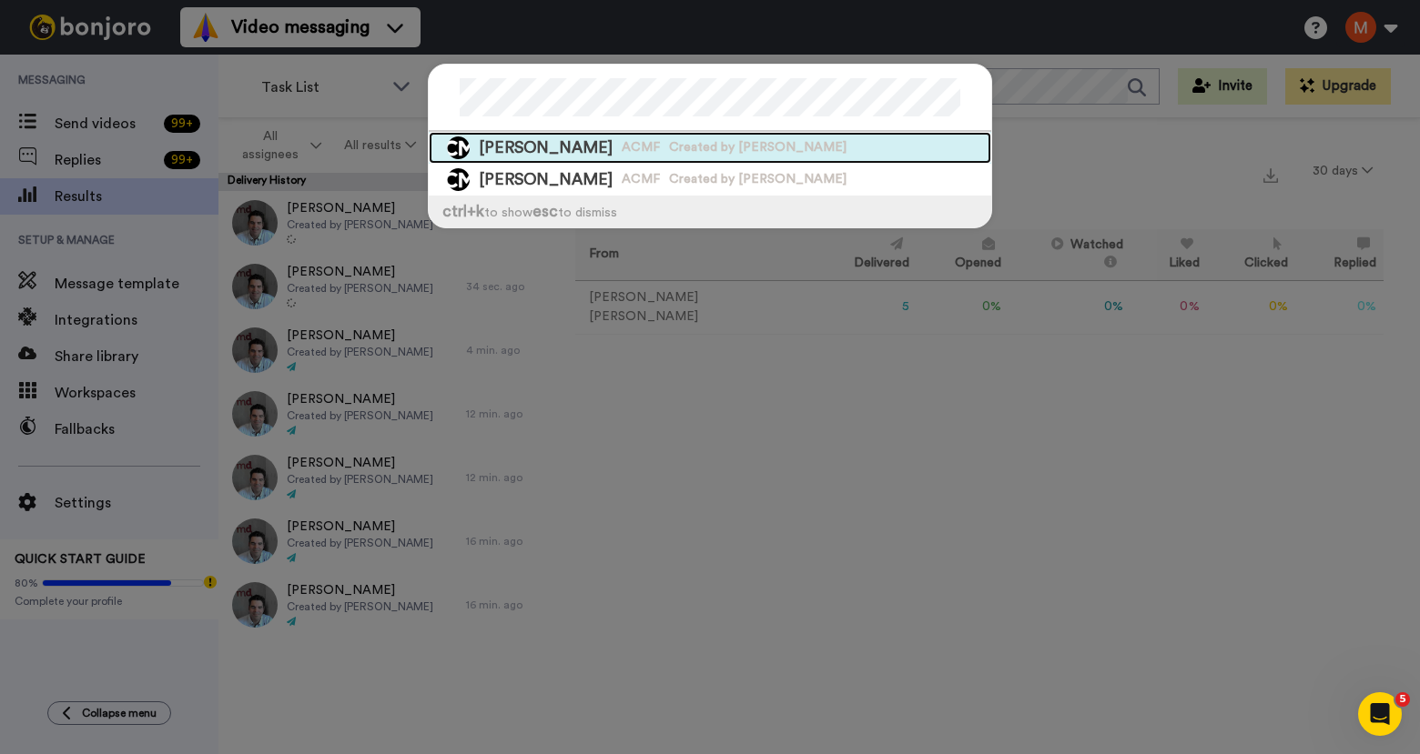
click at [621, 141] on span "ACMF" at bounding box center [640, 147] width 38 height 18
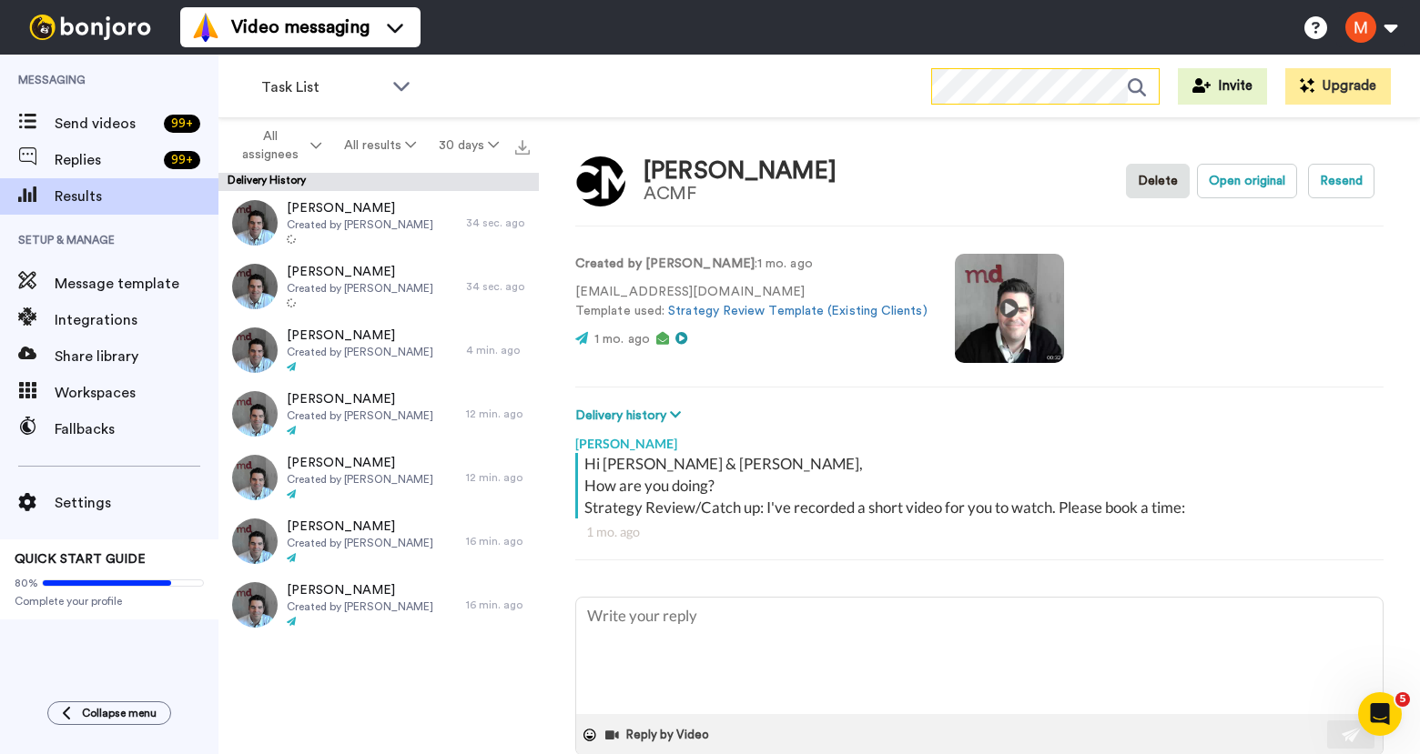
click at [1154, 98] on icon at bounding box center [1142, 87] width 31 height 36
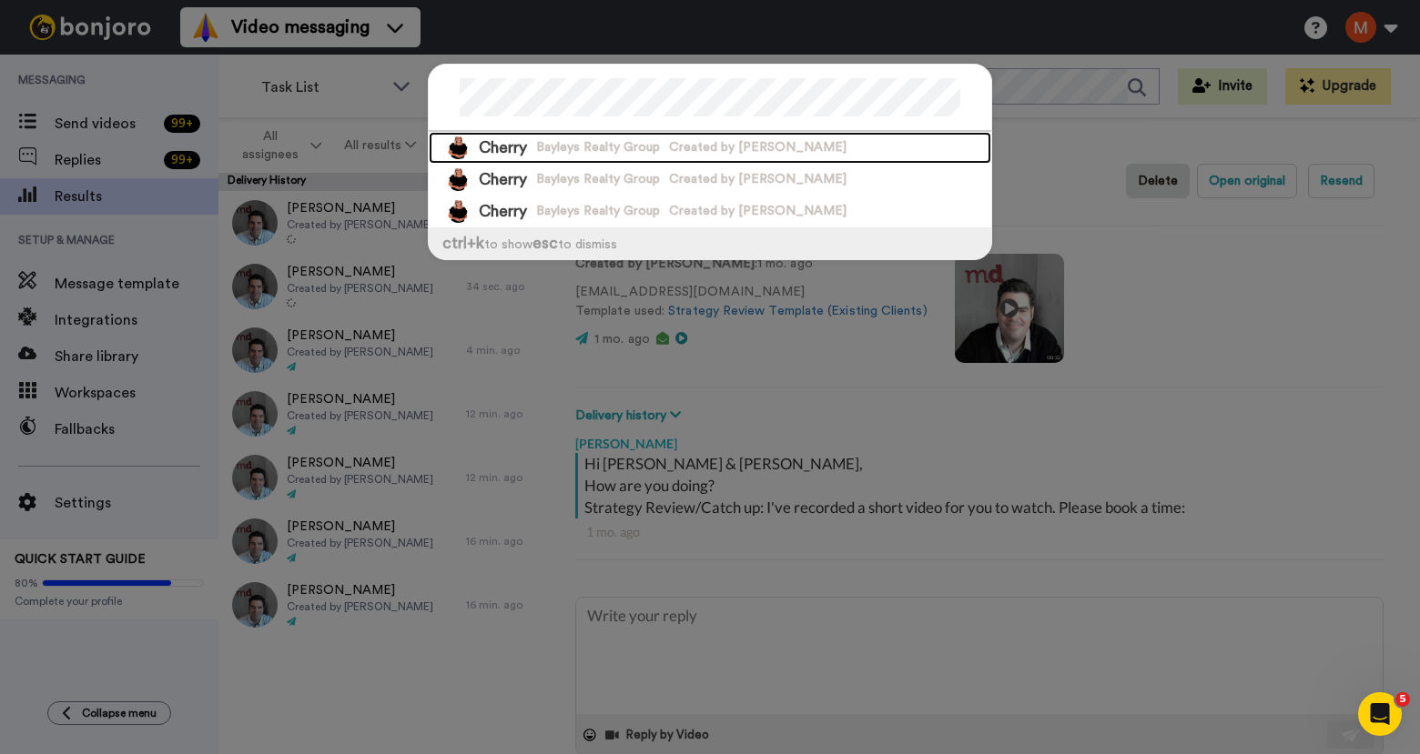
drag, startPoint x: 562, startPoint y: 146, endPoint x: 624, endPoint y: 146, distance: 61.9
click at [562, 146] on span "Bayleys Realty Group" at bounding box center [598, 147] width 124 height 18
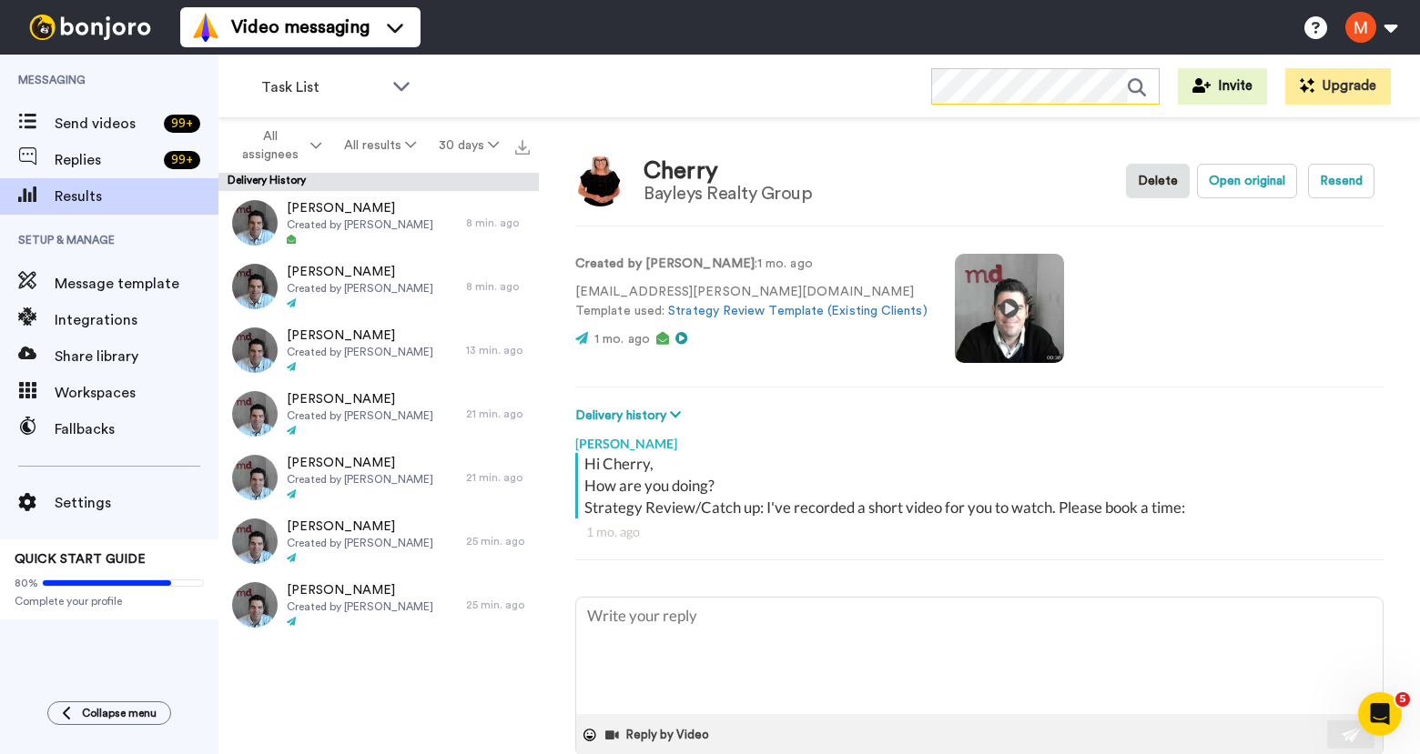
click at [1154, 83] on icon at bounding box center [1142, 87] width 31 height 36
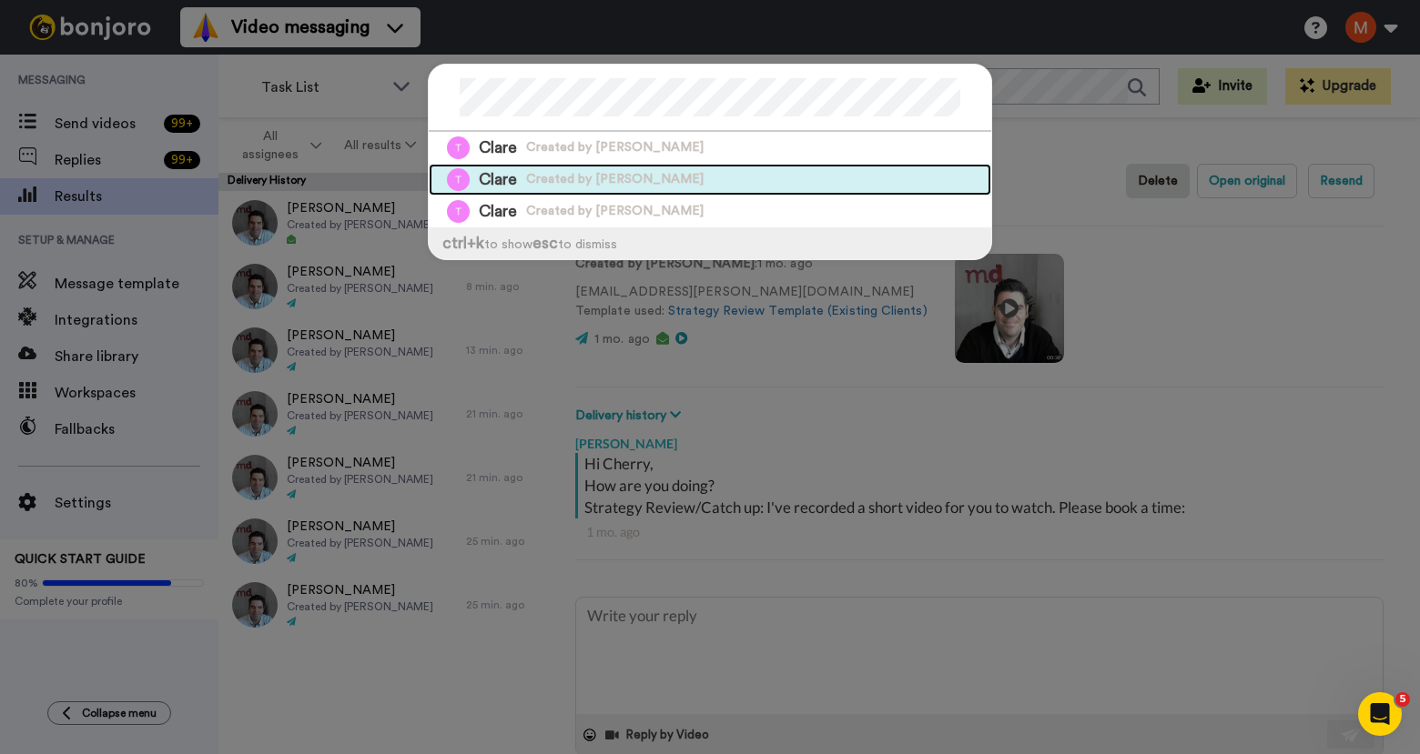
click at [491, 164] on div "Clare Created by Matthew Dawe" at bounding box center [710, 180] width 562 height 32
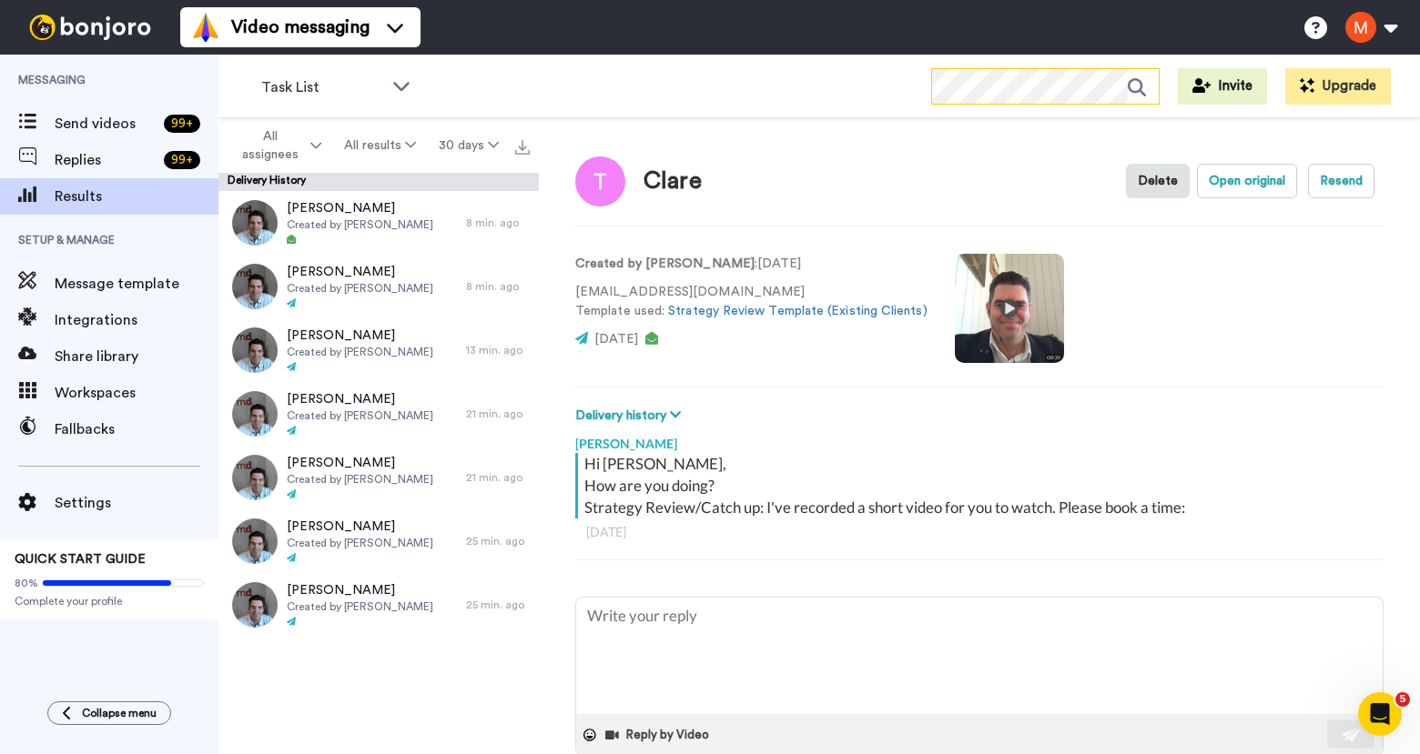
click at [1134, 89] on icon at bounding box center [1136, 87] width 18 height 18
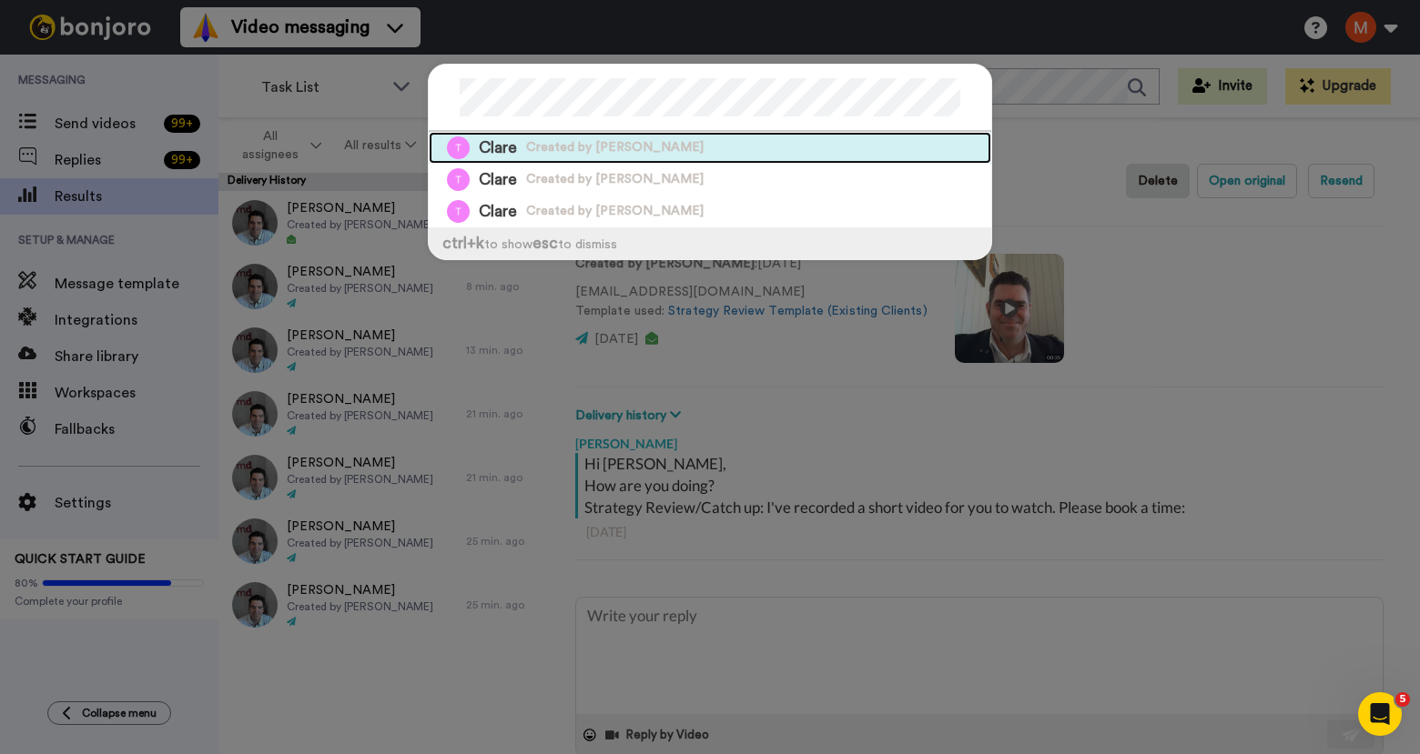
click at [538, 149] on span "Created by [PERSON_NAME]" at bounding box center [614, 147] width 177 height 18
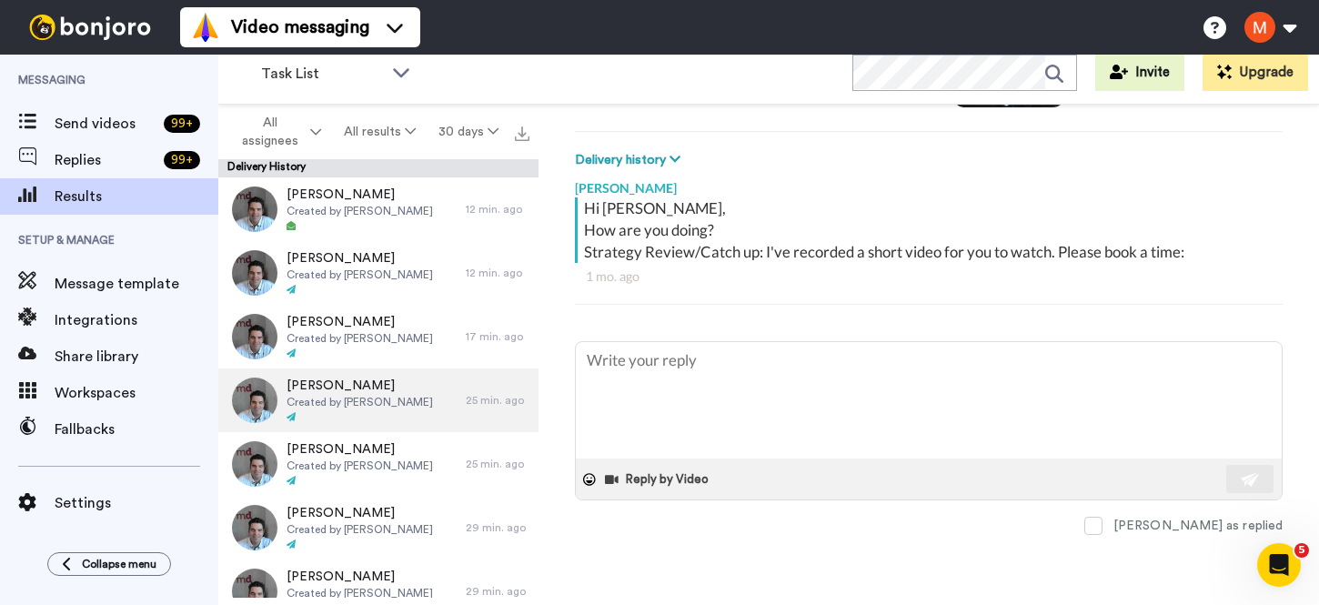
scroll to position [242, 0]
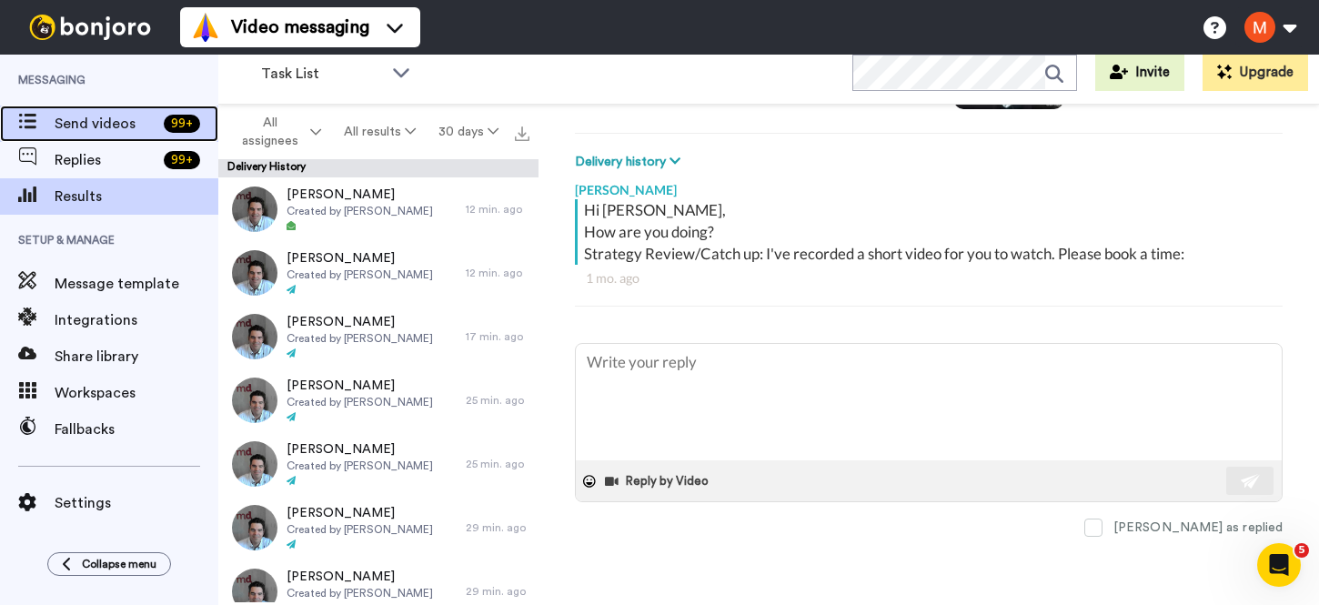
click at [105, 116] on span "Send videos" at bounding box center [106, 124] width 102 height 22
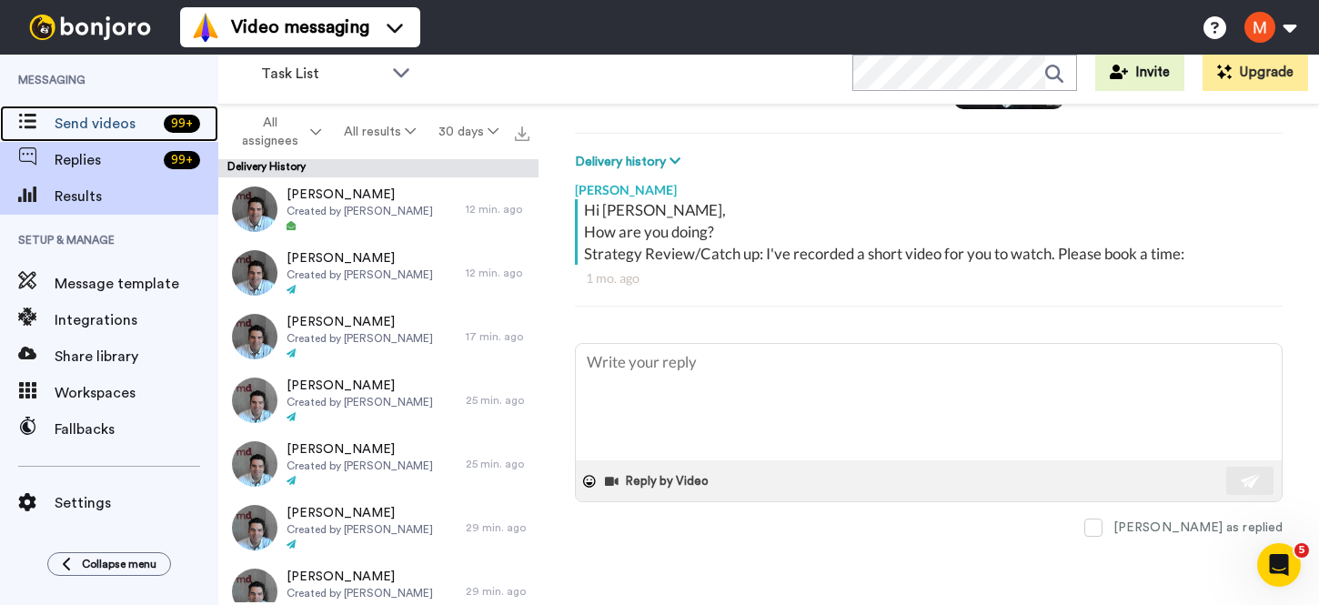
type textarea "x"
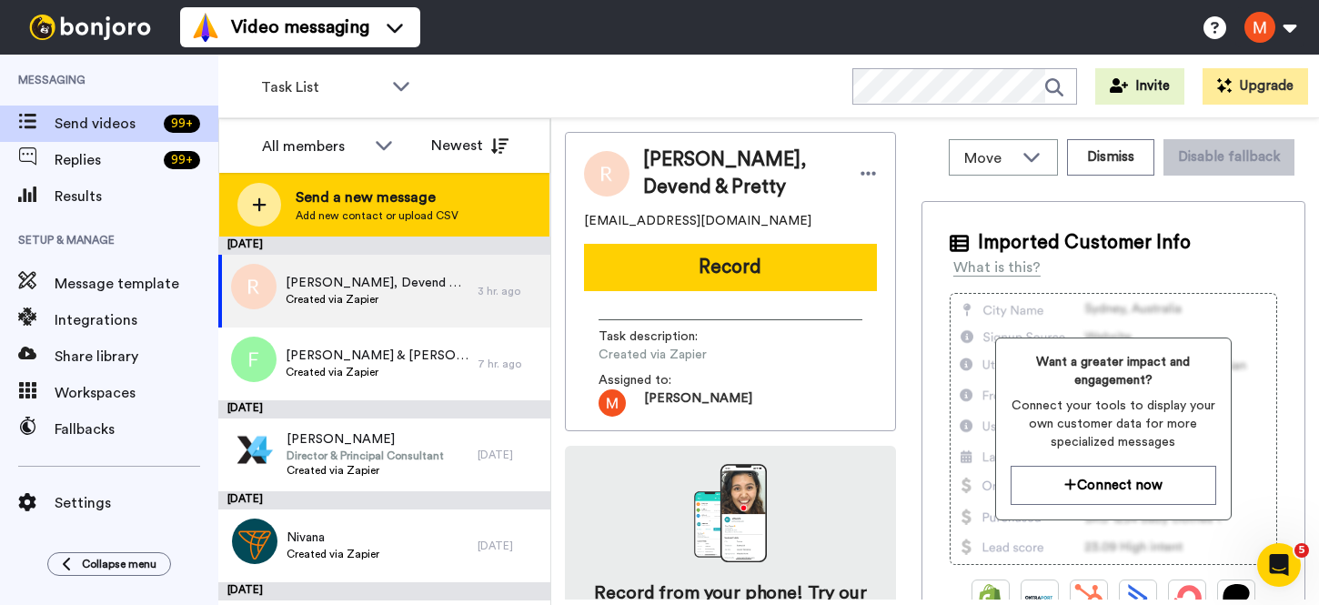
click at [333, 188] on span "Send a new message" at bounding box center [377, 198] width 163 height 22
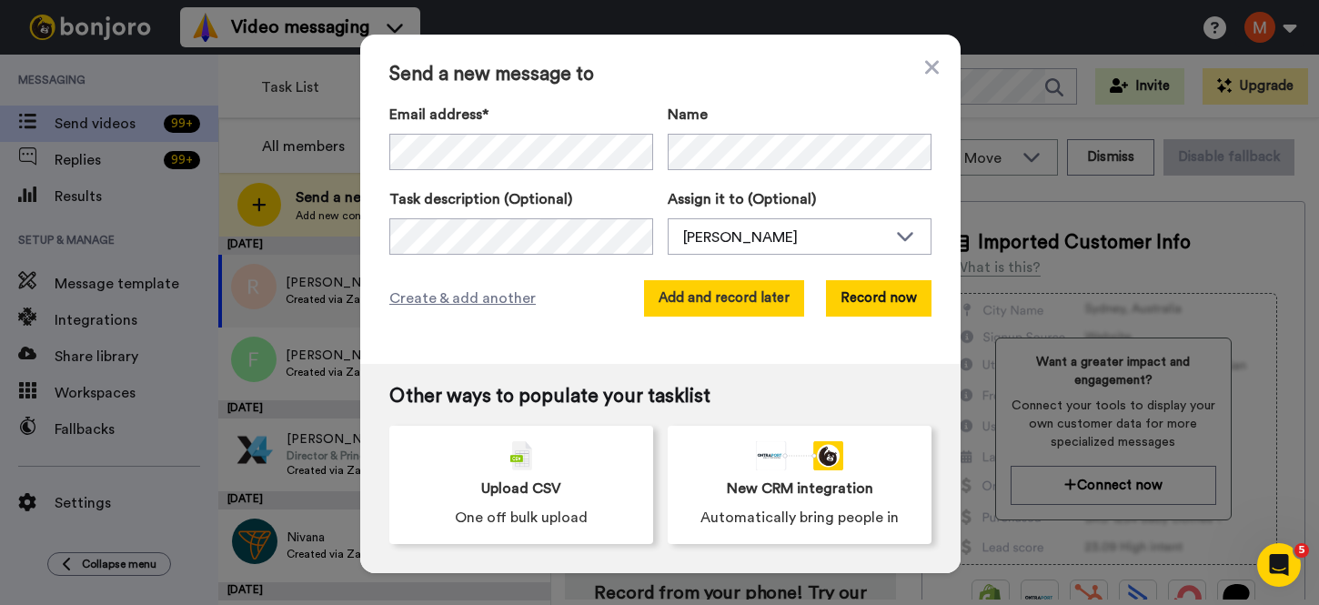
click at [703, 294] on button "Add and record later" at bounding box center [724, 298] width 160 height 36
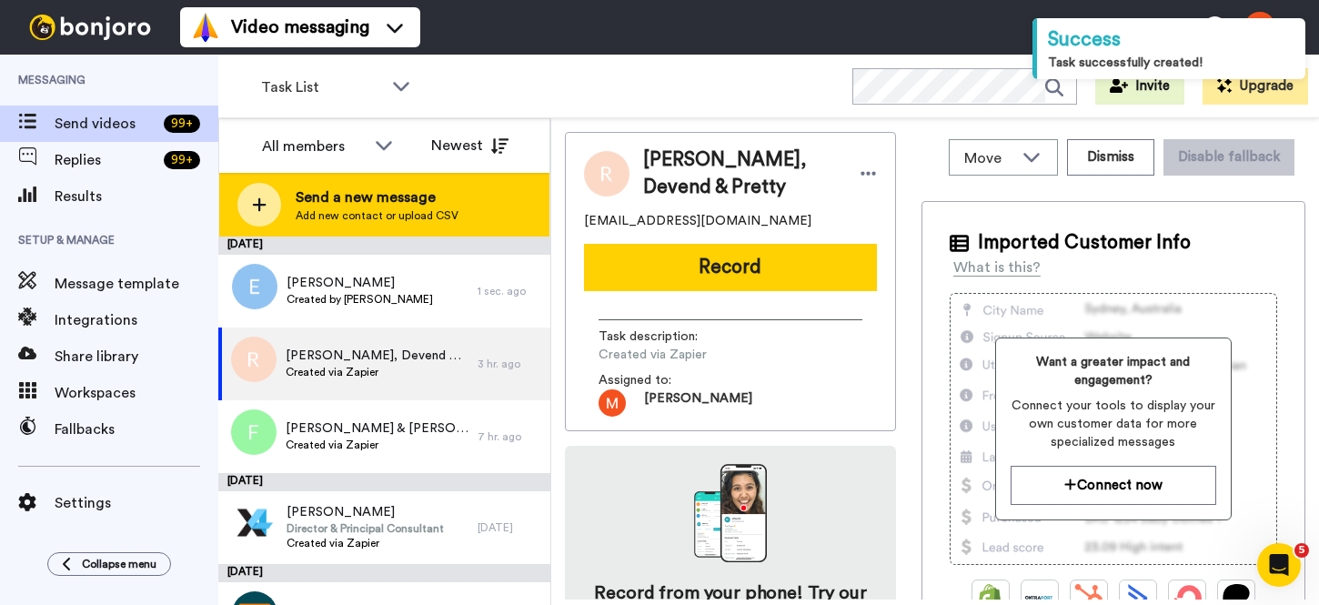
click at [460, 210] on div "Send a new message Add new contact or upload CSV" at bounding box center [384, 205] width 330 height 64
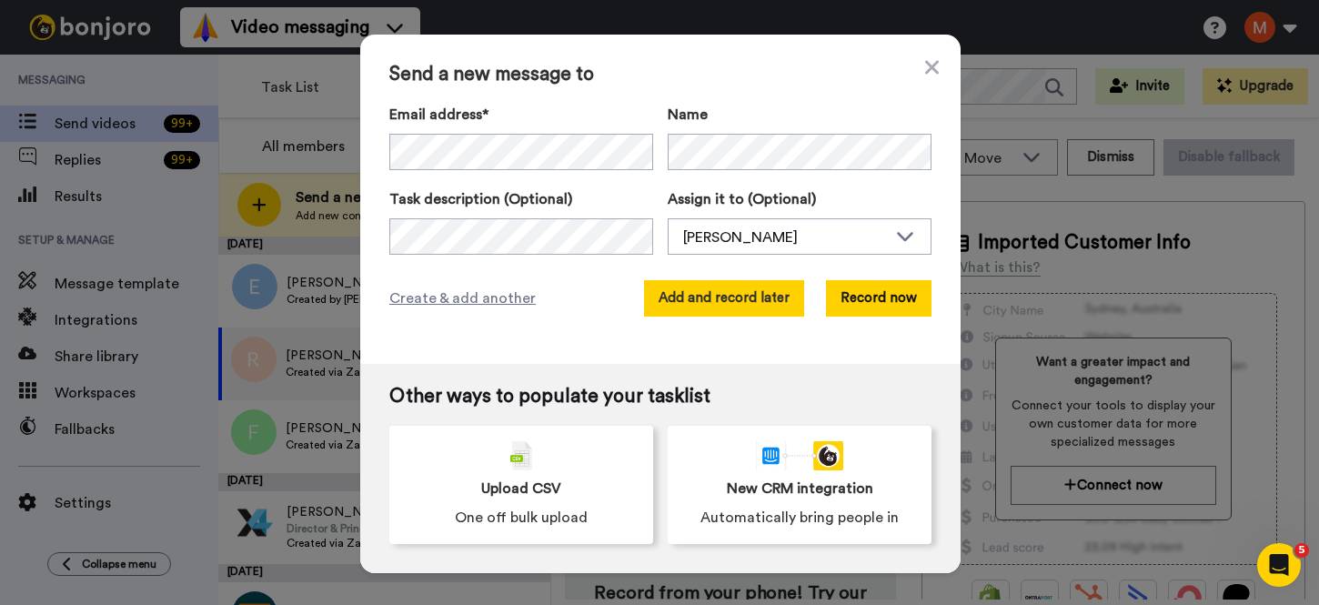
click at [712, 285] on button "Add and record later" at bounding box center [724, 298] width 160 height 36
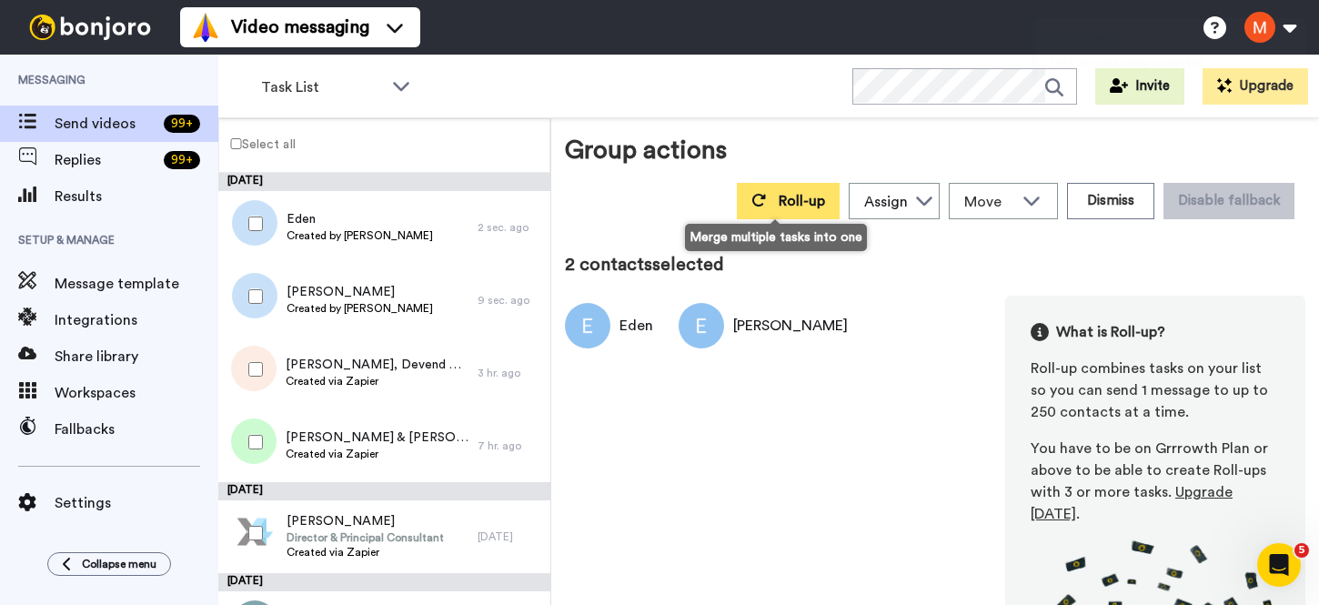
click at [779, 212] on button "Roll-up" at bounding box center [788, 201] width 103 height 36
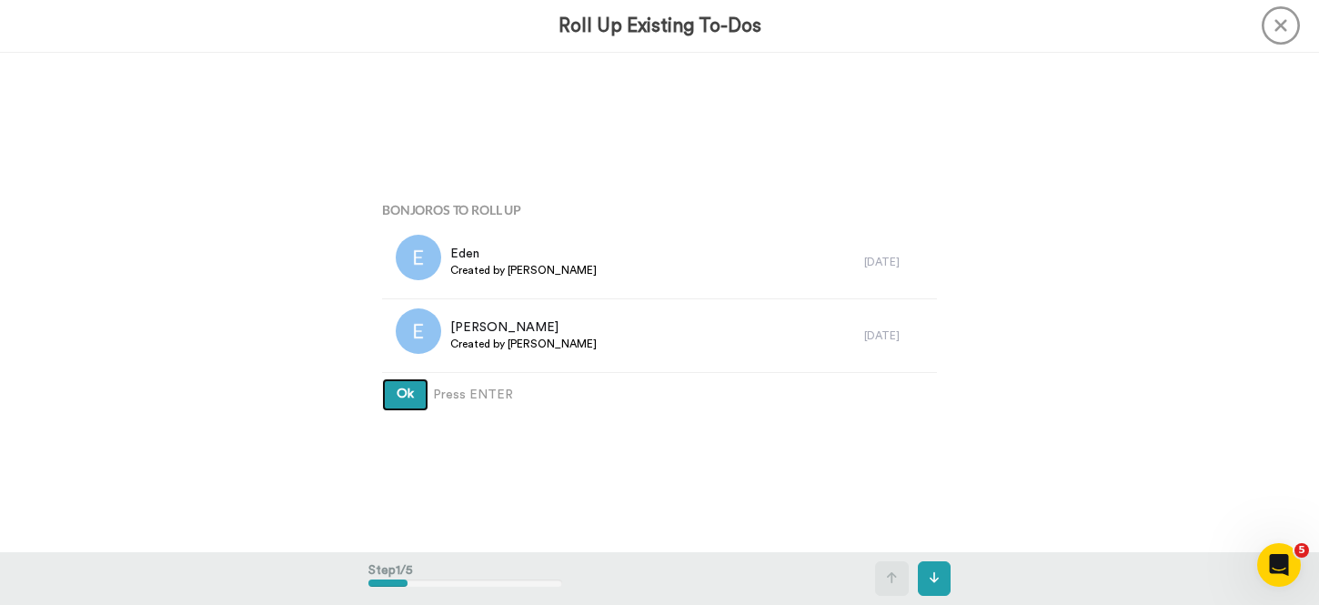
click at [383, 391] on button "Ok" at bounding box center [405, 395] width 46 height 33
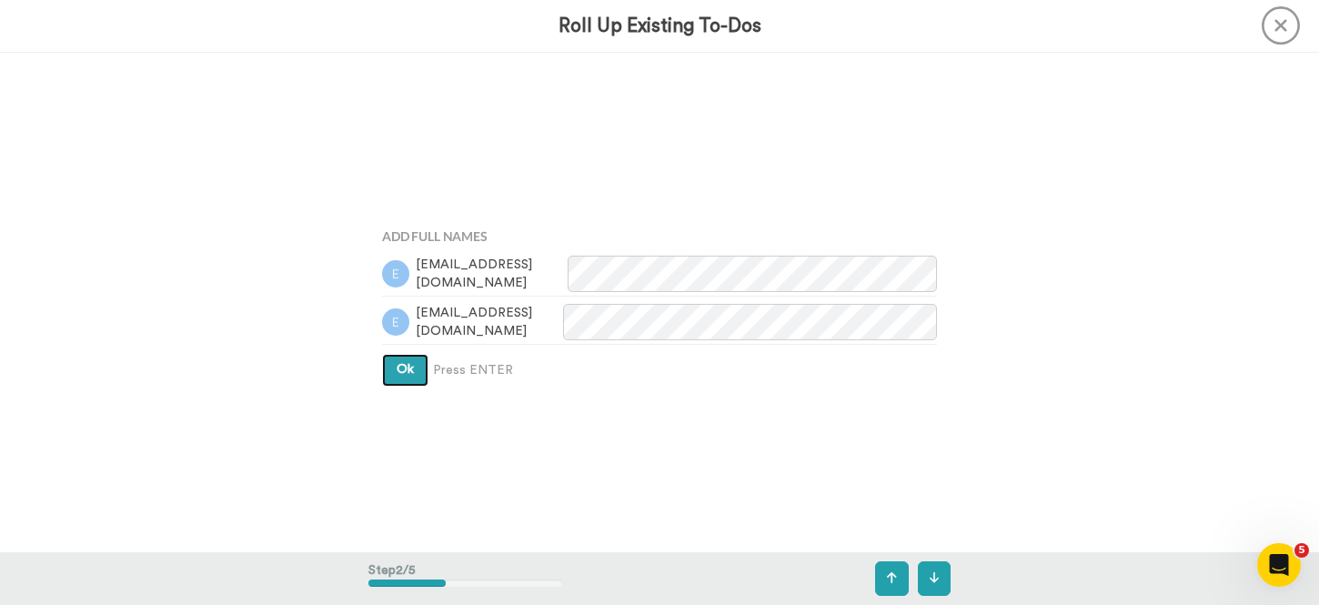
click at [389, 362] on button "Ok" at bounding box center [405, 370] width 46 height 33
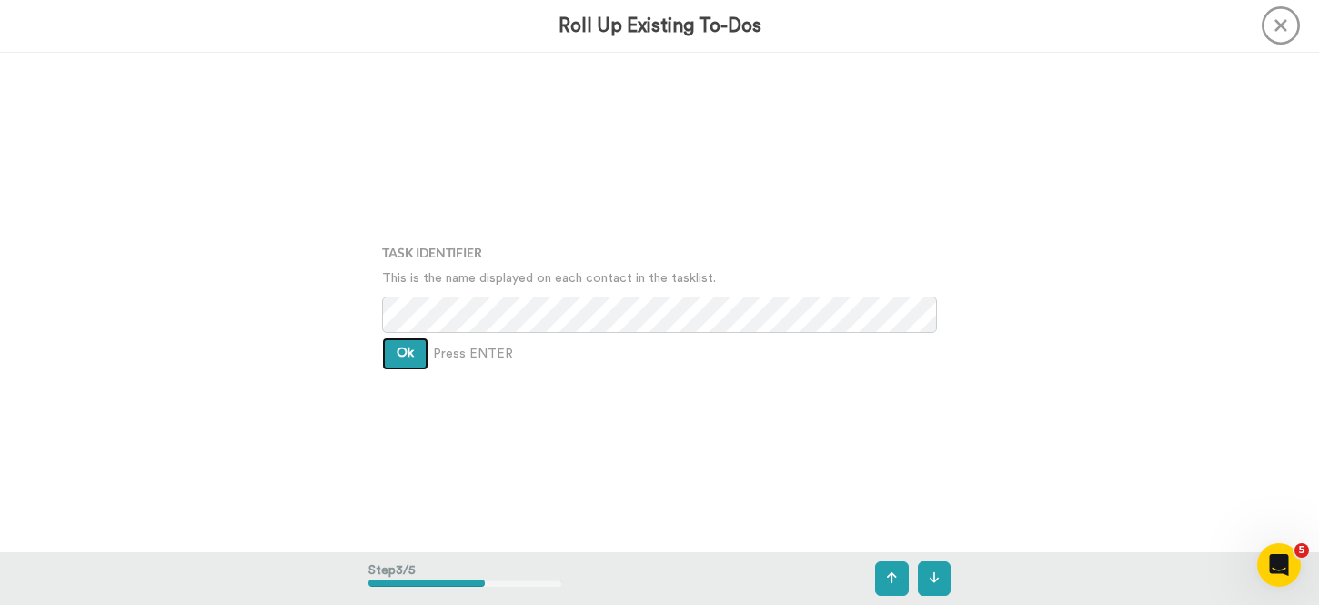
click at [389, 359] on button "Ok" at bounding box center [405, 354] width 46 height 33
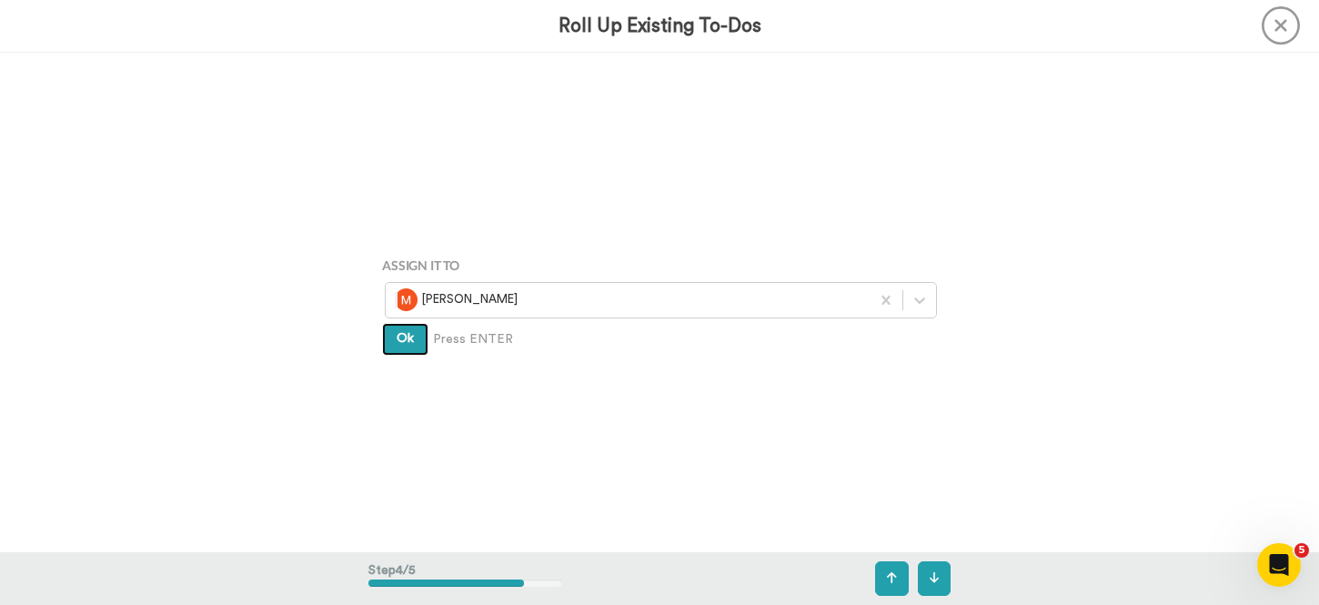
click at [402, 342] on span "Ok" at bounding box center [405, 338] width 17 height 13
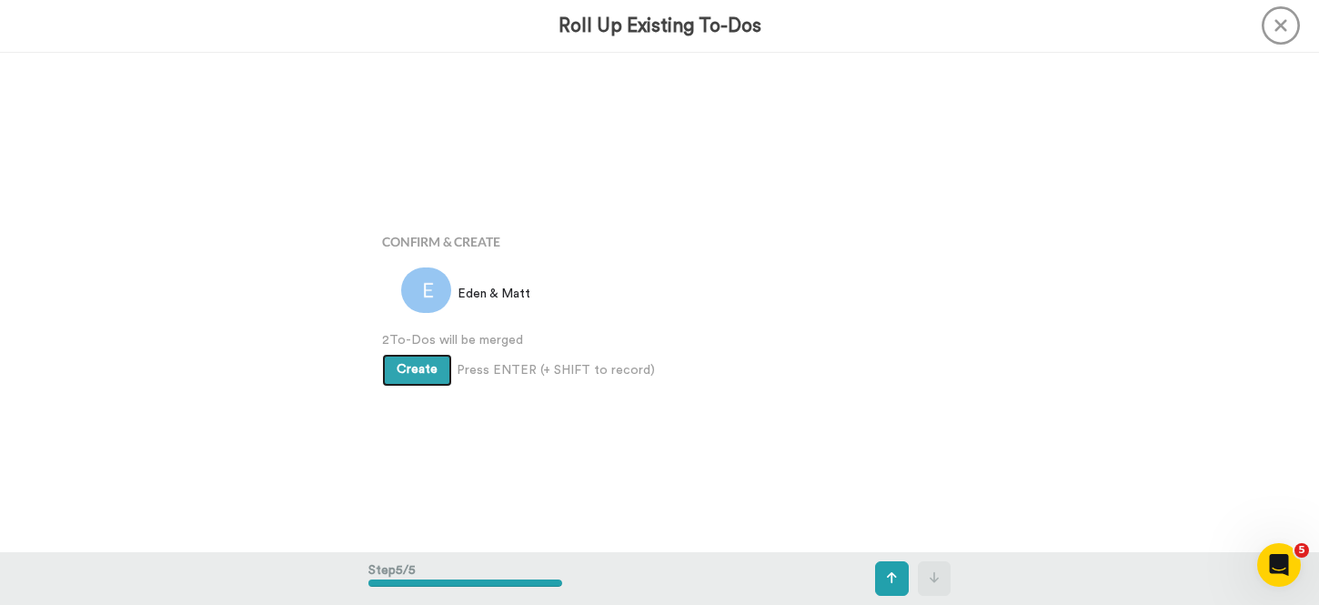
scroll to position [1998, 0]
click at [403, 353] on button "Create" at bounding box center [417, 366] width 70 height 33
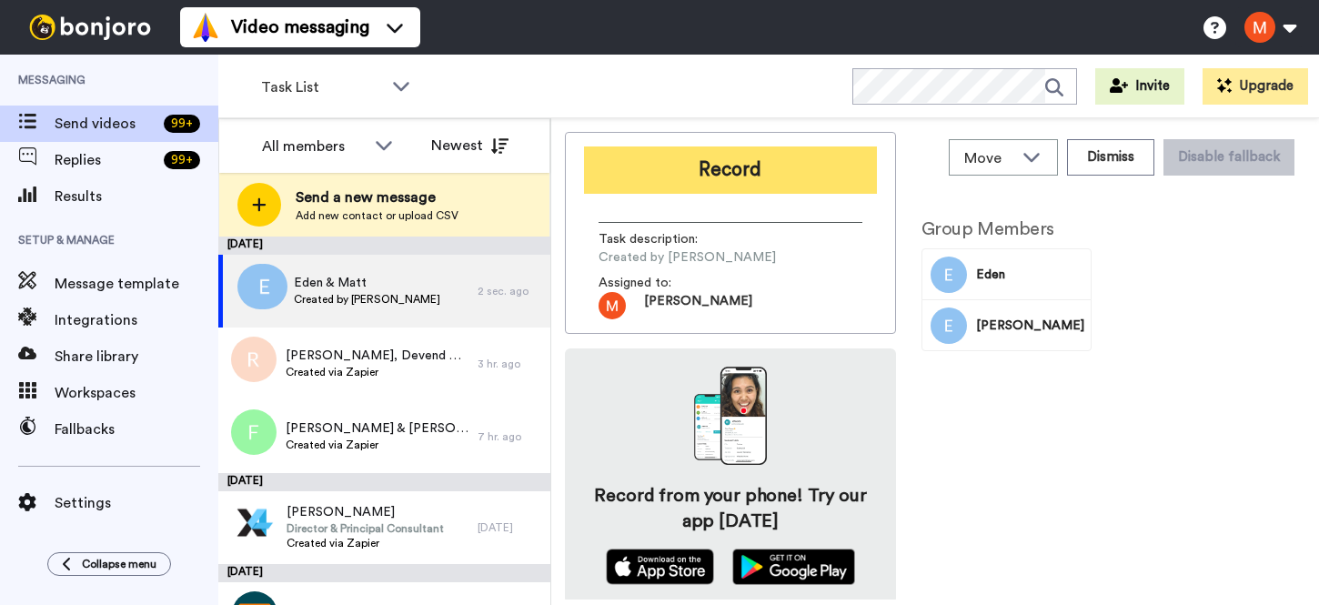
click at [746, 162] on button "Record" at bounding box center [730, 170] width 293 height 47
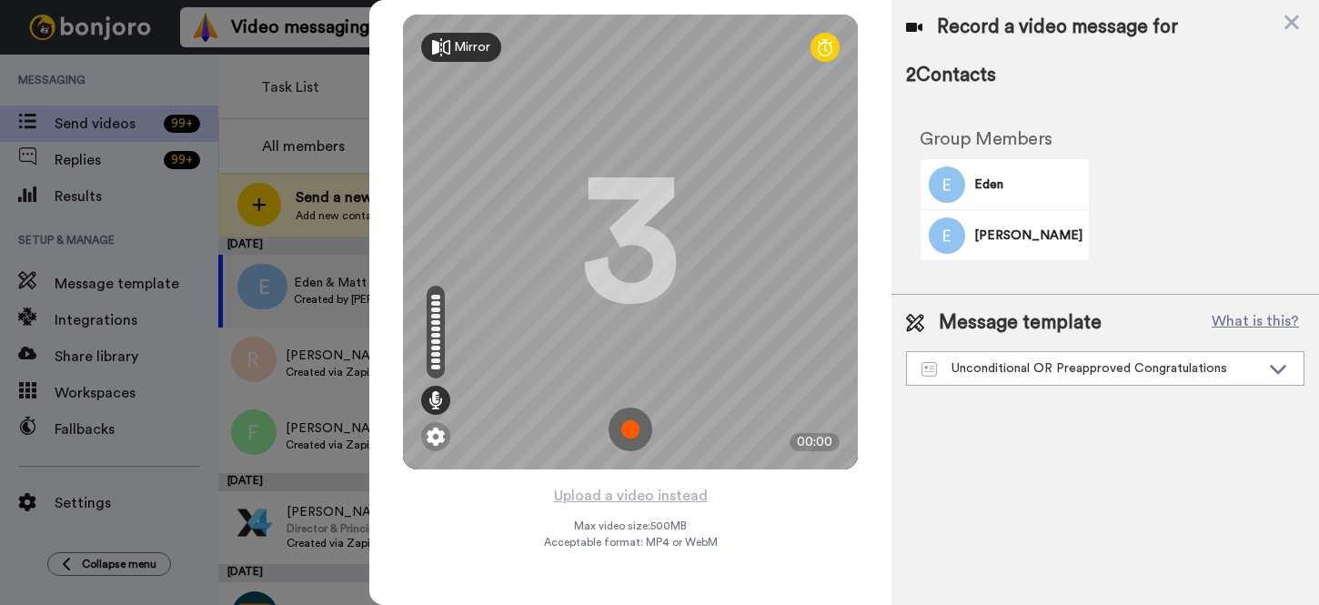
click at [637, 433] on img at bounding box center [631, 430] width 44 height 44
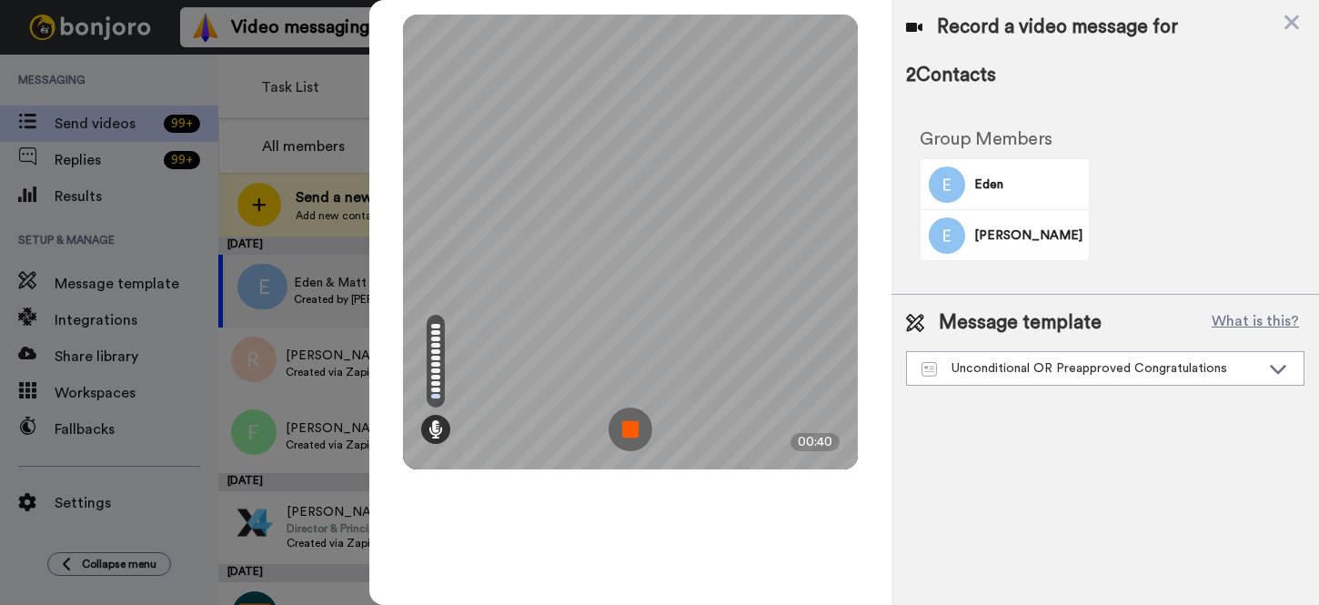
click at [639, 425] on img at bounding box center [631, 430] width 44 height 44
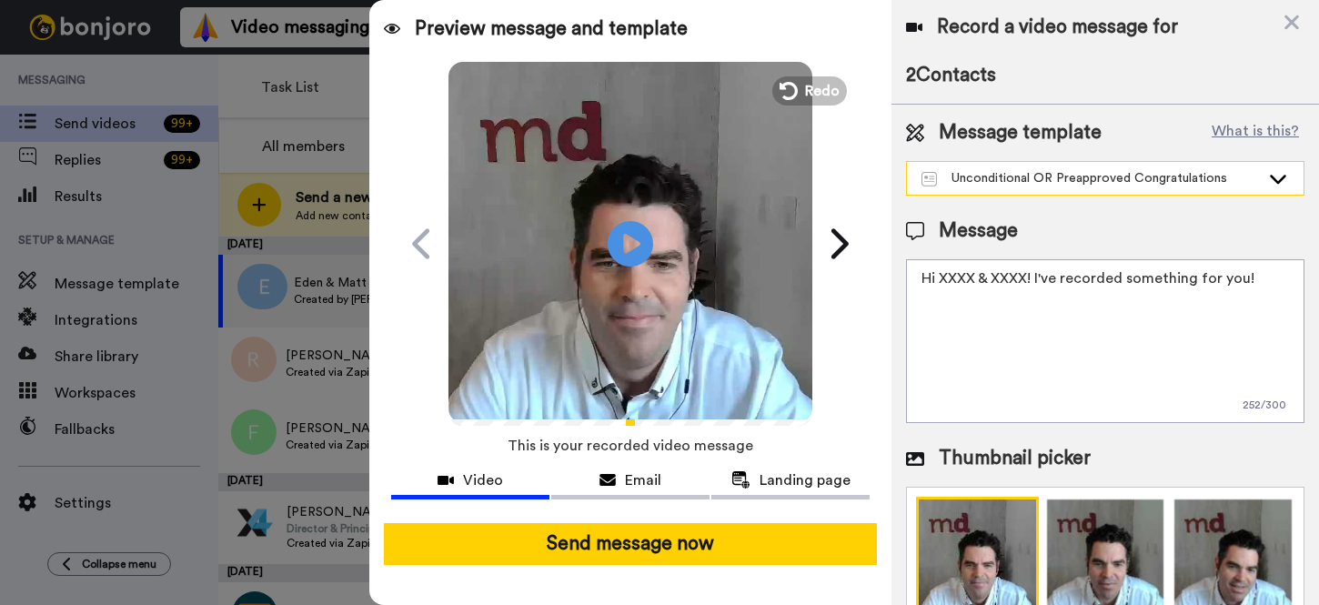
click at [1026, 166] on div "Unconditional OR Preapproved Congratulations" at bounding box center [1105, 178] width 397 height 33
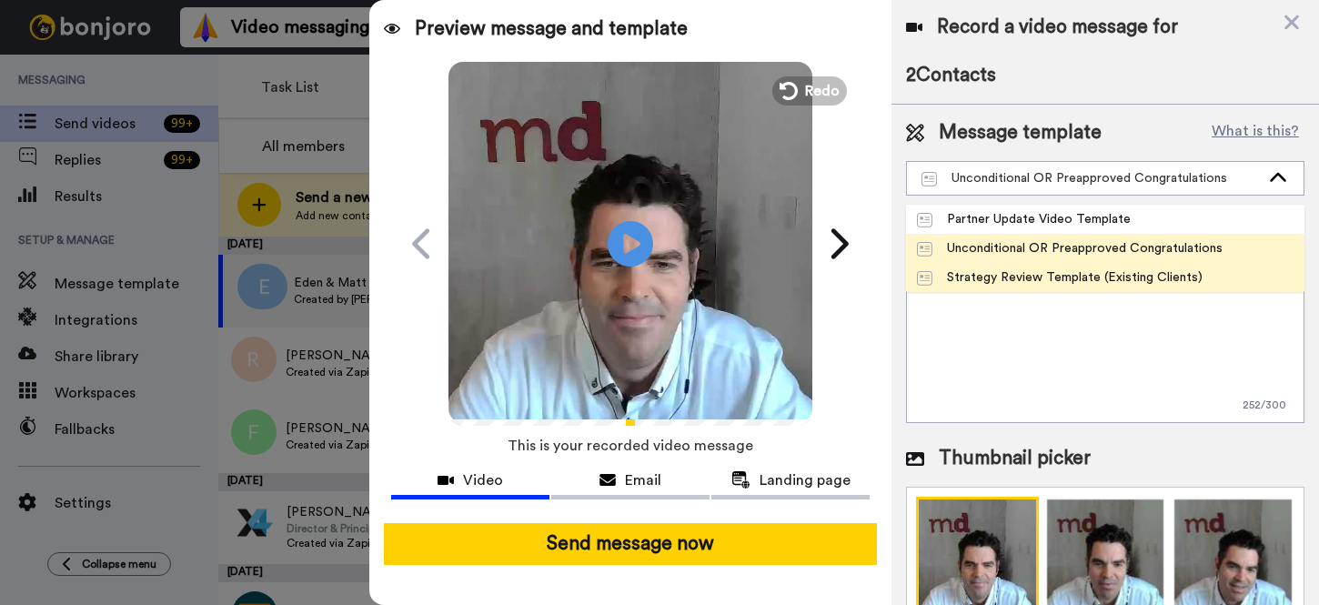
click at [1005, 278] on div "Strategy Review Template (Existing Clients)" at bounding box center [1060, 277] width 286 height 18
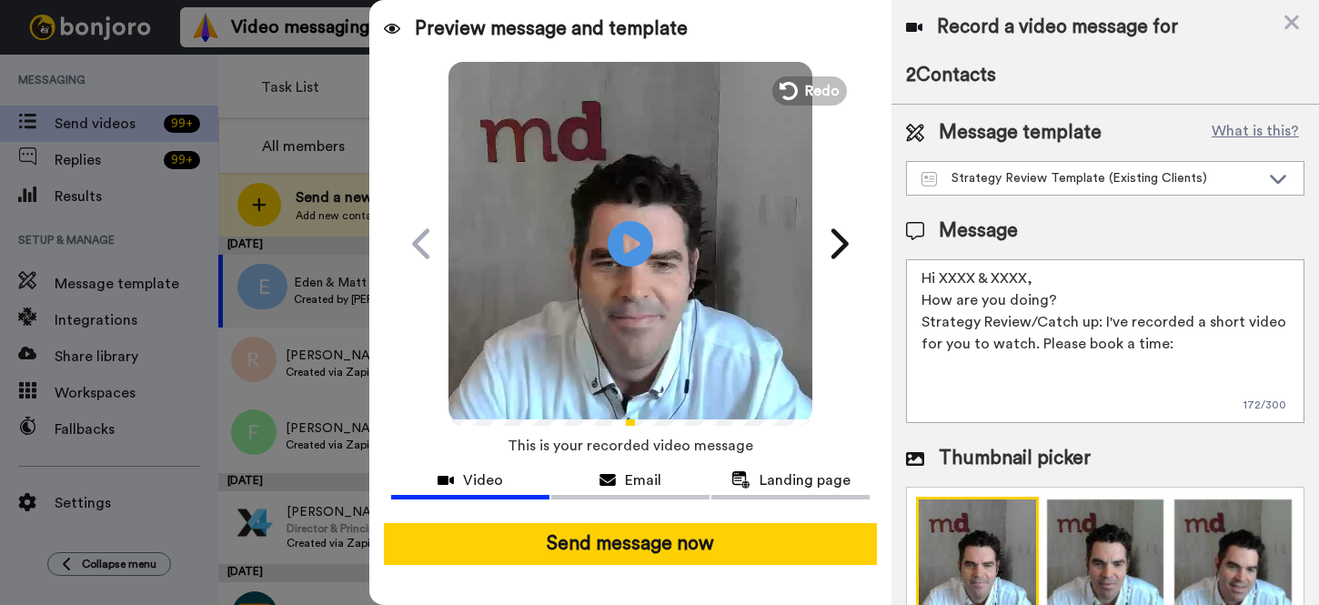
drag, startPoint x: 1013, startPoint y: 276, endPoint x: 939, endPoint y: 276, distance: 73.7
click at [939, 276] on textarea "Hi XXXX & XXXX, How are you doing? Strategy Review/Catch up: I've recorded a sh…" at bounding box center [1105, 341] width 399 height 164
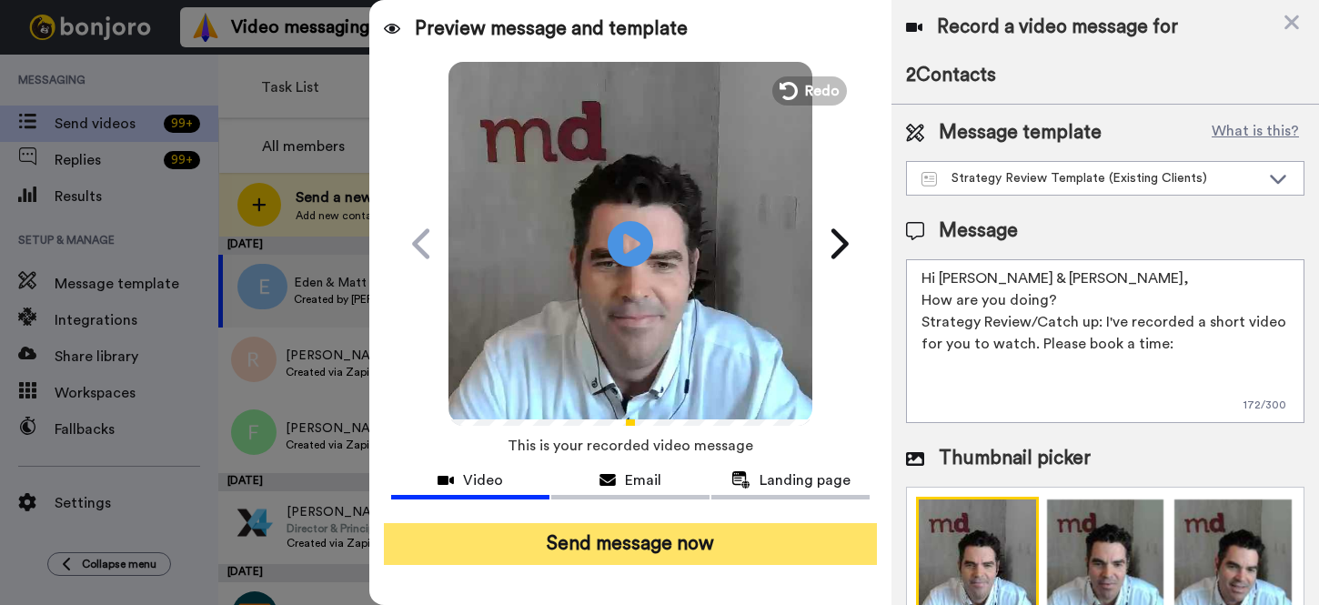
type textarea "Hi [PERSON_NAME] & [PERSON_NAME], How are you doing? Strategy Review/Catch up: …"
click at [728, 551] on button "Send message now" at bounding box center [630, 544] width 493 height 42
